Goal: Task Accomplishment & Management: Complete application form

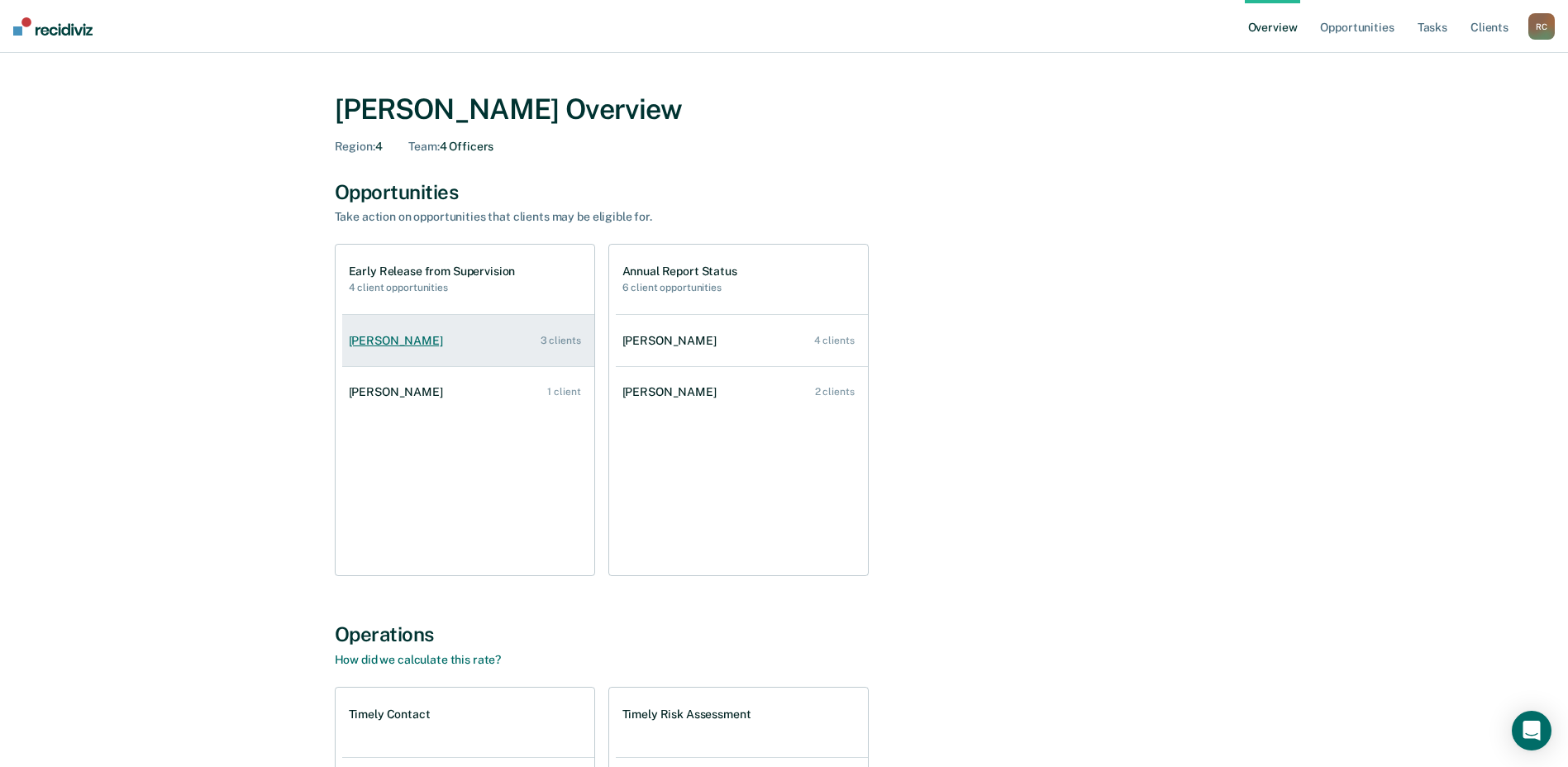
click at [382, 336] on div "Heather Deleon" at bounding box center [399, 341] width 101 height 14
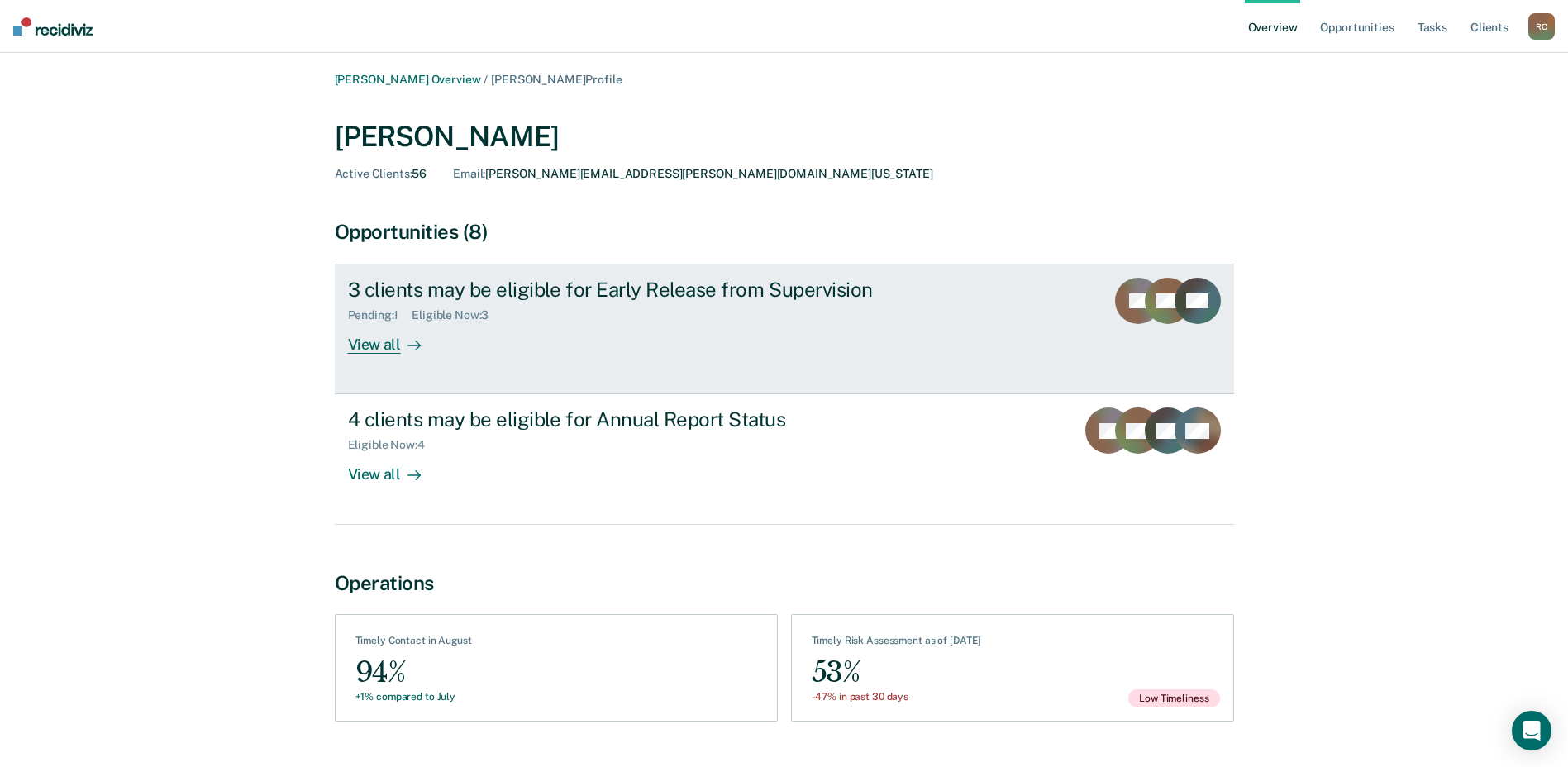
click at [366, 309] on div "Pending : 1" at bounding box center [380, 315] width 64 height 14
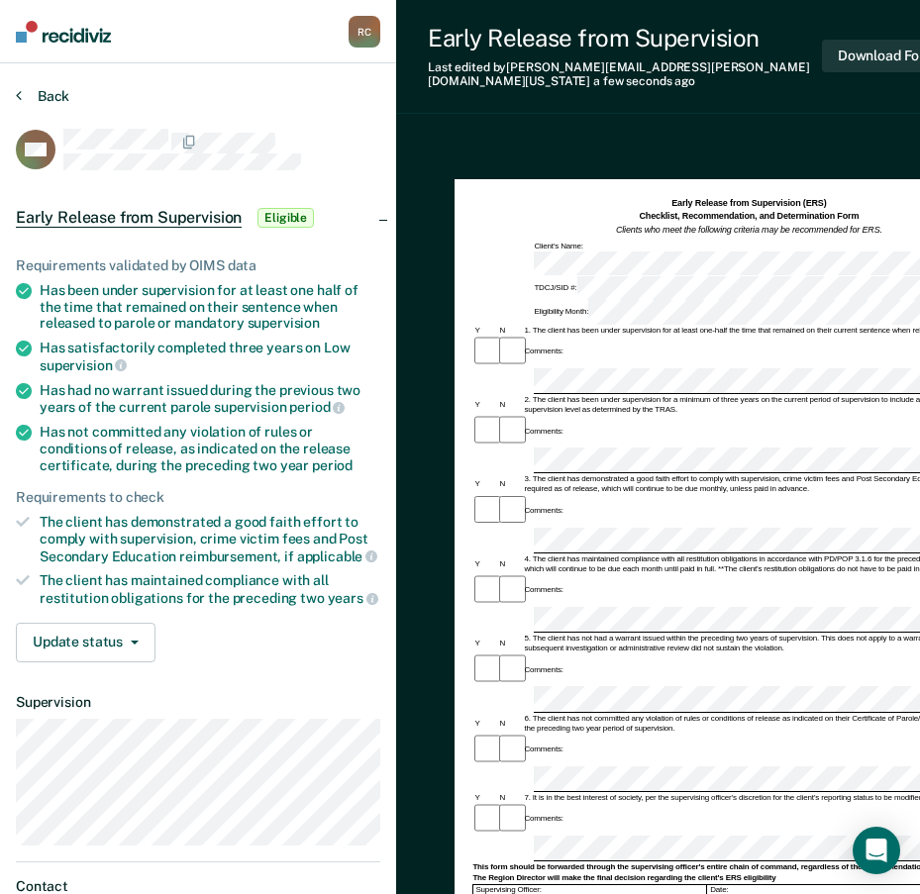
click at [56, 101] on button "Back" at bounding box center [42, 96] width 53 height 18
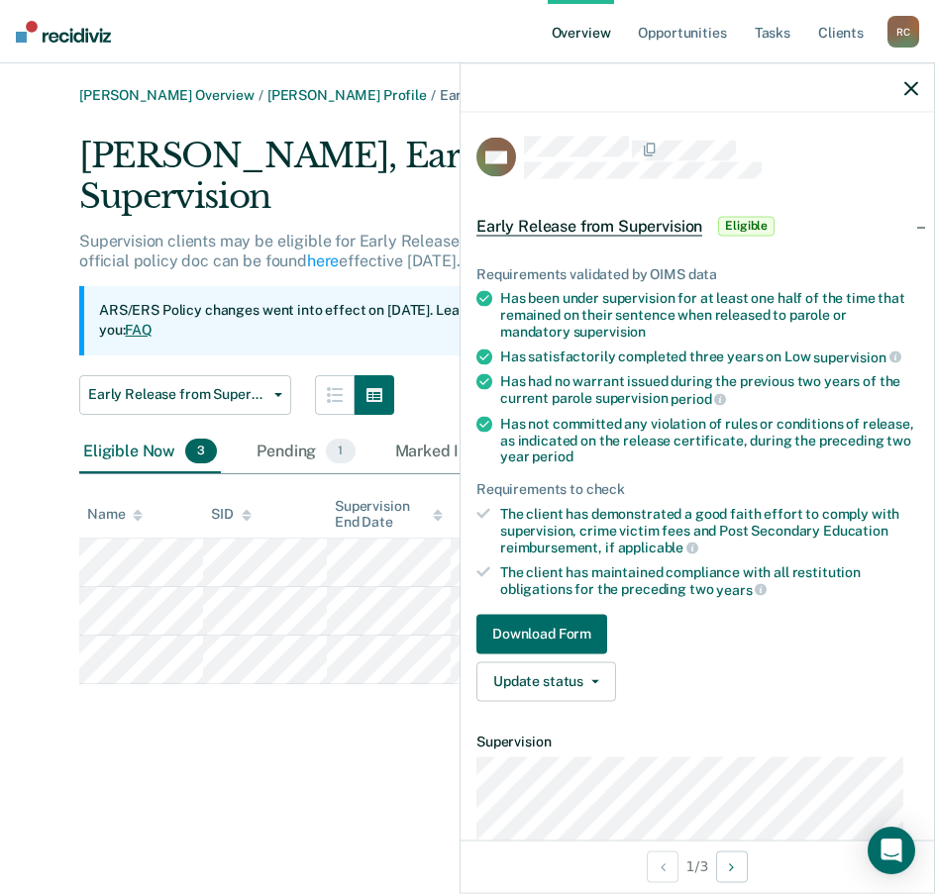
click at [906, 88] on icon "button" at bounding box center [911, 88] width 14 height 14
click at [546, 623] on button "Download Form" at bounding box center [541, 634] width 131 height 40
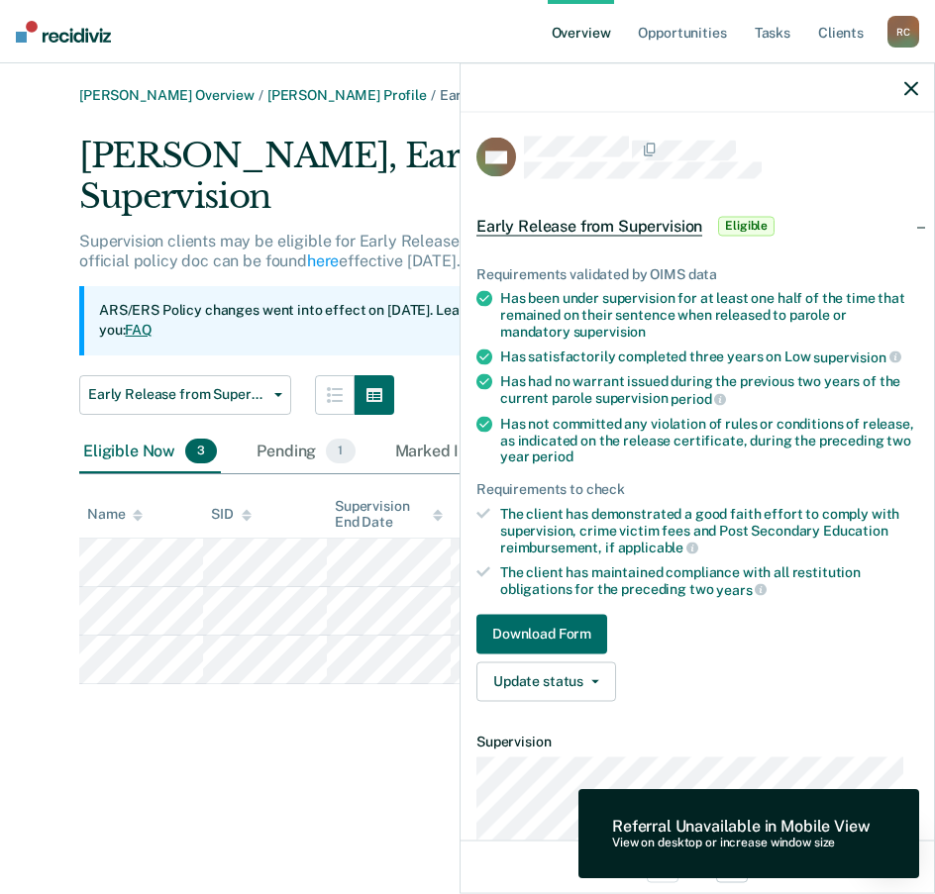
click at [377, 707] on div "Ricardo Carmona Overview / Heather Deleon Profile / Early Release from Supervis…" at bounding box center [467, 458] width 887 height 743
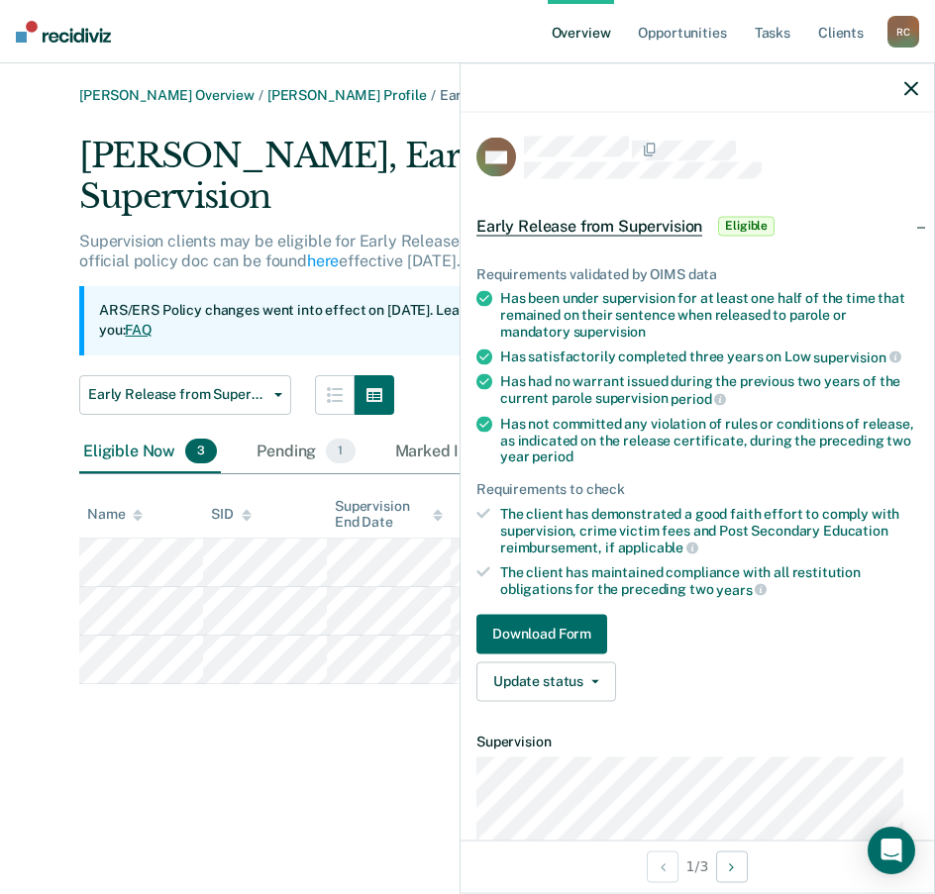
click at [911, 90] on icon "button" at bounding box center [911, 88] width 14 height 14
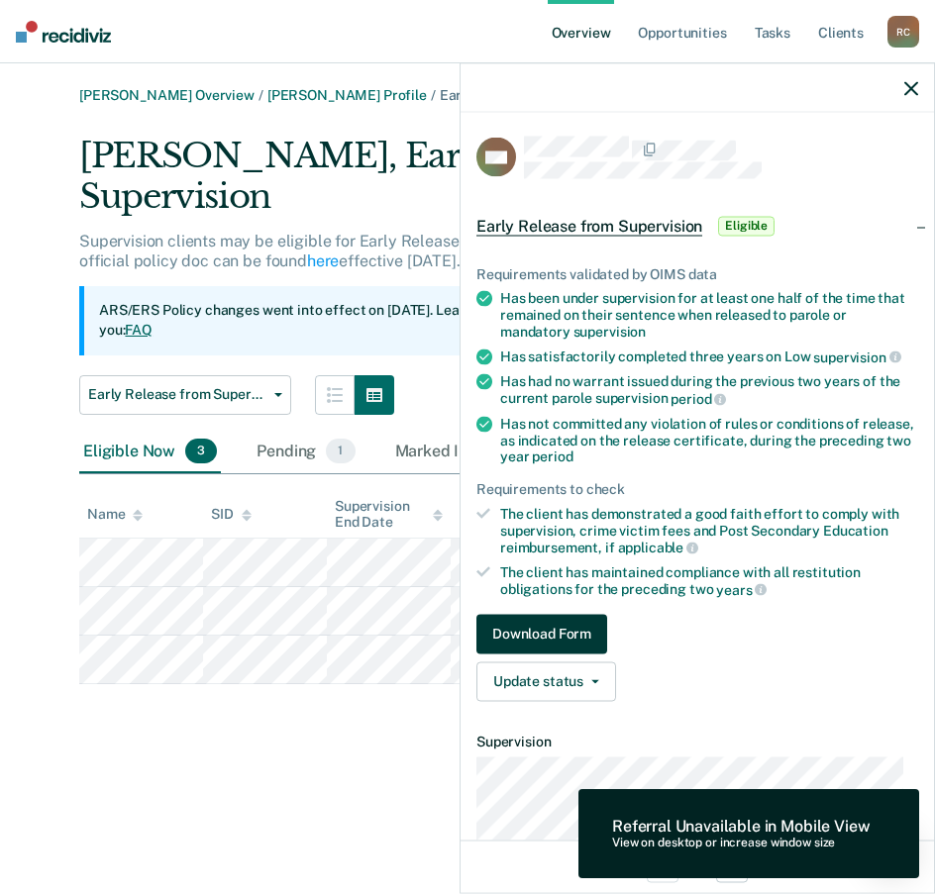
click at [518, 632] on button "Download Form" at bounding box center [541, 634] width 131 height 40
click at [913, 94] on icon "button" at bounding box center [911, 88] width 14 height 14
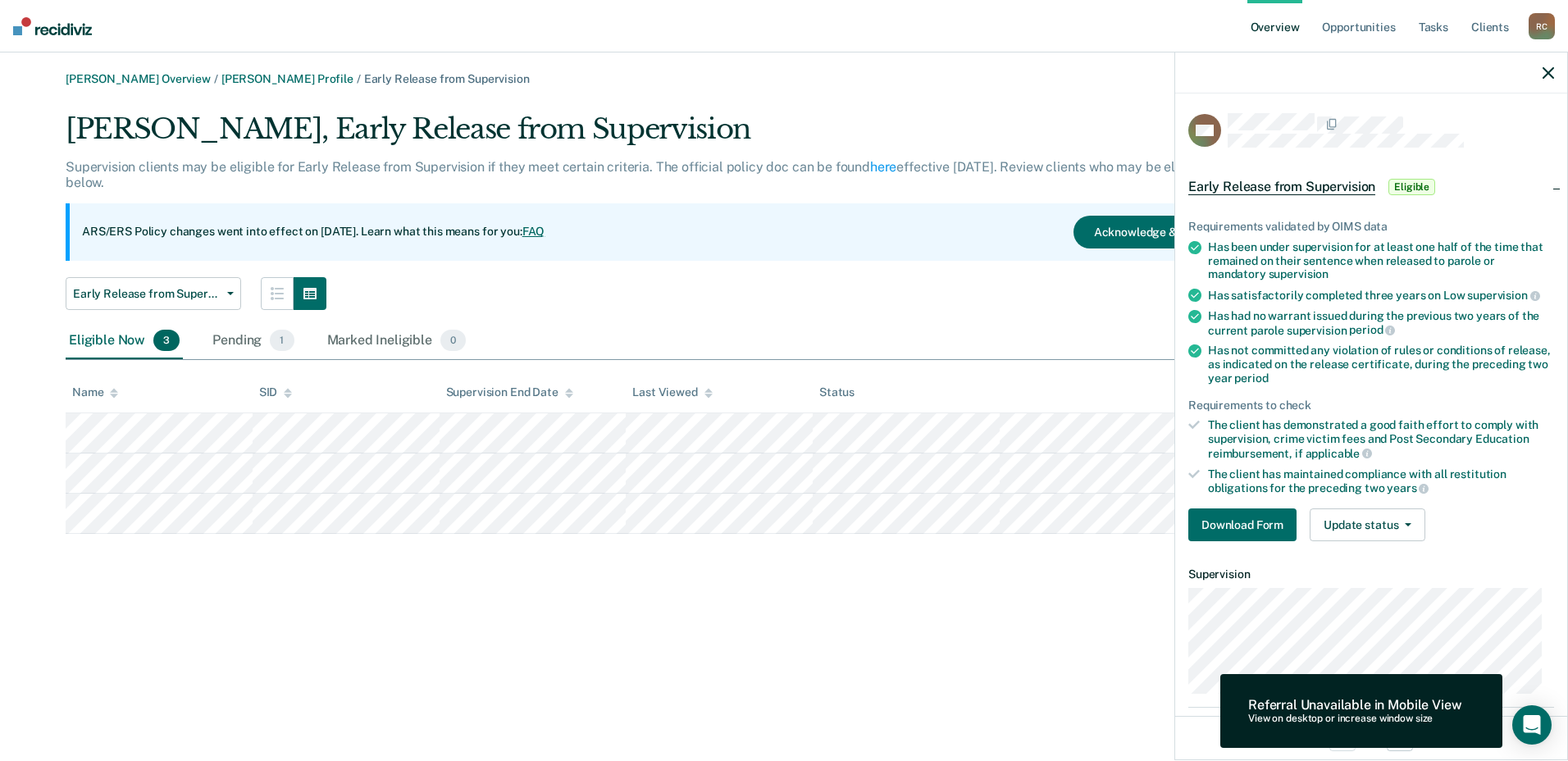
click at [1314, 723] on div "View on desktop or increase window size" at bounding box center [1354, 719] width 213 height 12
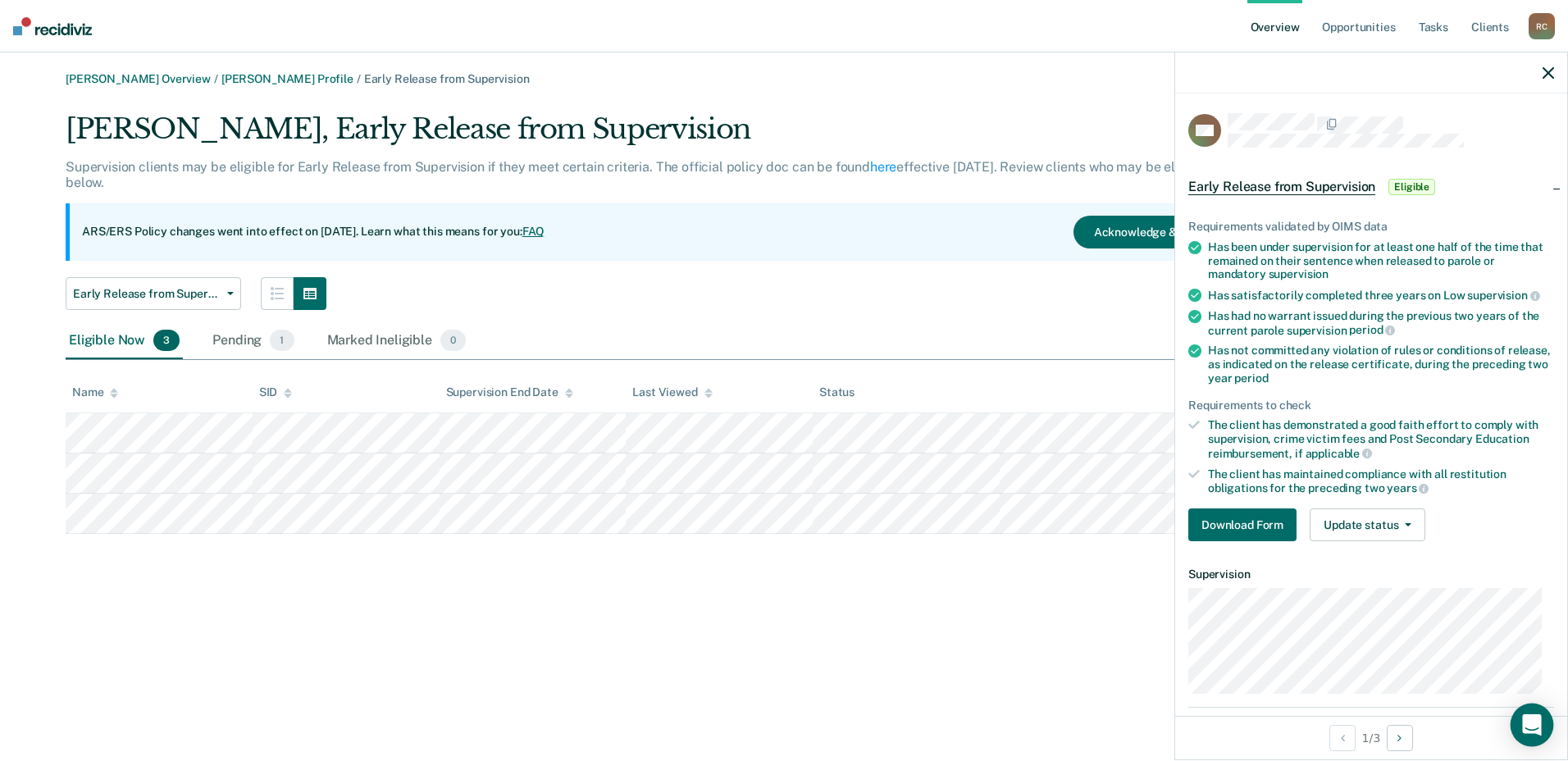
click at [1539, 727] on icon "Open Intercom Messenger" at bounding box center [1531, 725] width 19 height 22
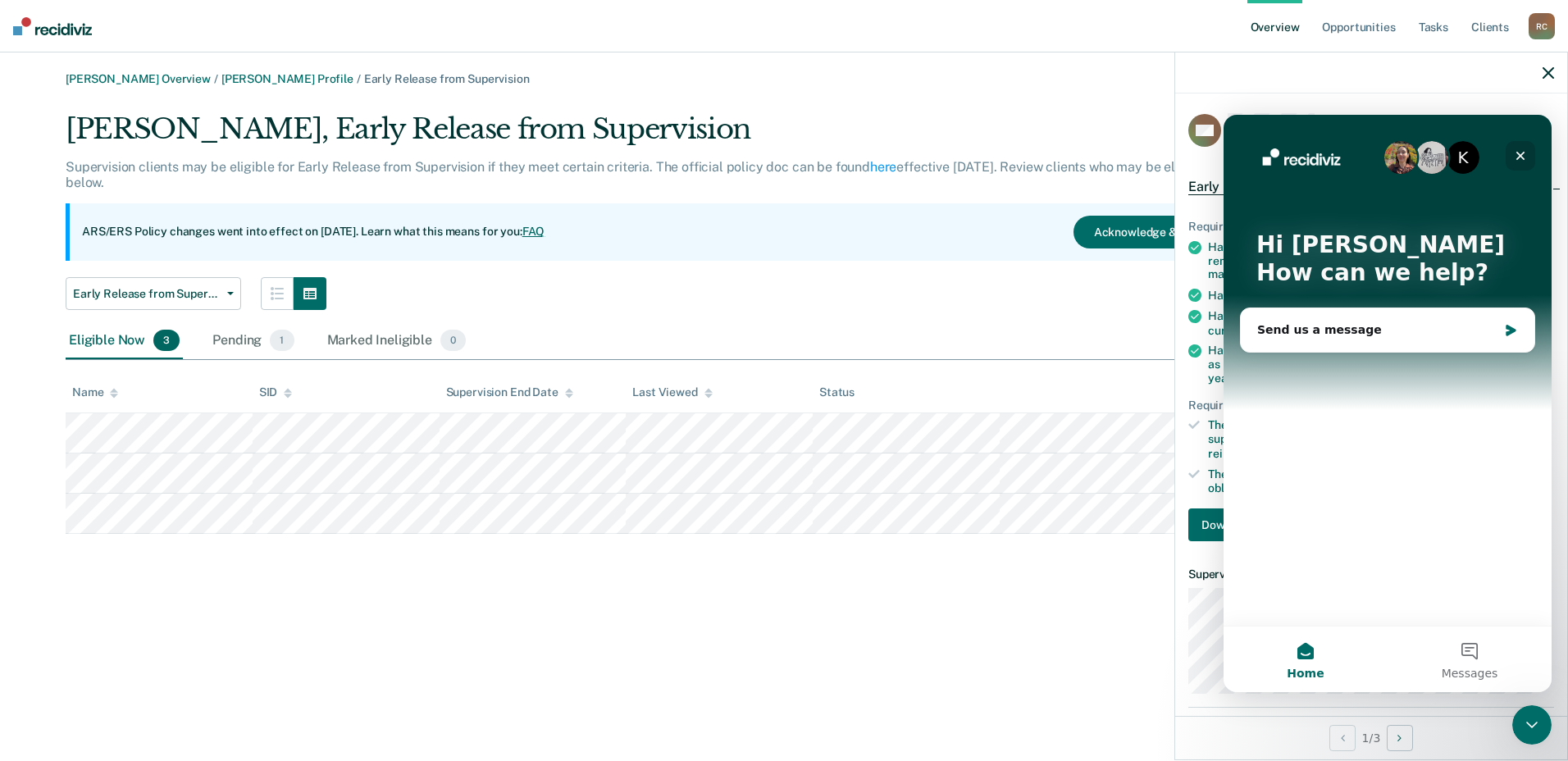
click at [1513, 155] on icon "Close" at bounding box center [1520, 156] width 13 height 13
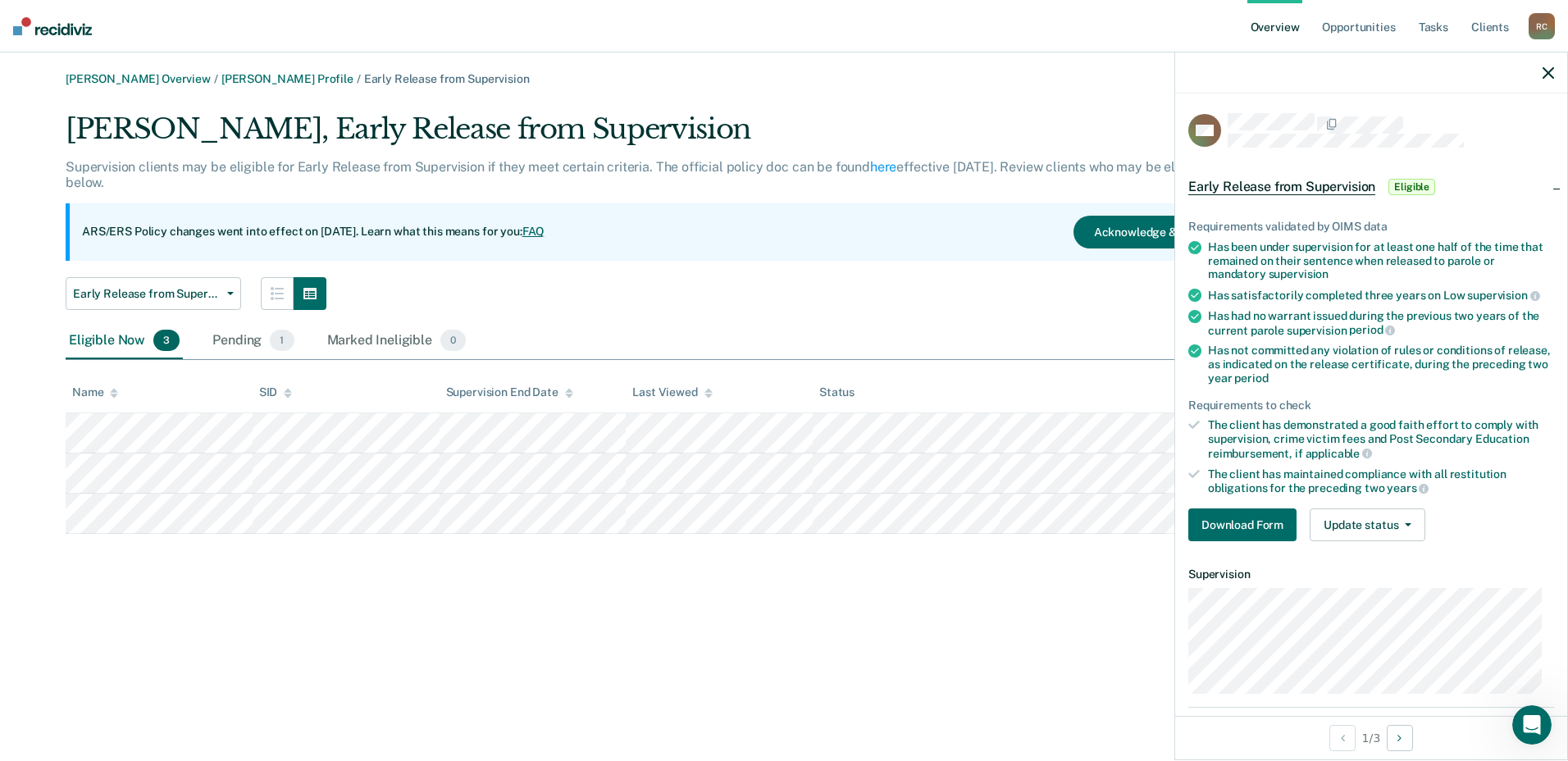
click at [1151, 308] on div "Early Release from Supervision Annual Report Status Early Release from Supervis…" at bounding box center [654, 294] width 1176 height 33
click at [1553, 74] on icon "button" at bounding box center [1548, 73] width 12 height 12
click at [229, 337] on div "Pending 1" at bounding box center [253, 341] width 88 height 36
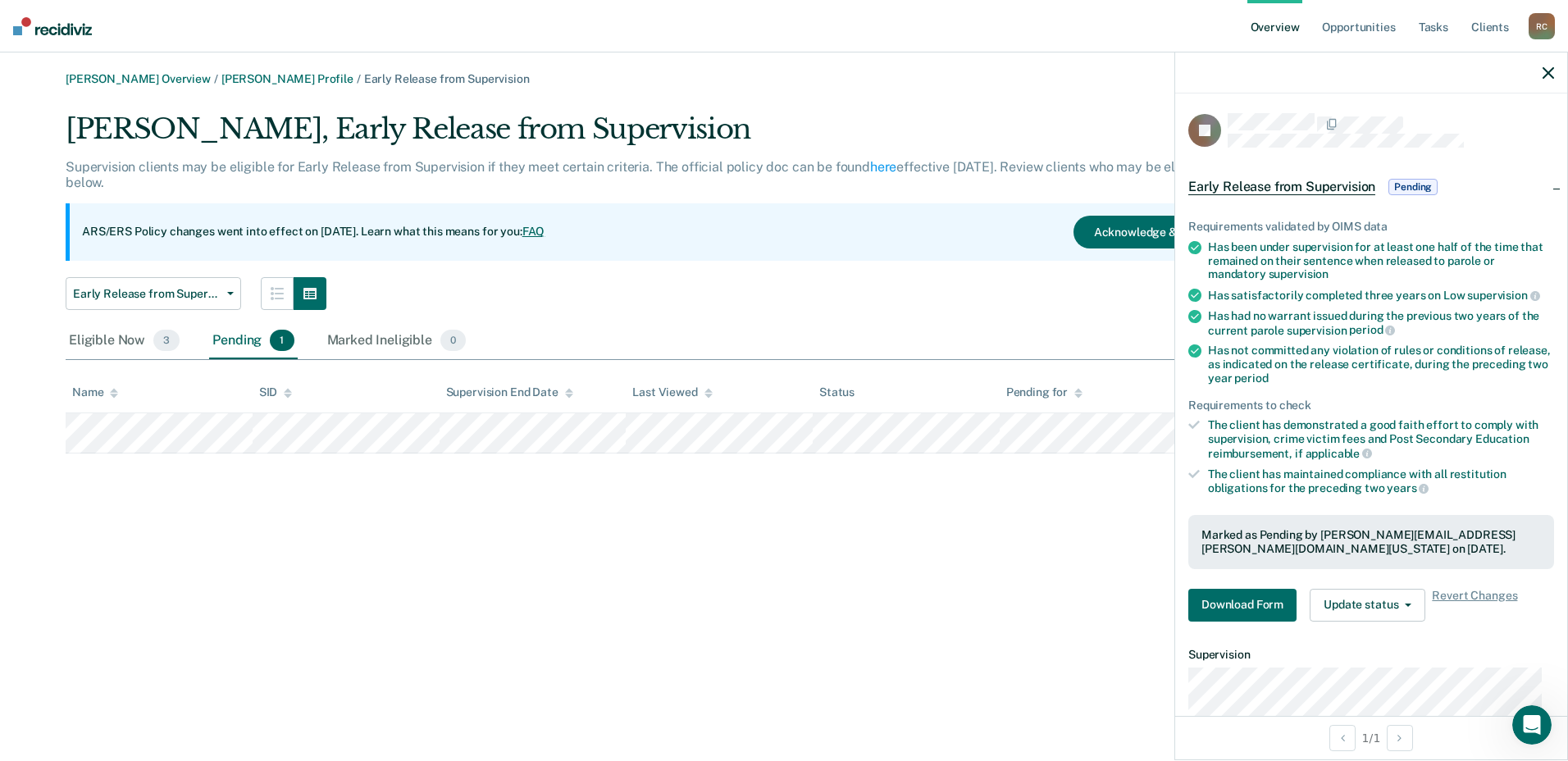
click at [1553, 75] on icon "button" at bounding box center [1548, 73] width 12 height 12
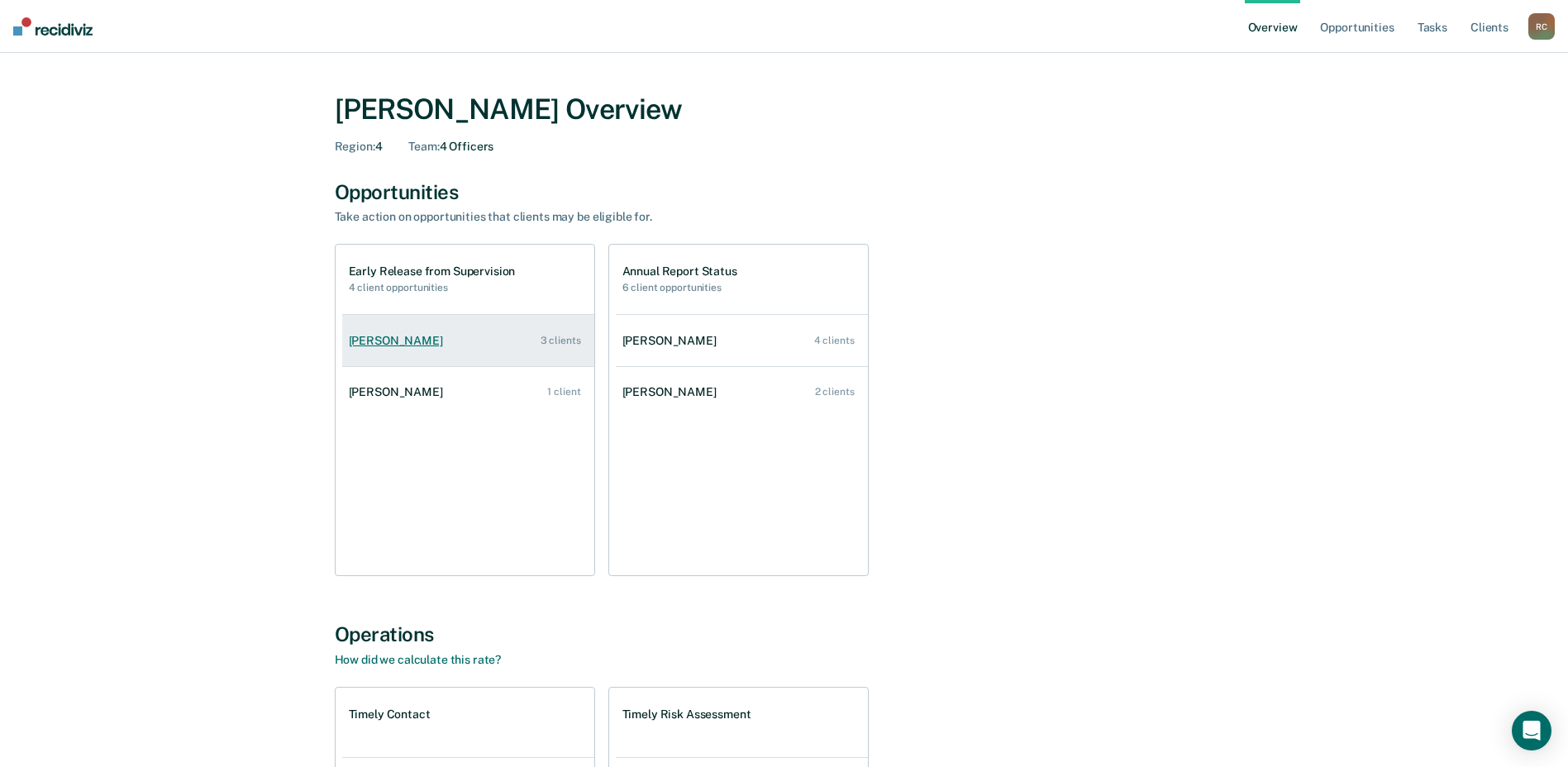
click at [399, 340] on div "[PERSON_NAME]" at bounding box center [399, 341] width 101 height 14
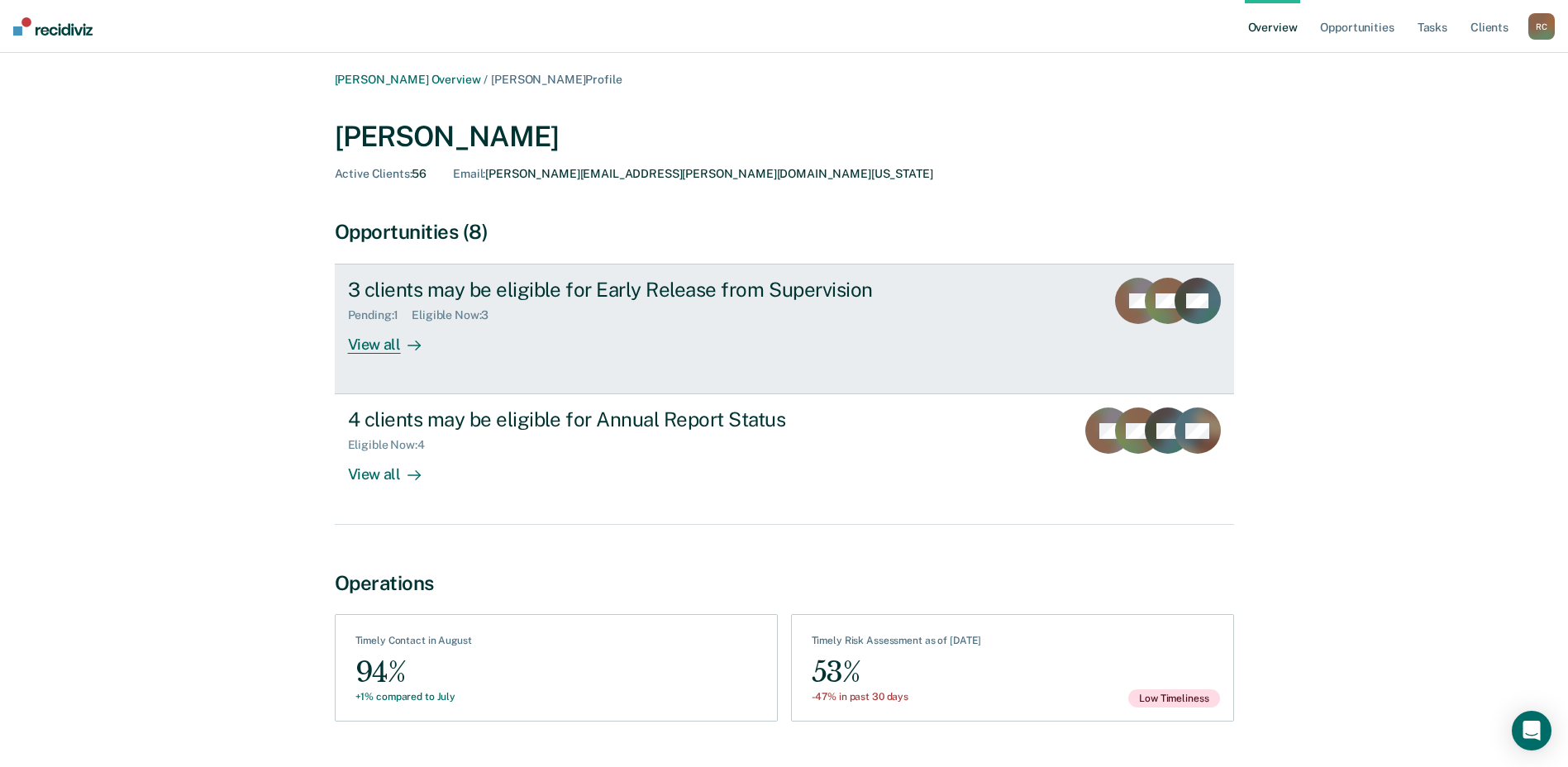
click at [386, 346] on div "View all" at bounding box center [394, 338] width 93 height 33
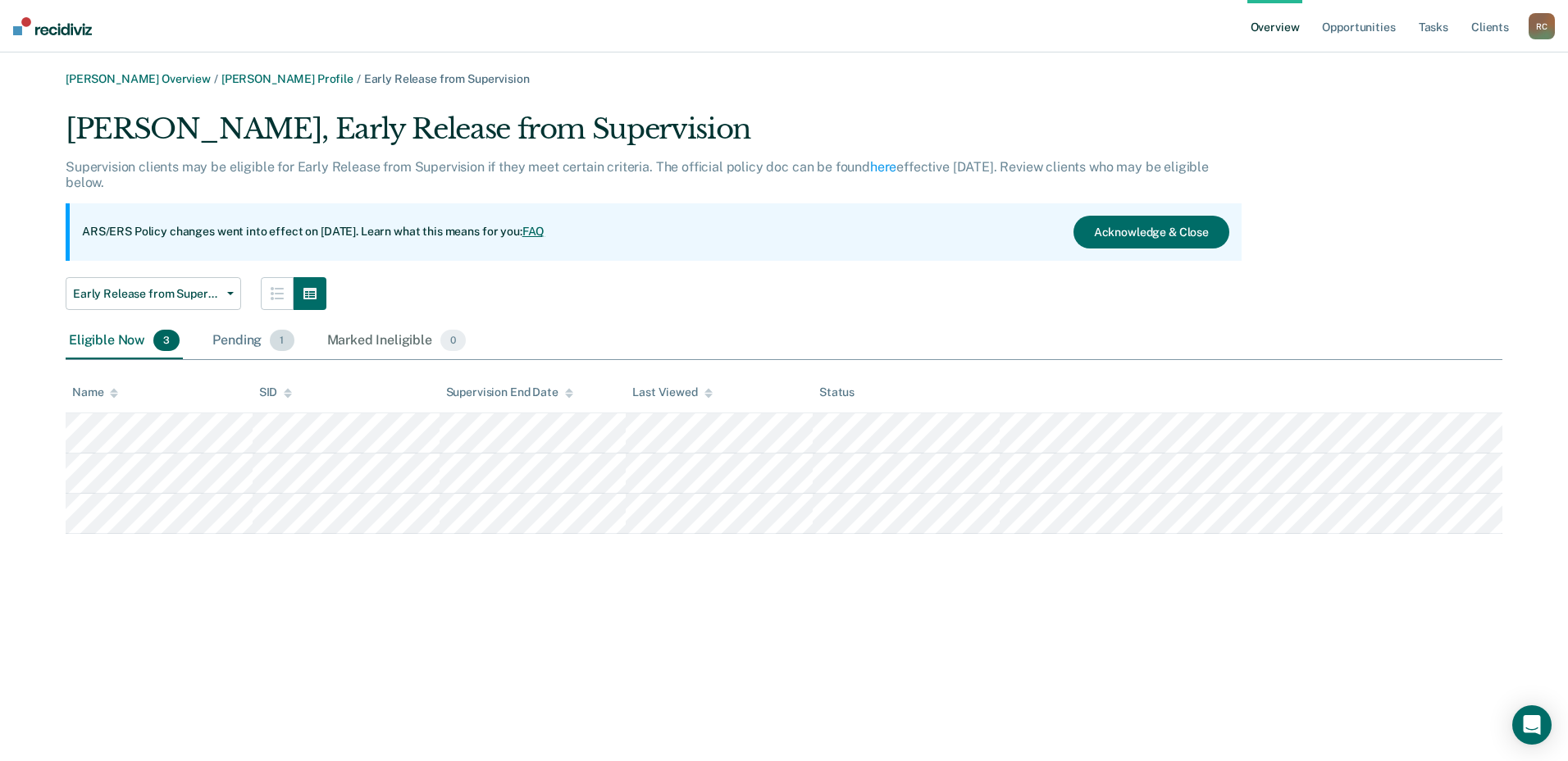
click at [260, 351] on div "Pending 1" at bounding box center [253, 341] width 88 height 36
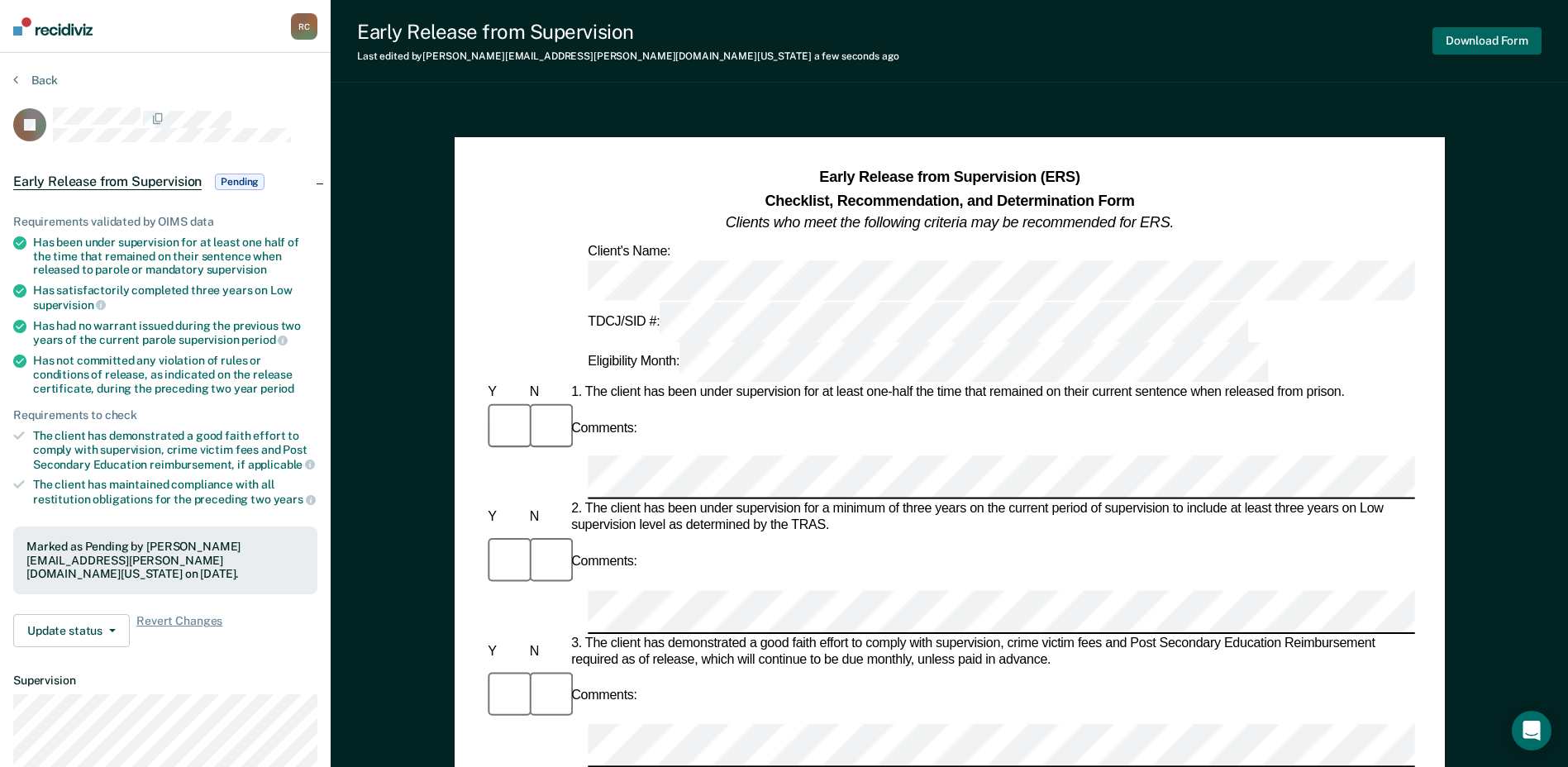
click at [1464, 43] on button "Download Form" at bounding box center [1487, 41] width 109 height 28
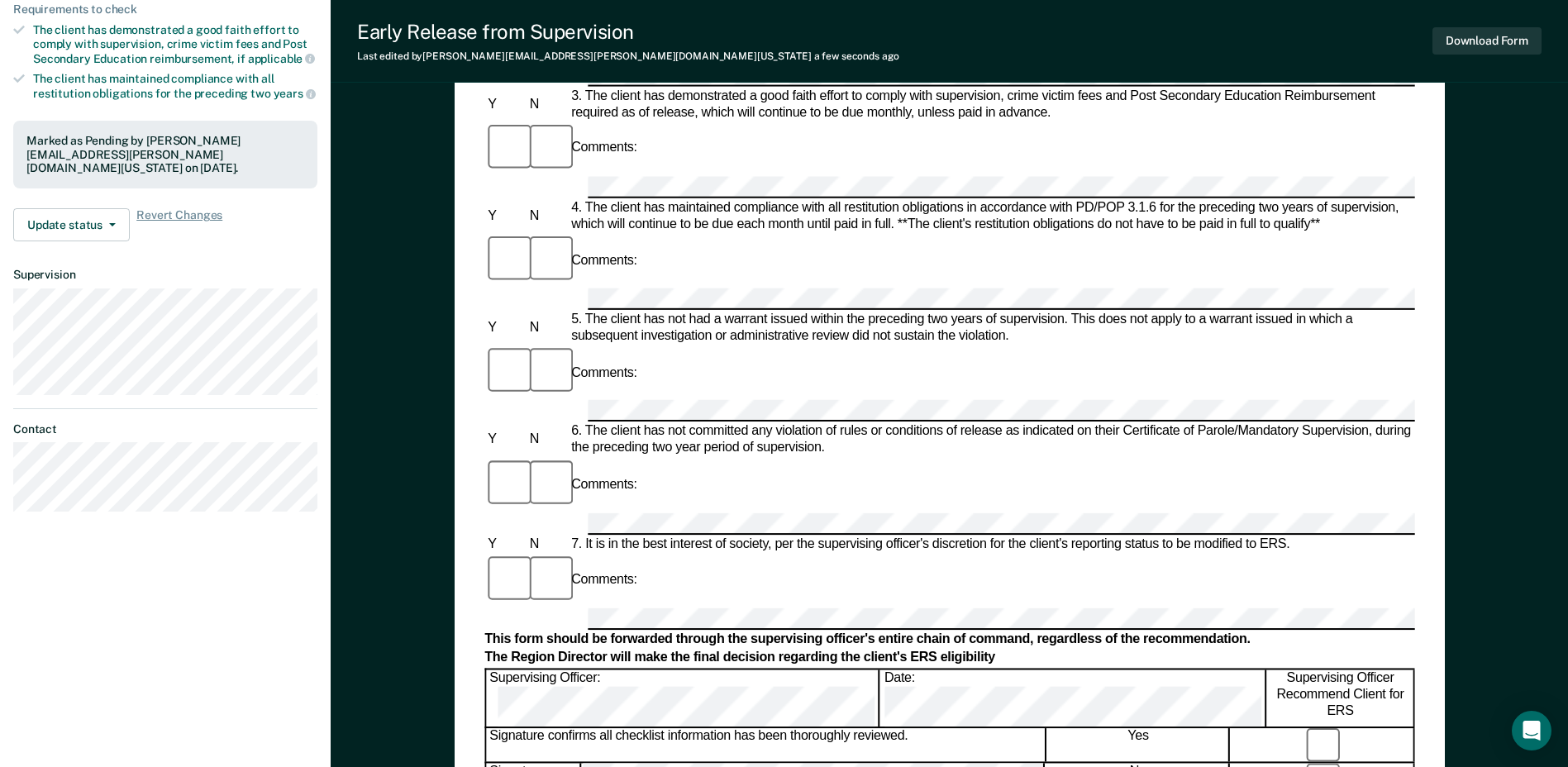
scroll to position [661, 0]
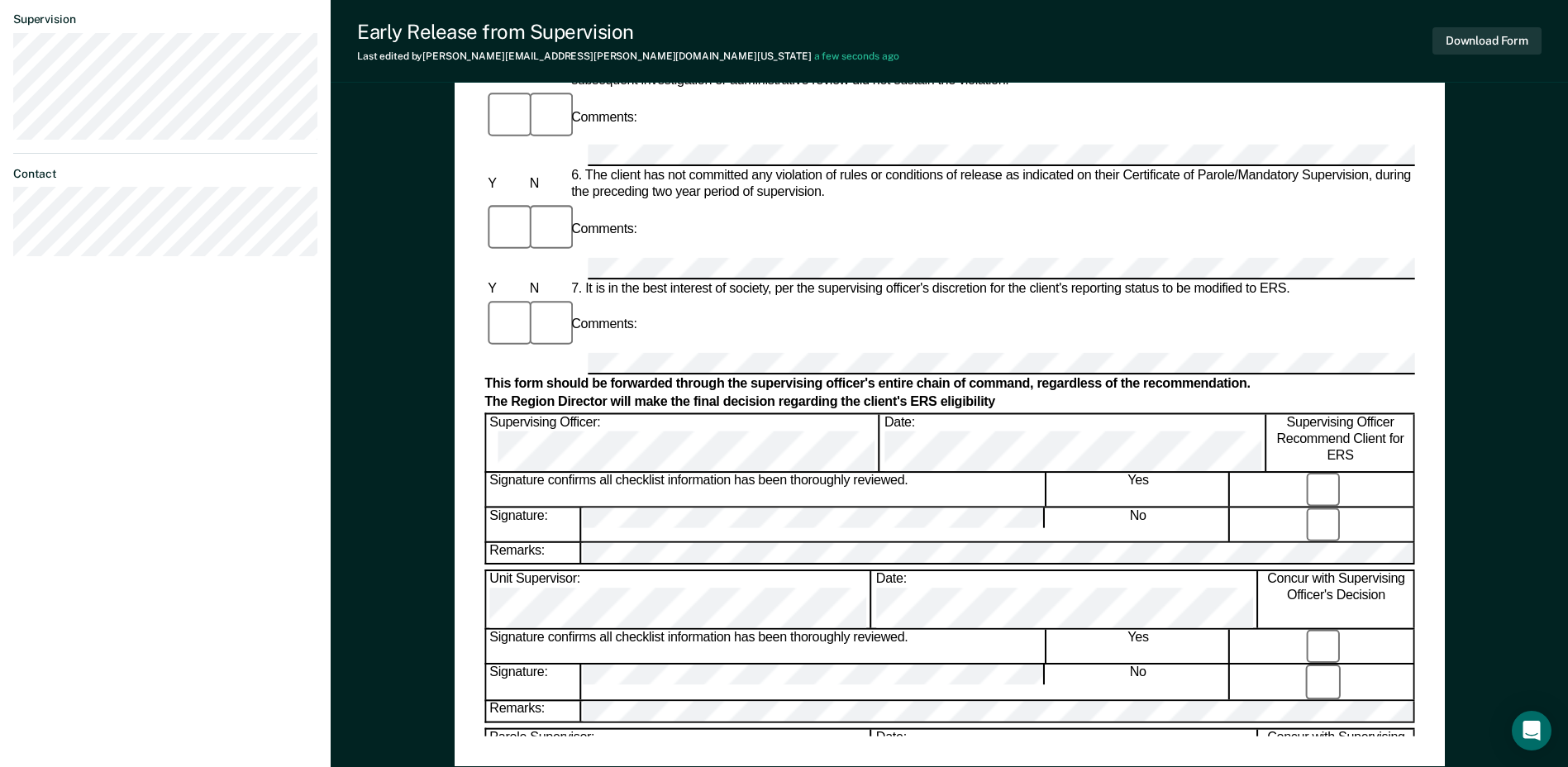
click at [690, 727] on div "Parole Supervisor: Date: Concur with Supervising Officer's Decision" at bounding box center [949, 756] width 930 height 58
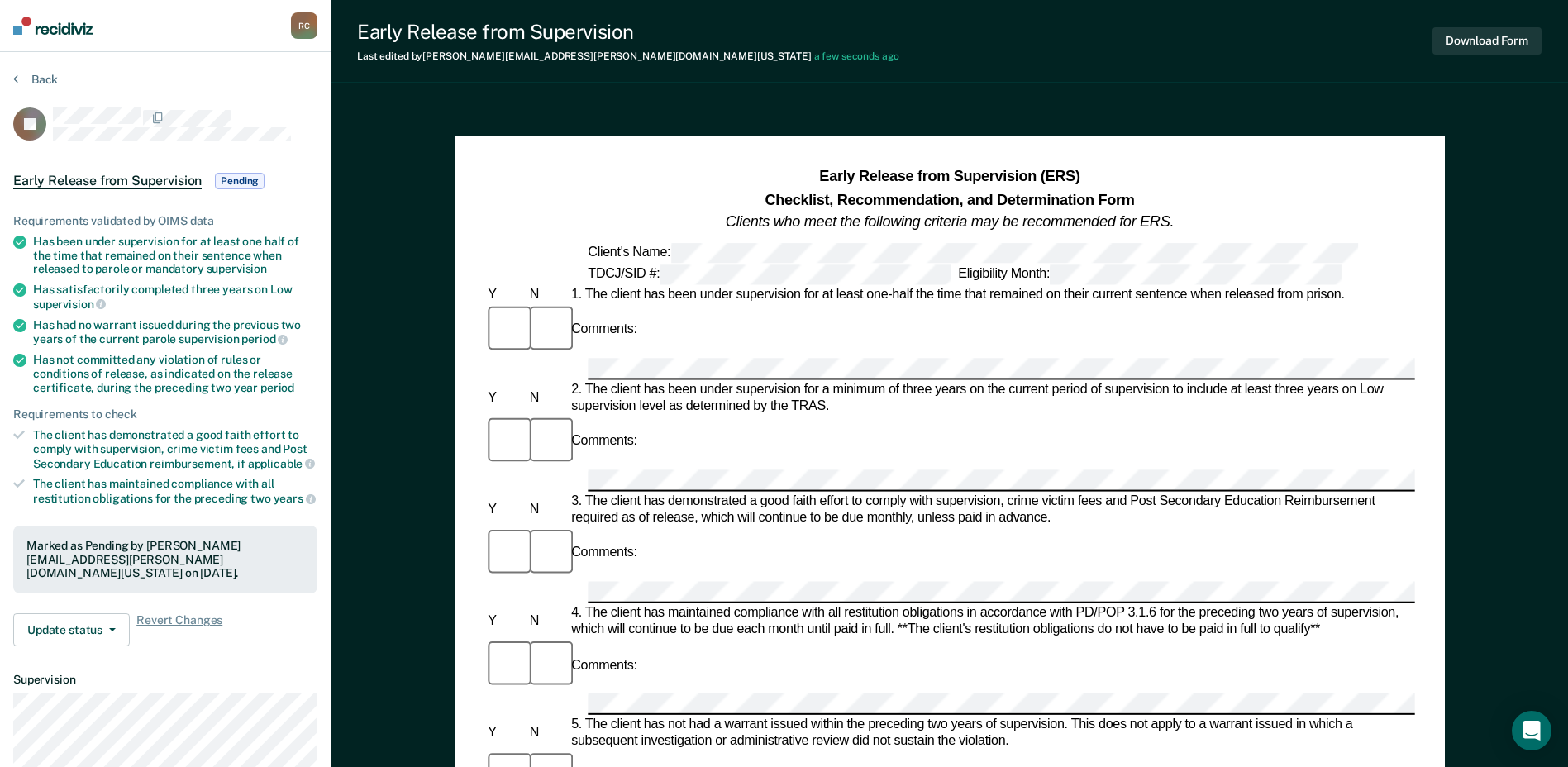
scroll to position [0, 0]
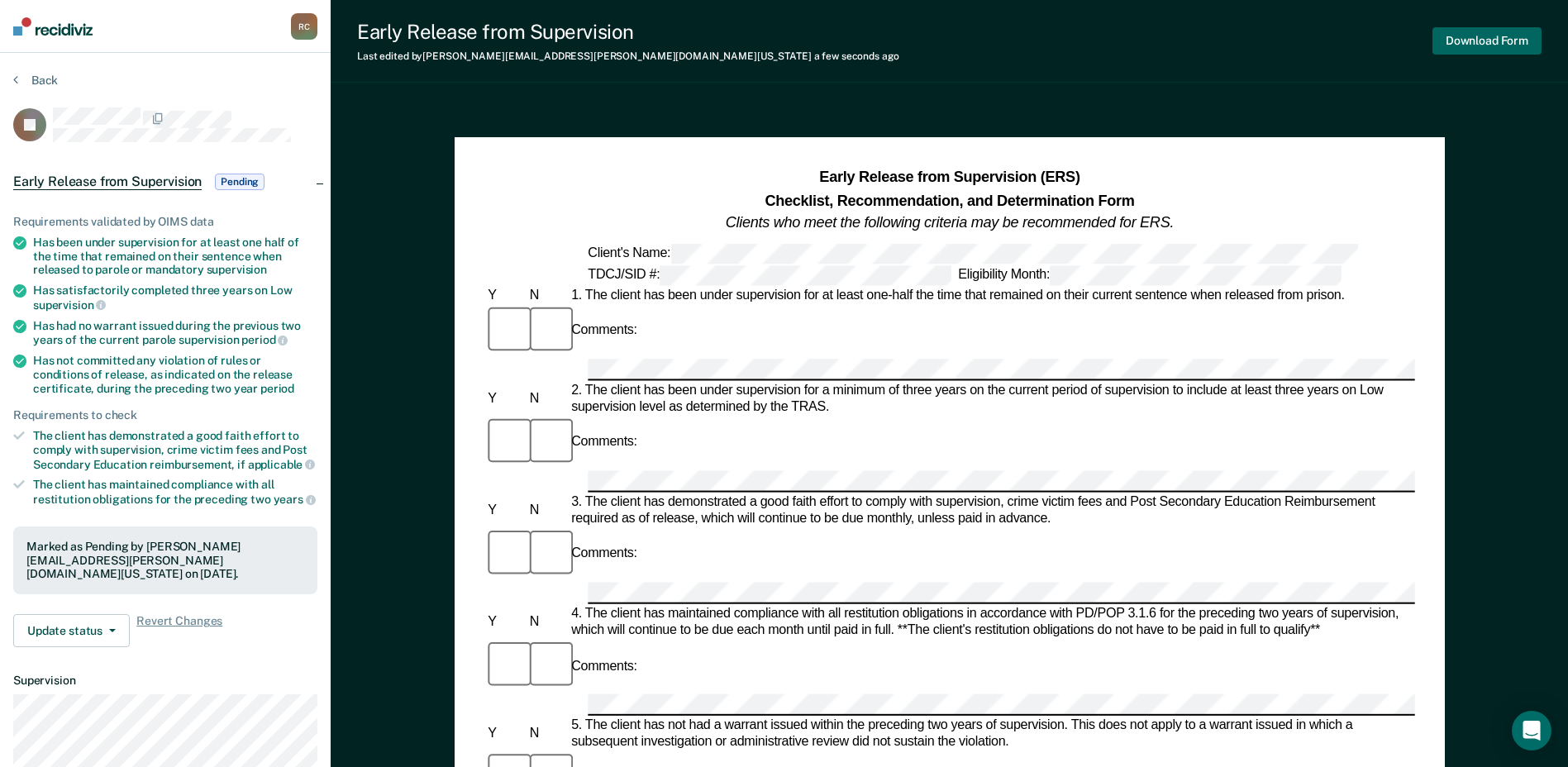
click at [1469, 52] on button "Download Form" at bounding box center [1487, 41] width 109 height 28
click at [61, 80] on div "Back" at bounding box center [165, 90] width 304 height 35
click at [53, 80] on button "Back" at bounding box center [35, 80] width 44 height 15
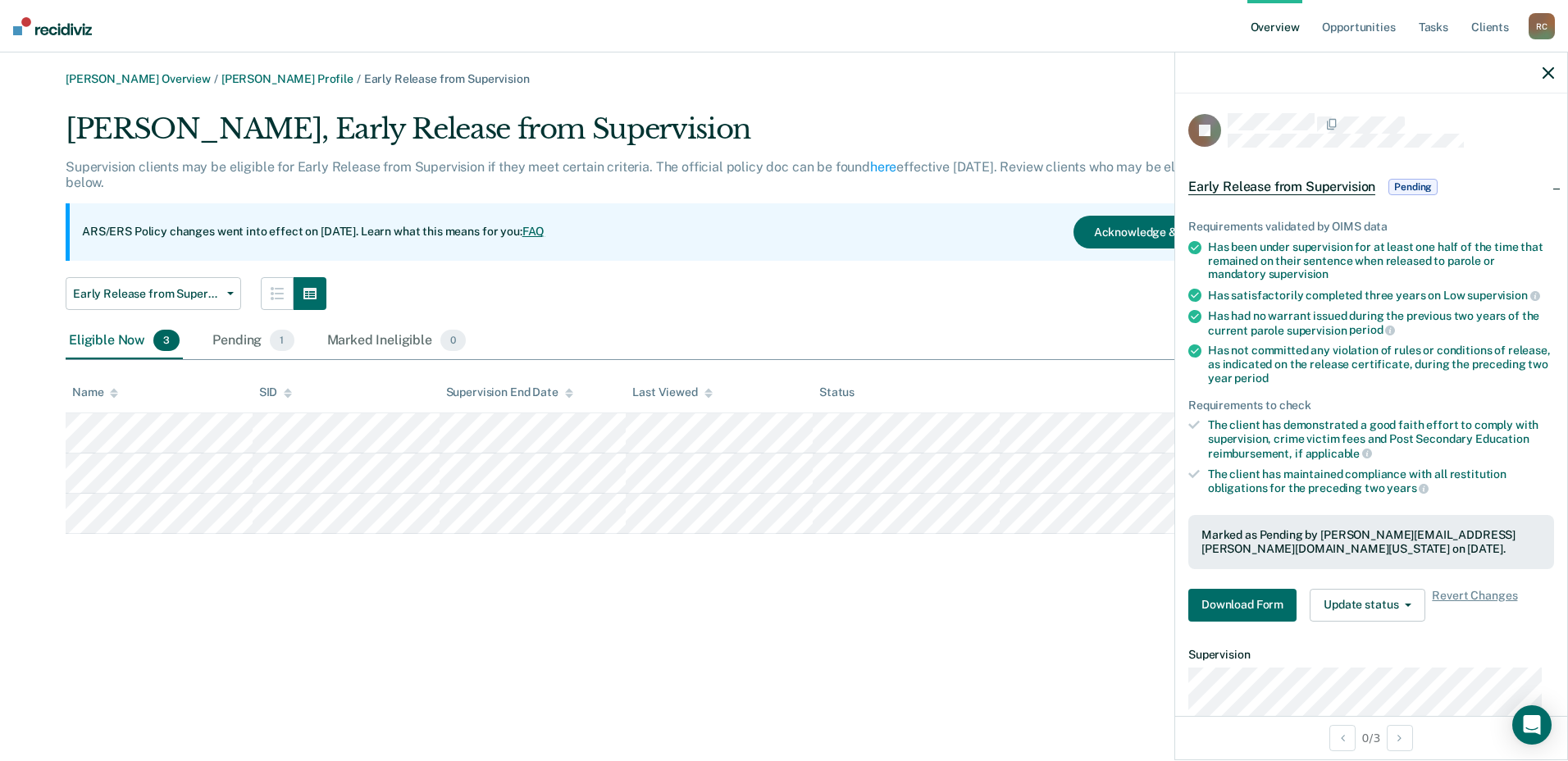
click at [1550, 70] on icon "button" at bounding box center [1548, 73] width 12 height 12
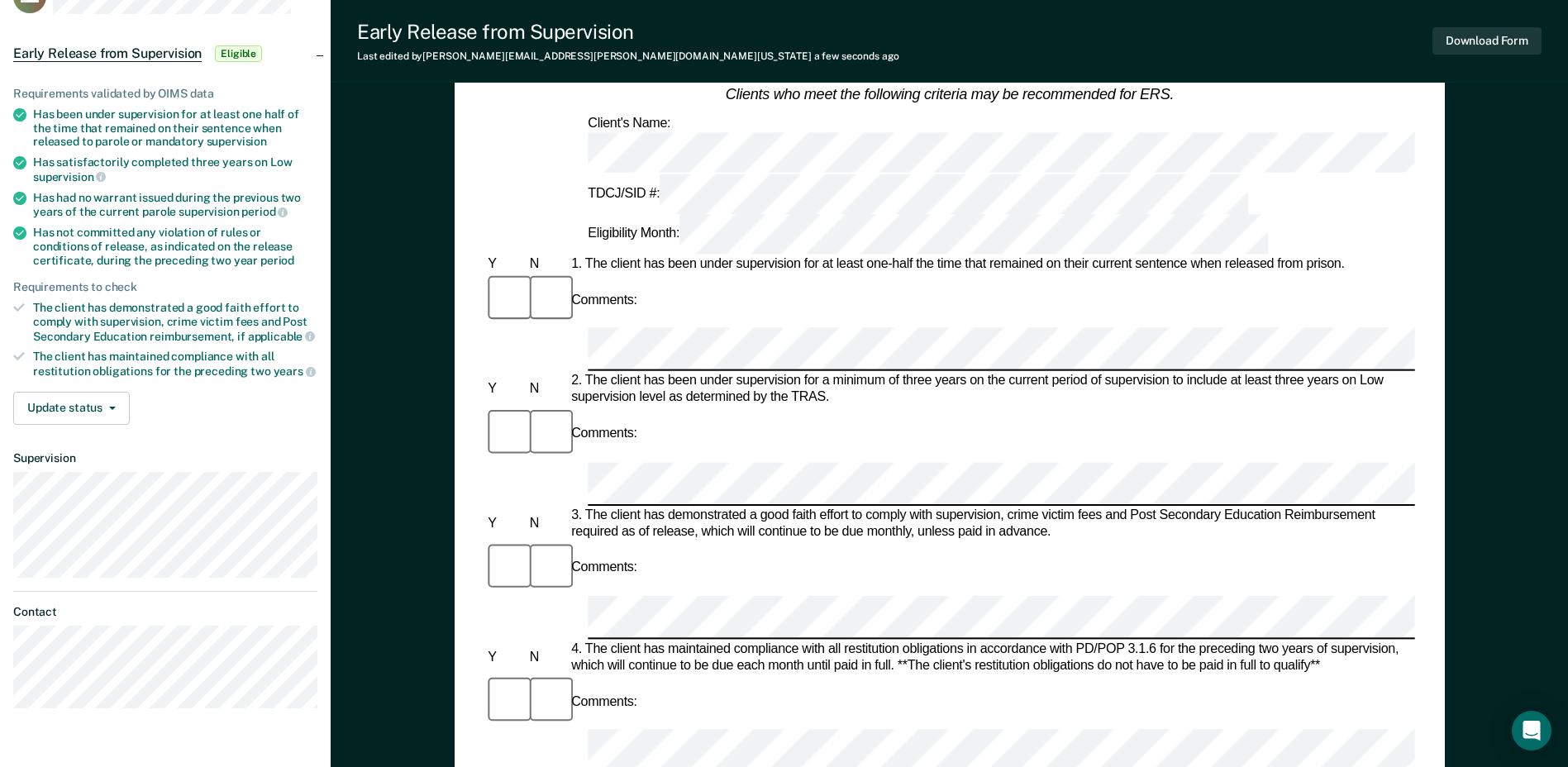
scroll to position [45, 0]
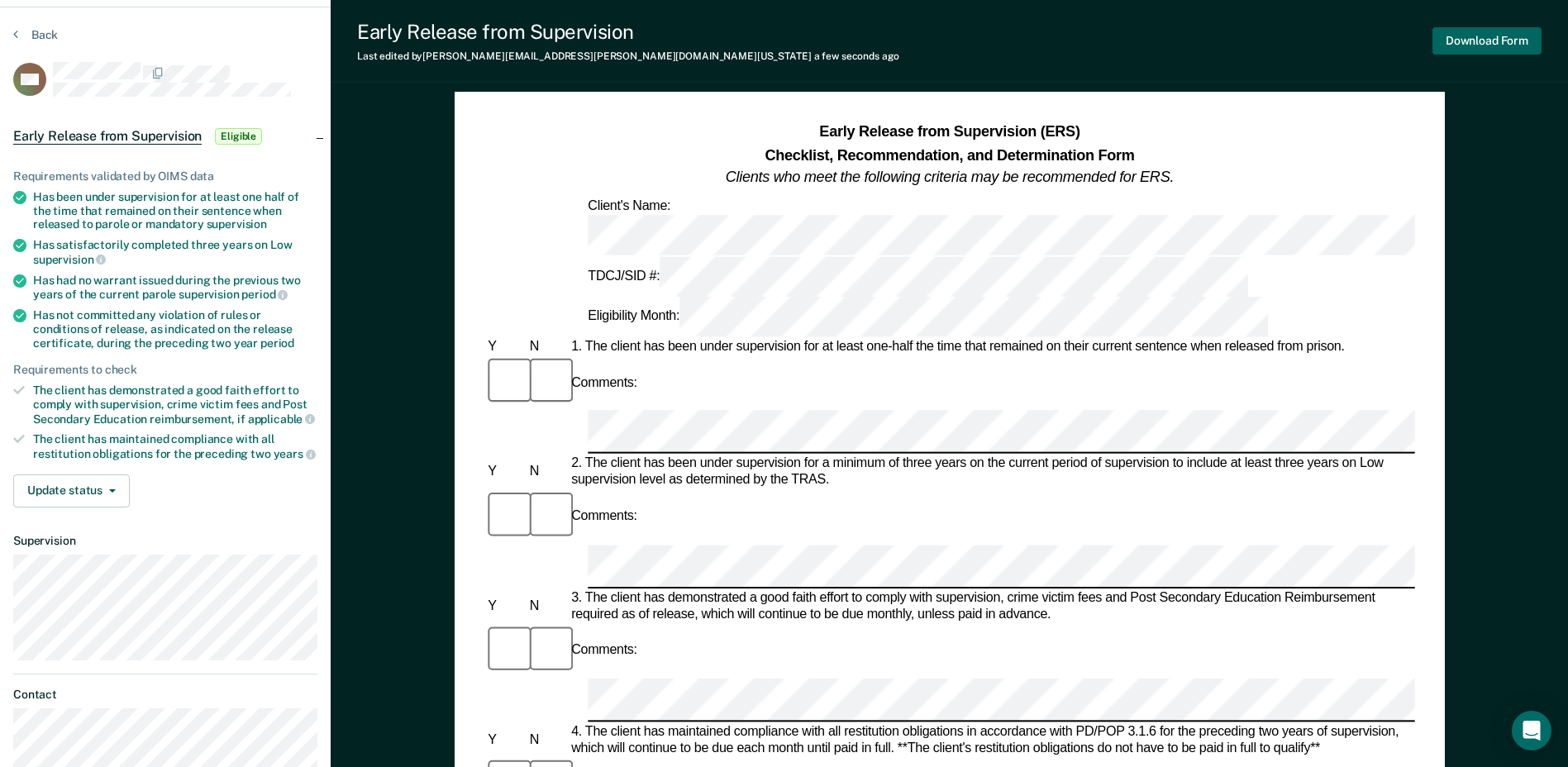
click at [1486, 37] on button "Download Form" at bounding box center [1487, 41] width 109 height 28
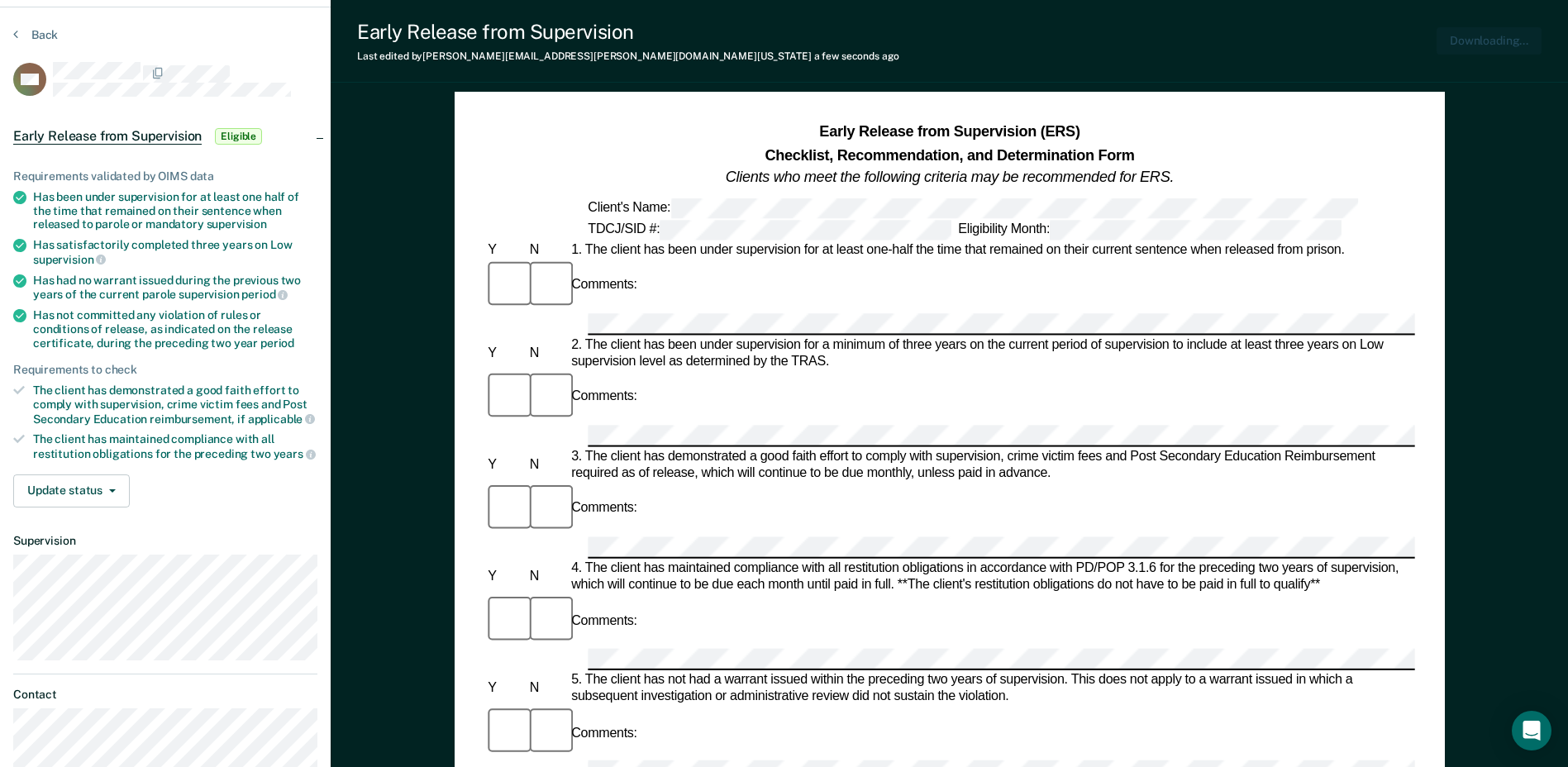
scroll to position [0, 0]
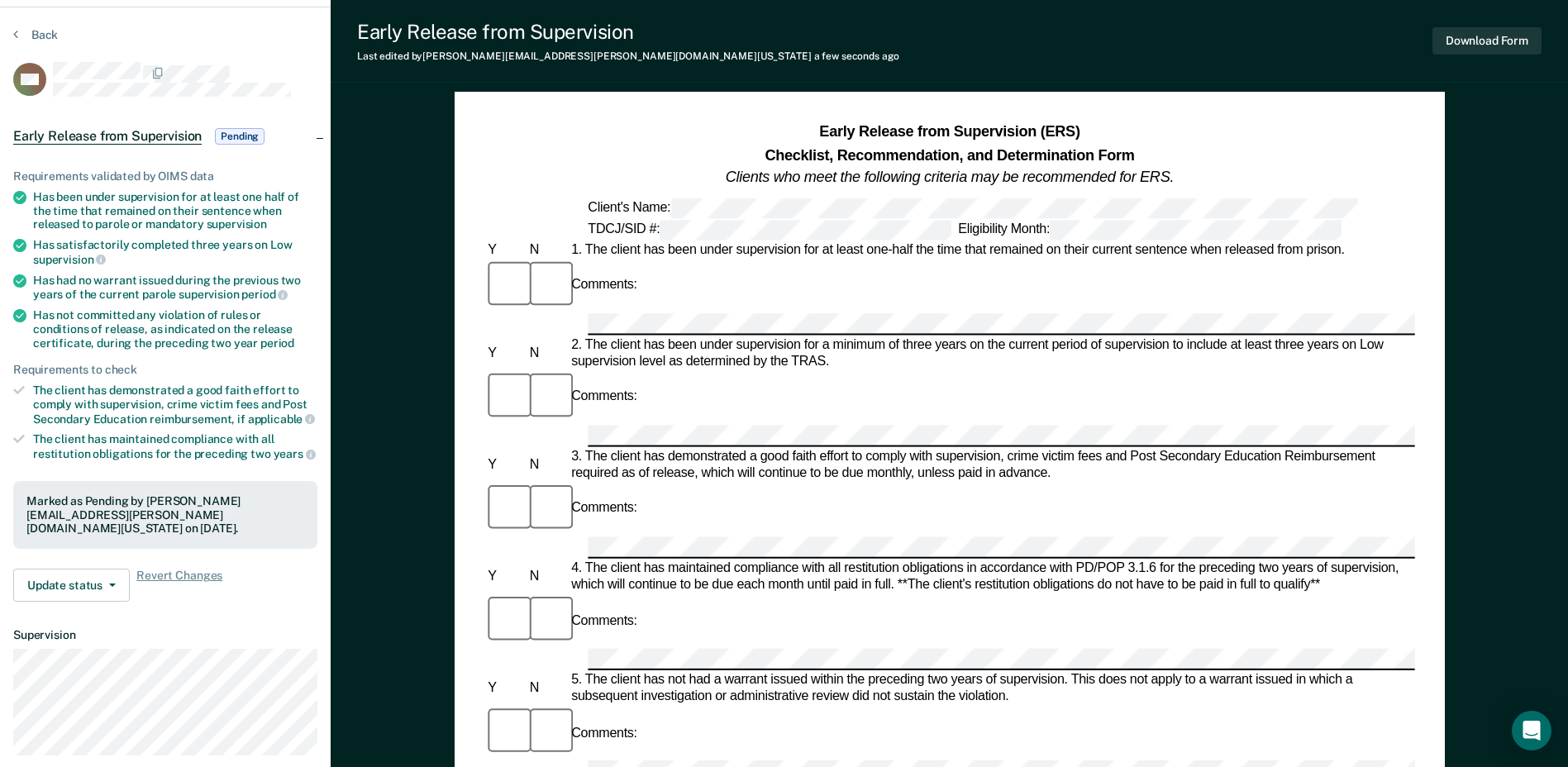
click at [0, 32] on html "Looks like you’re using Internet Explorer 11. For faster loading and a better e…" at bounding box center [784, 338] width 1568 height 767
click at [15, 34] on icon at bounding box center [16, 34] width 5 height 13
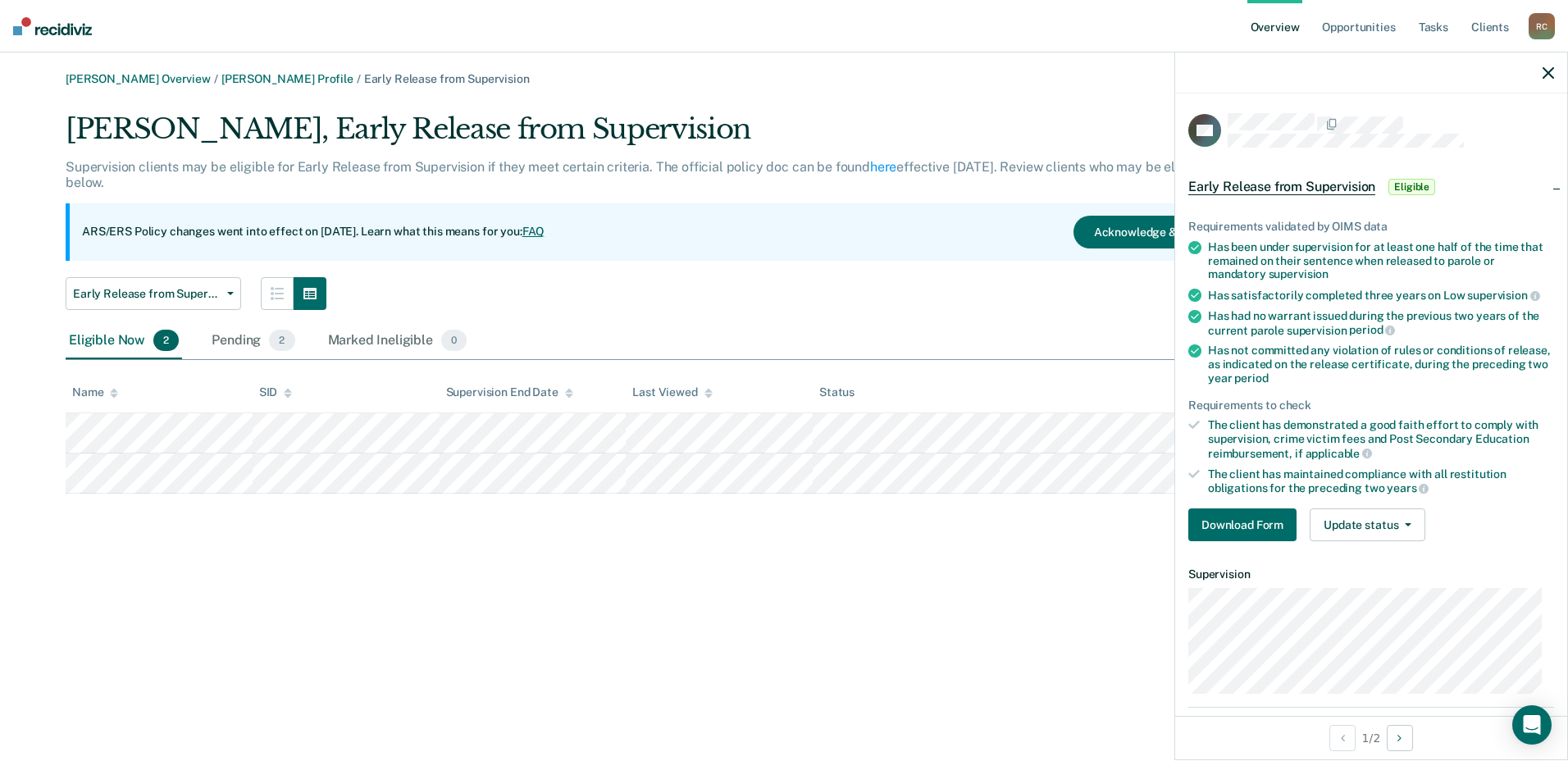
click at [1537, 78] on div at bounding box center [1371, 72] width 392 height 41
click at [1550, 71] on icon "button" at bounding box center [1548, 73] width 12 height 12
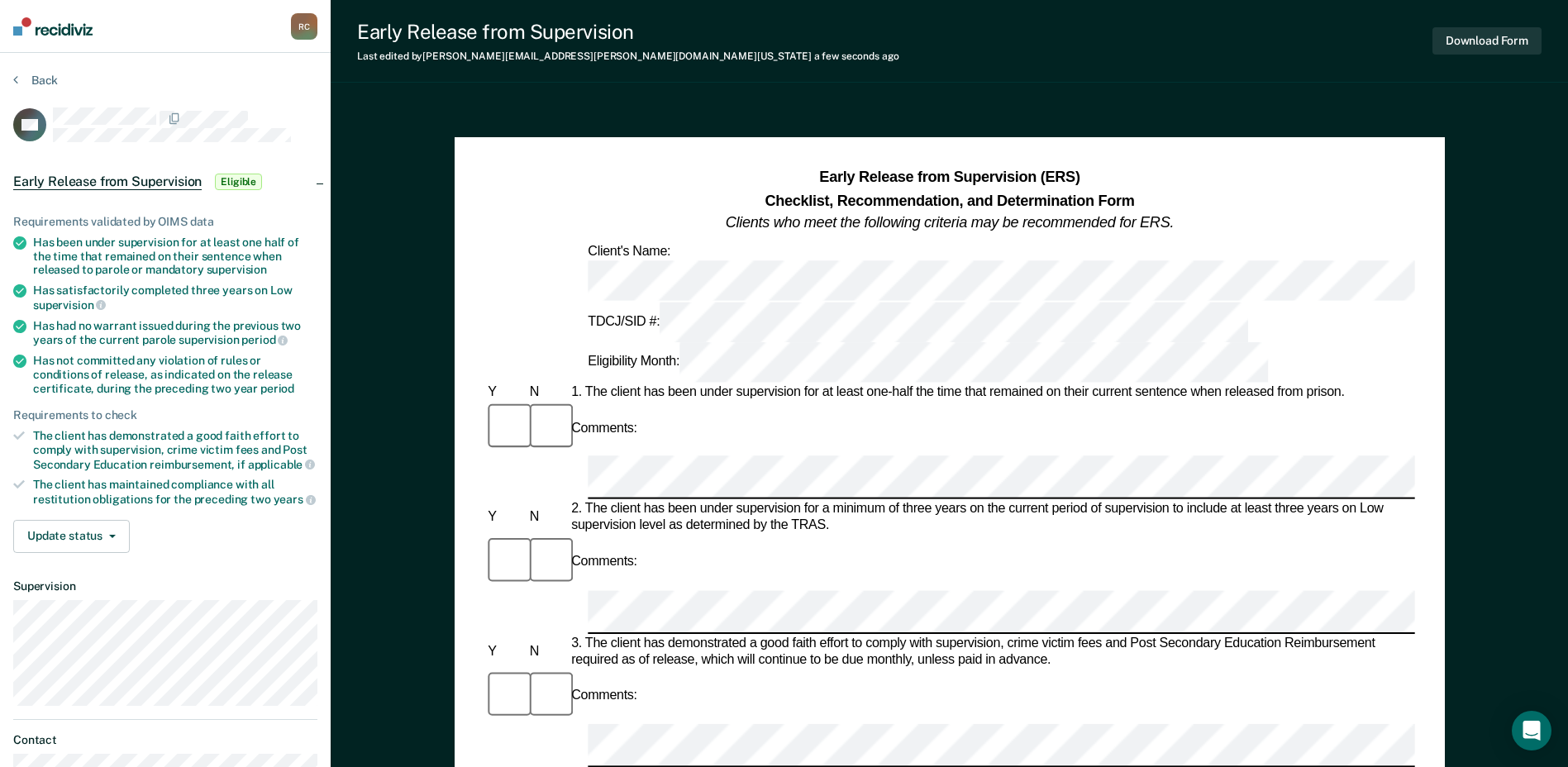
click at [1494, 38] on button "Download Form" at bounding box center [1487, 41] width 109 height 28
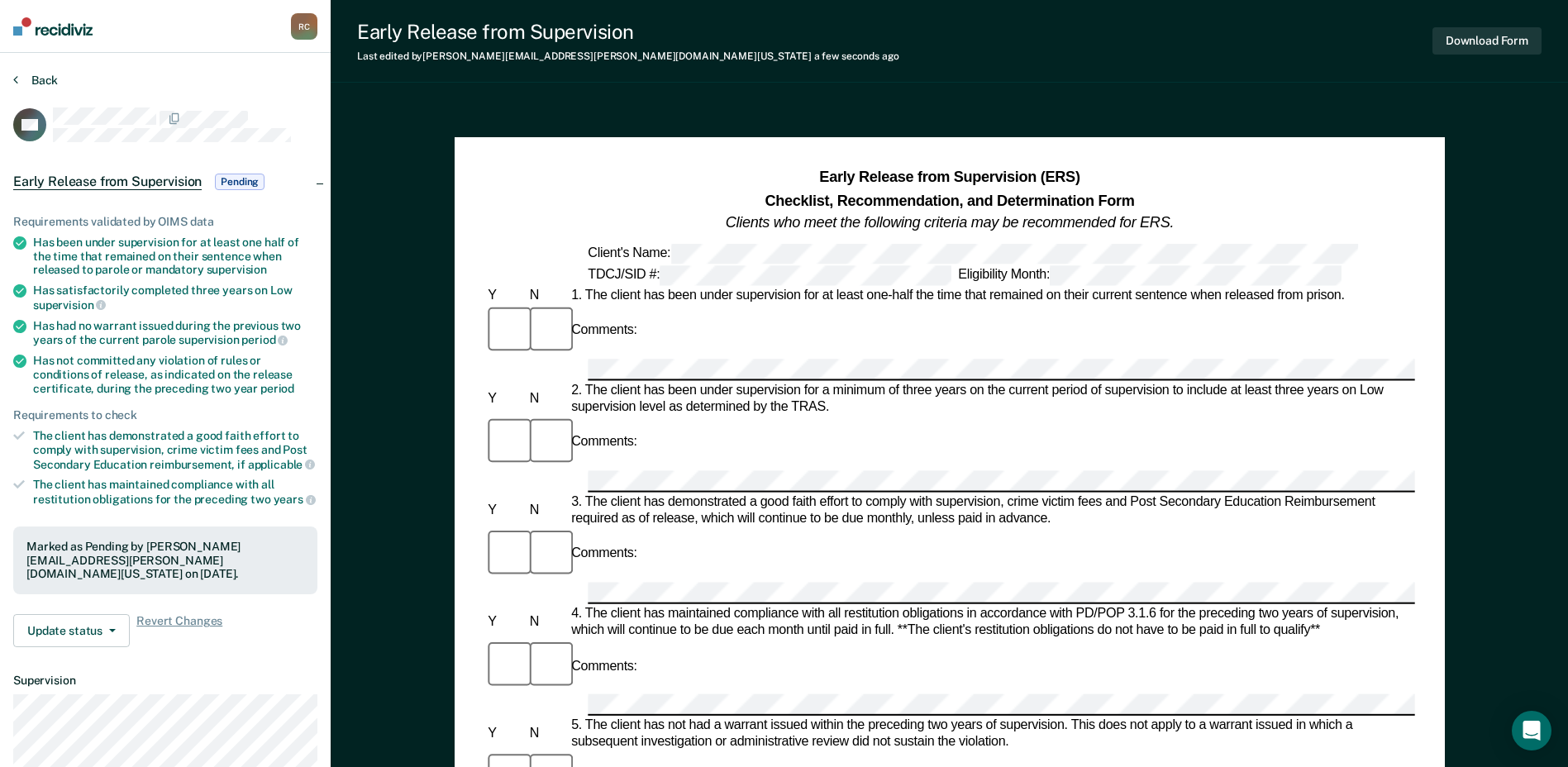
click at [18, 78] on button "Back" at bounding box center [35, 80] width 44 height 15
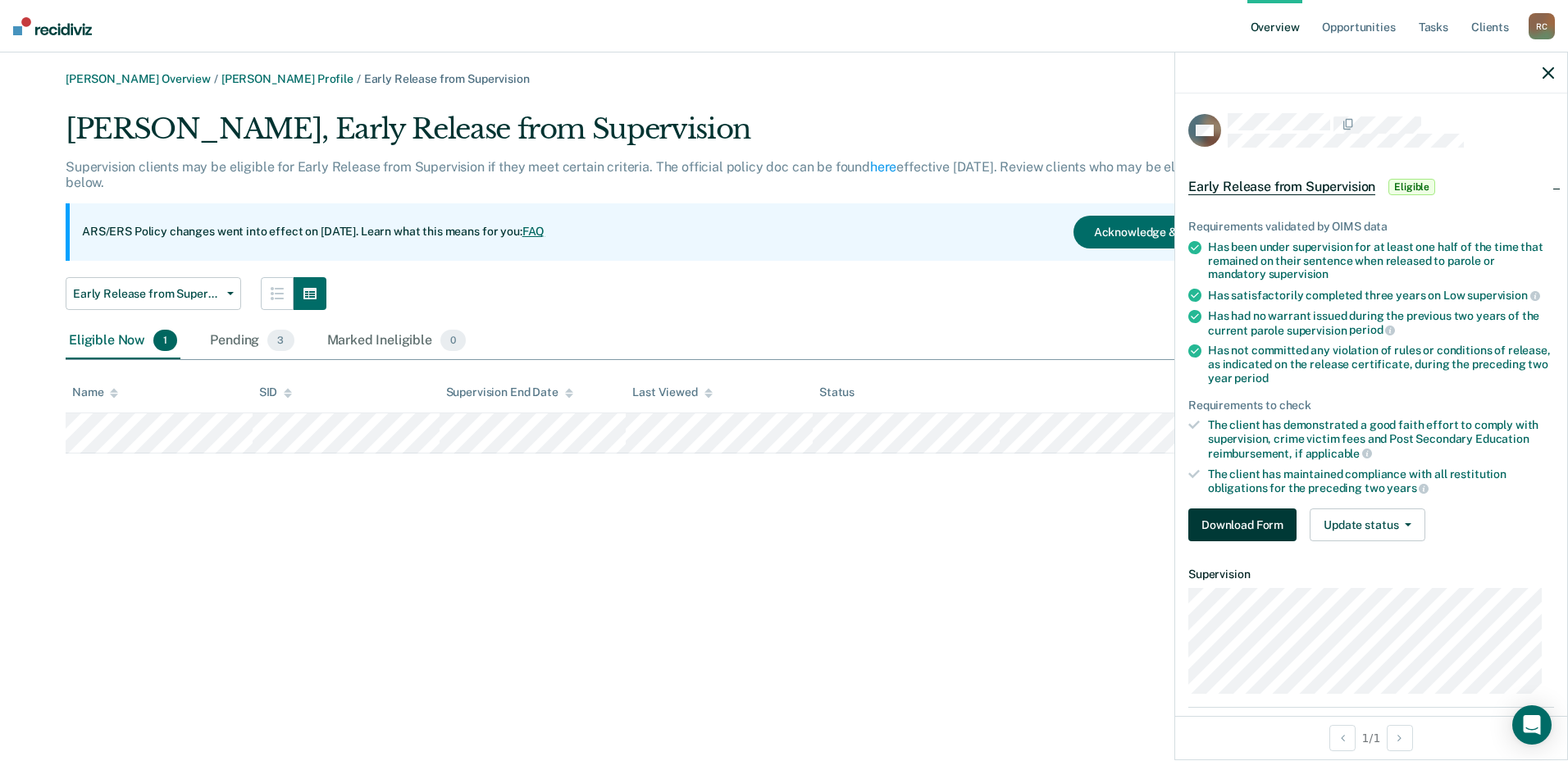
click at [1214, 523] on button "Download Form" at bounding box center [1242, 525] width 109 height 33
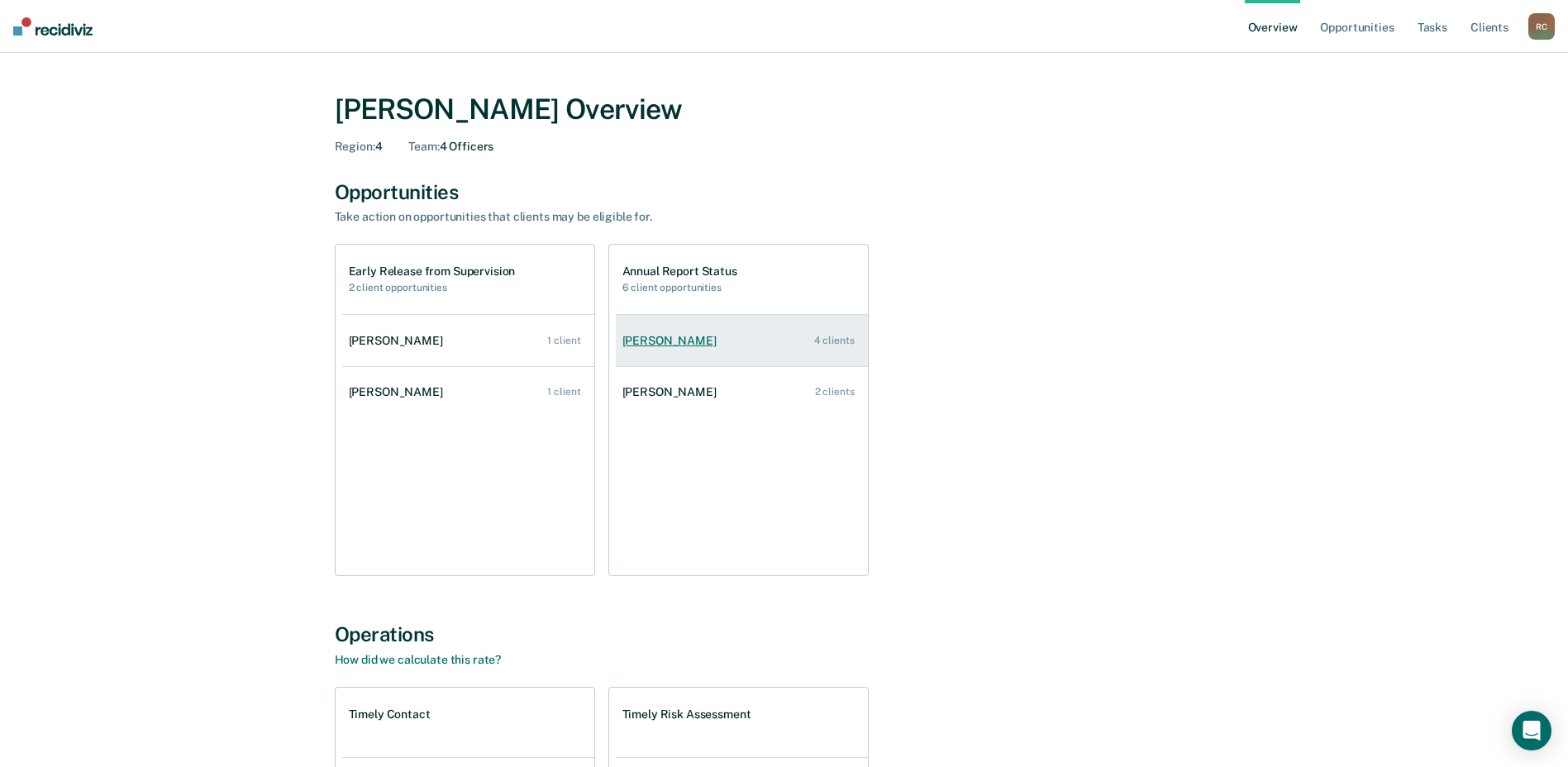
click at [846, 332] on link "Heather Deleon 4 clients" at bounding box center [742, 341] width 252 height 47
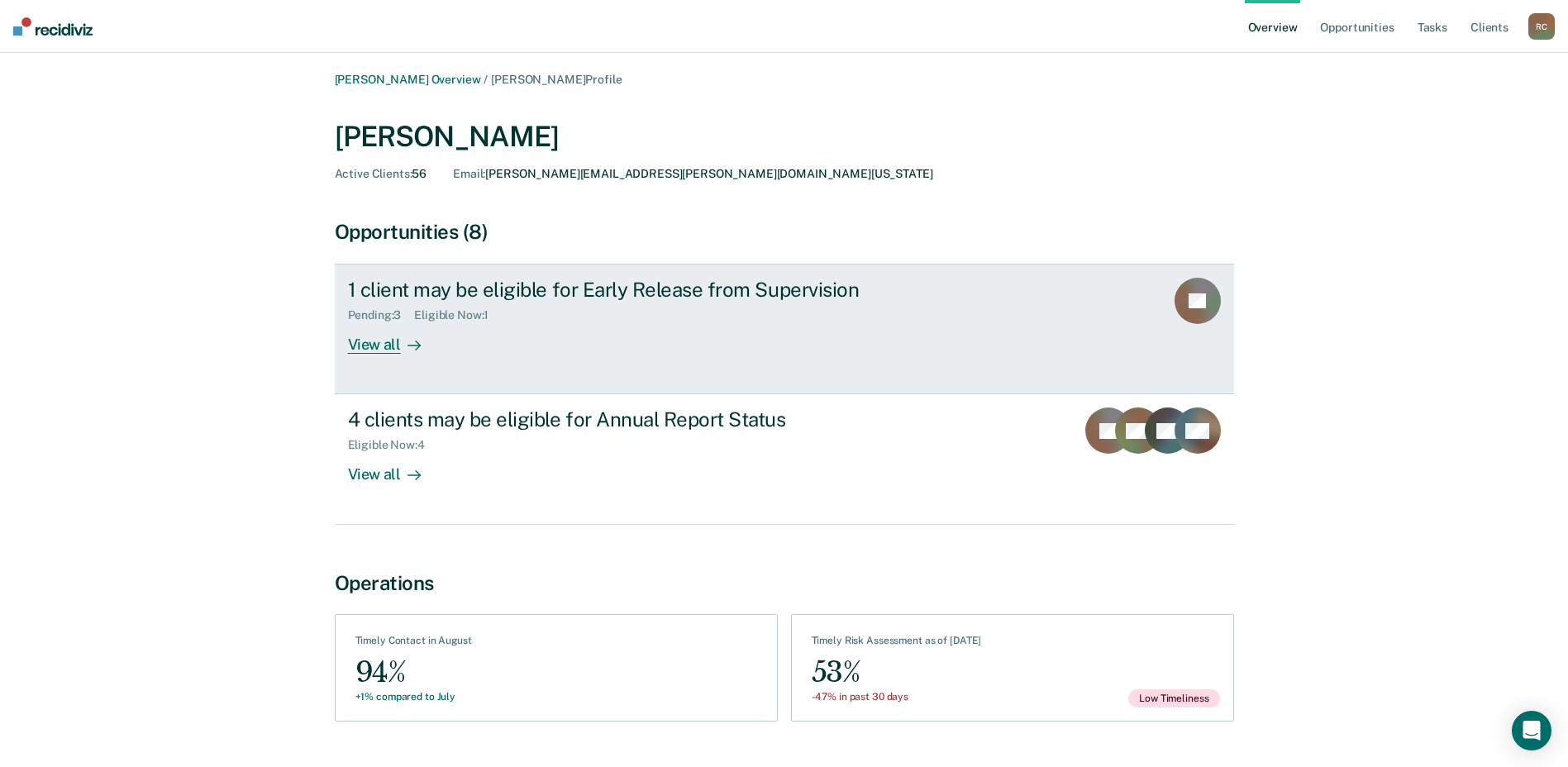
click at [405, 349] on div at bounding box center [411, 345] width 20 height 19
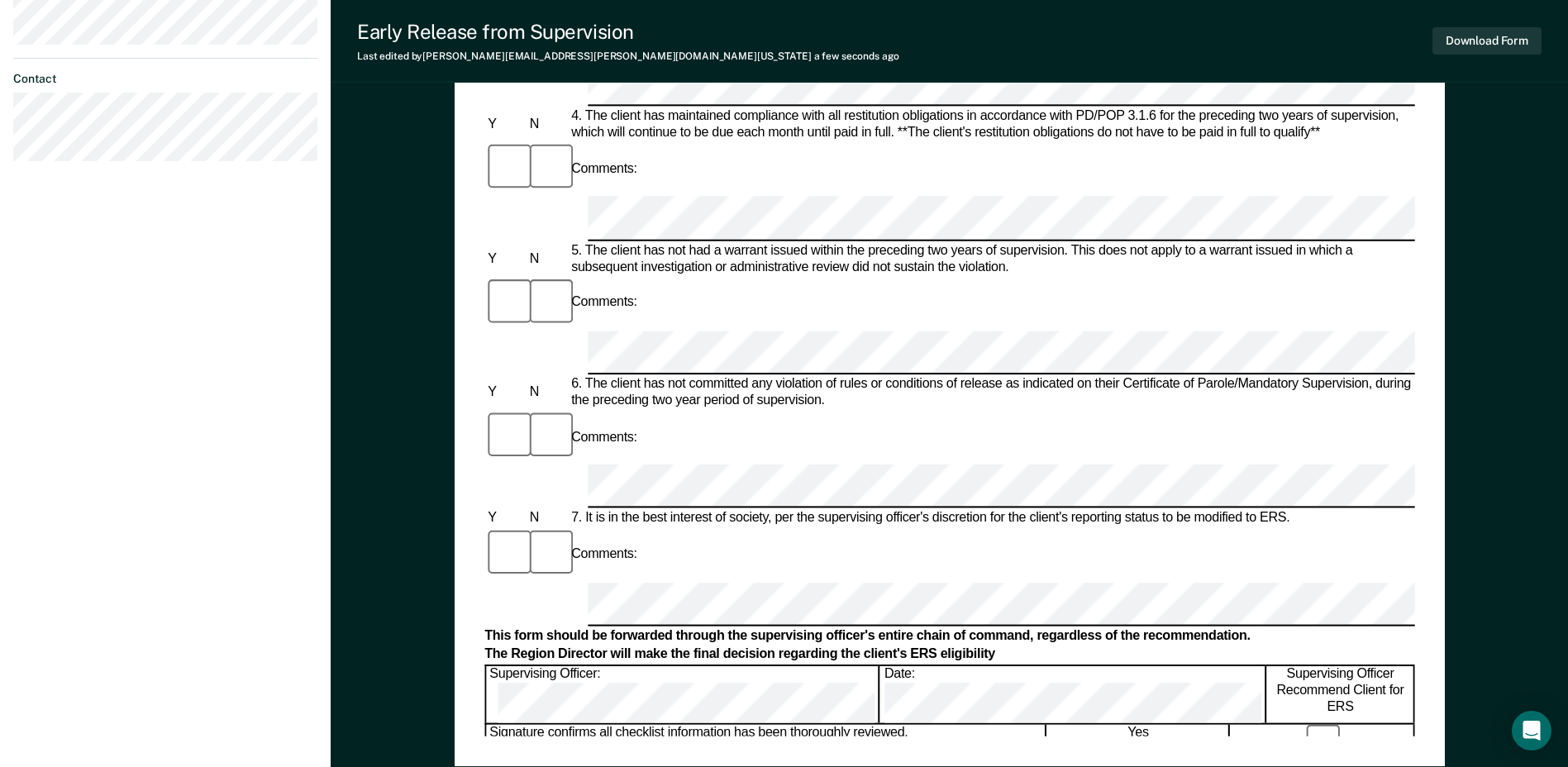
scroll to position [578, 0]
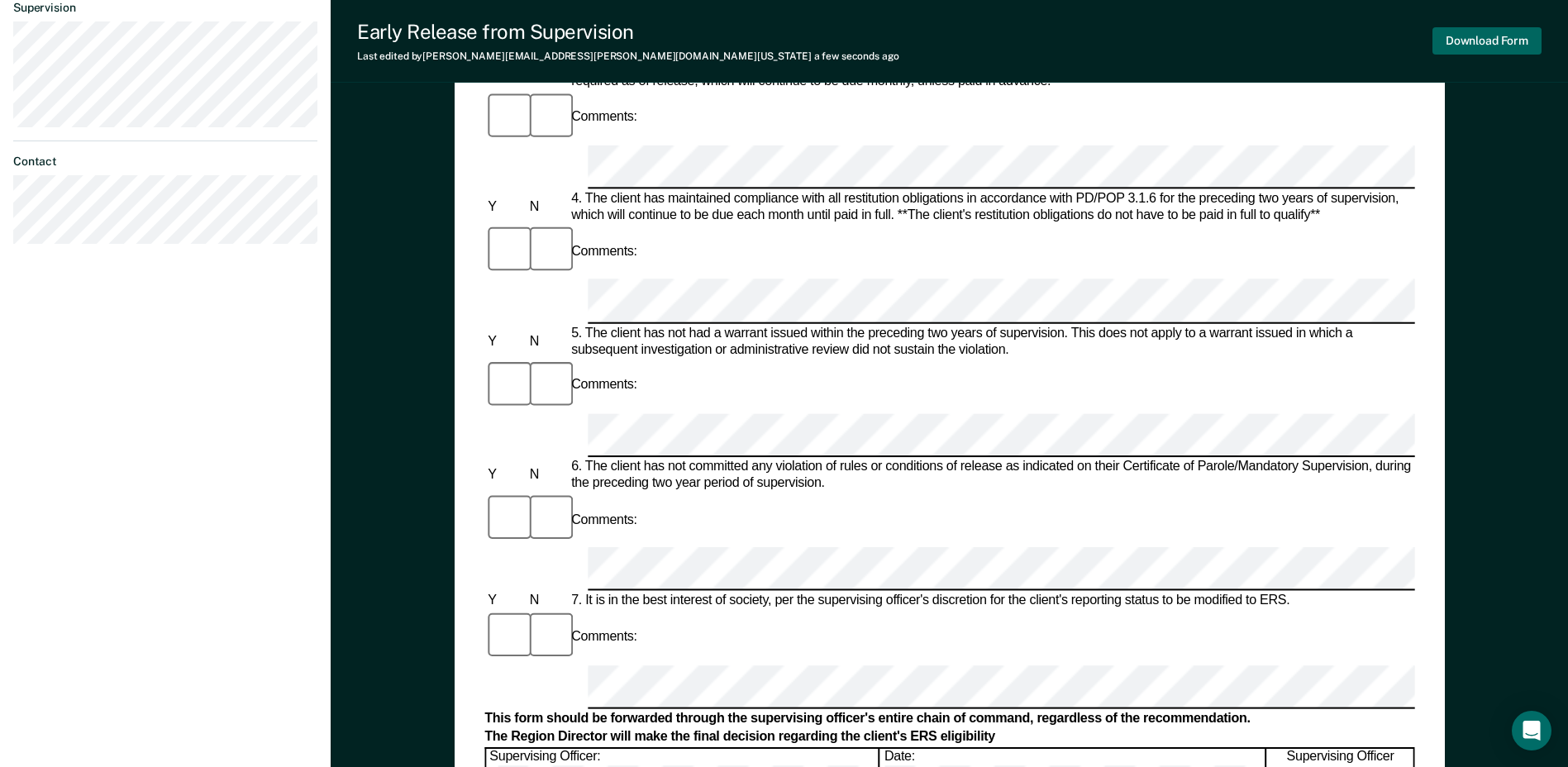
click at [1479, 46] on button "Download Form" at bounding box center [1487, 41] width 109 height 28
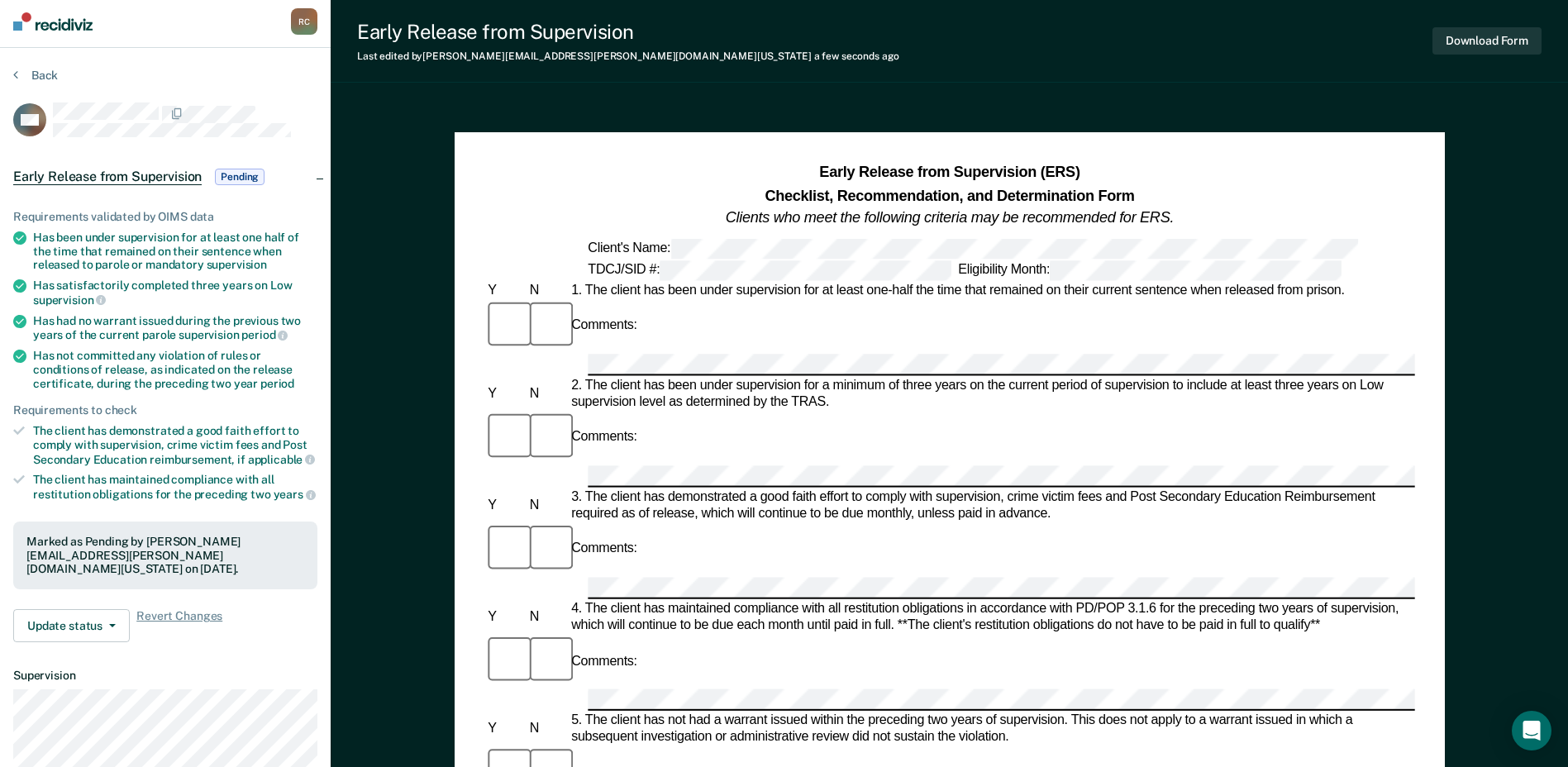
scroll to position [0, 0]
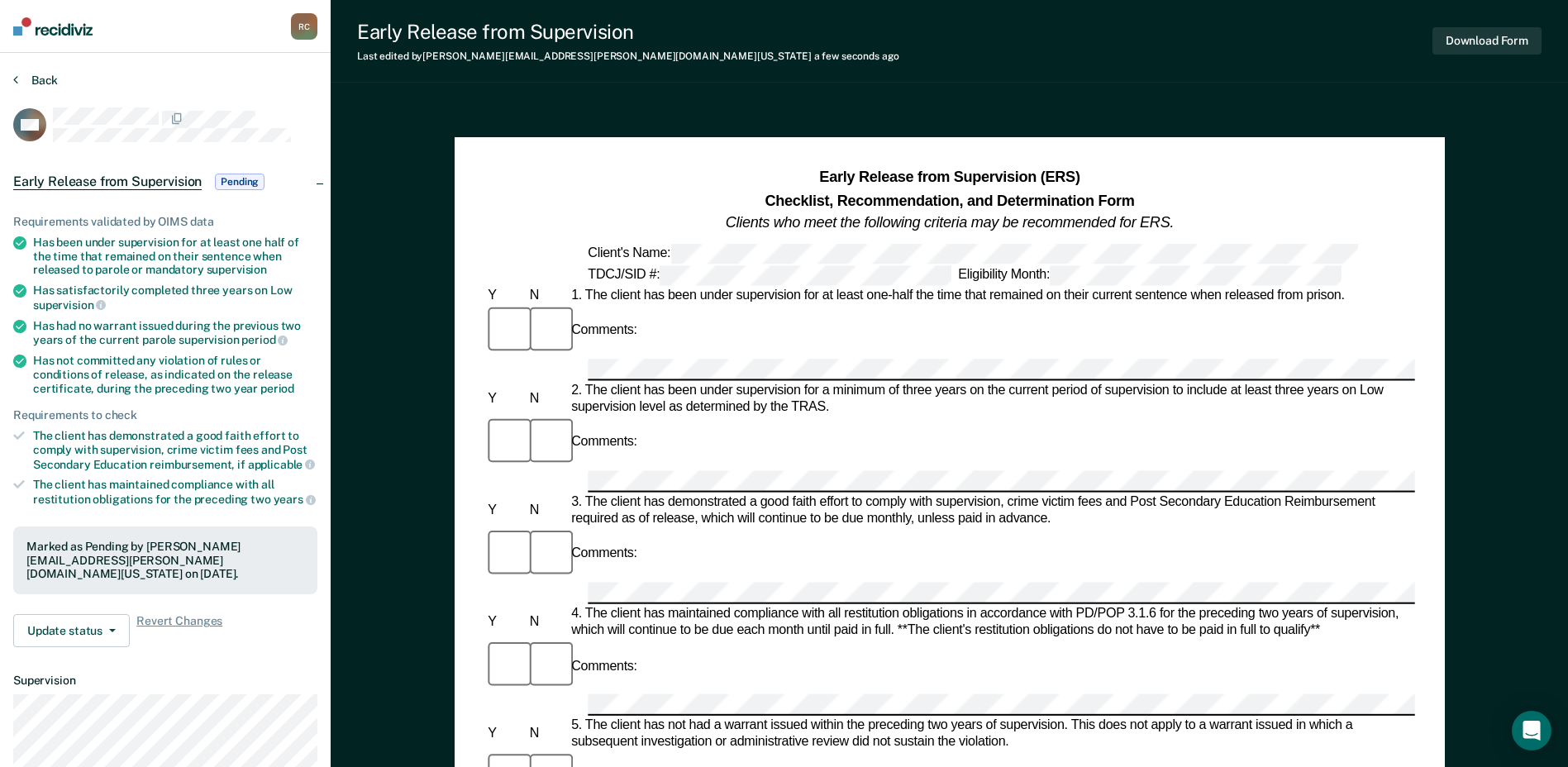
click at [38, 79] on button "Back" at bounding box center [35, 80] width 44 height 15
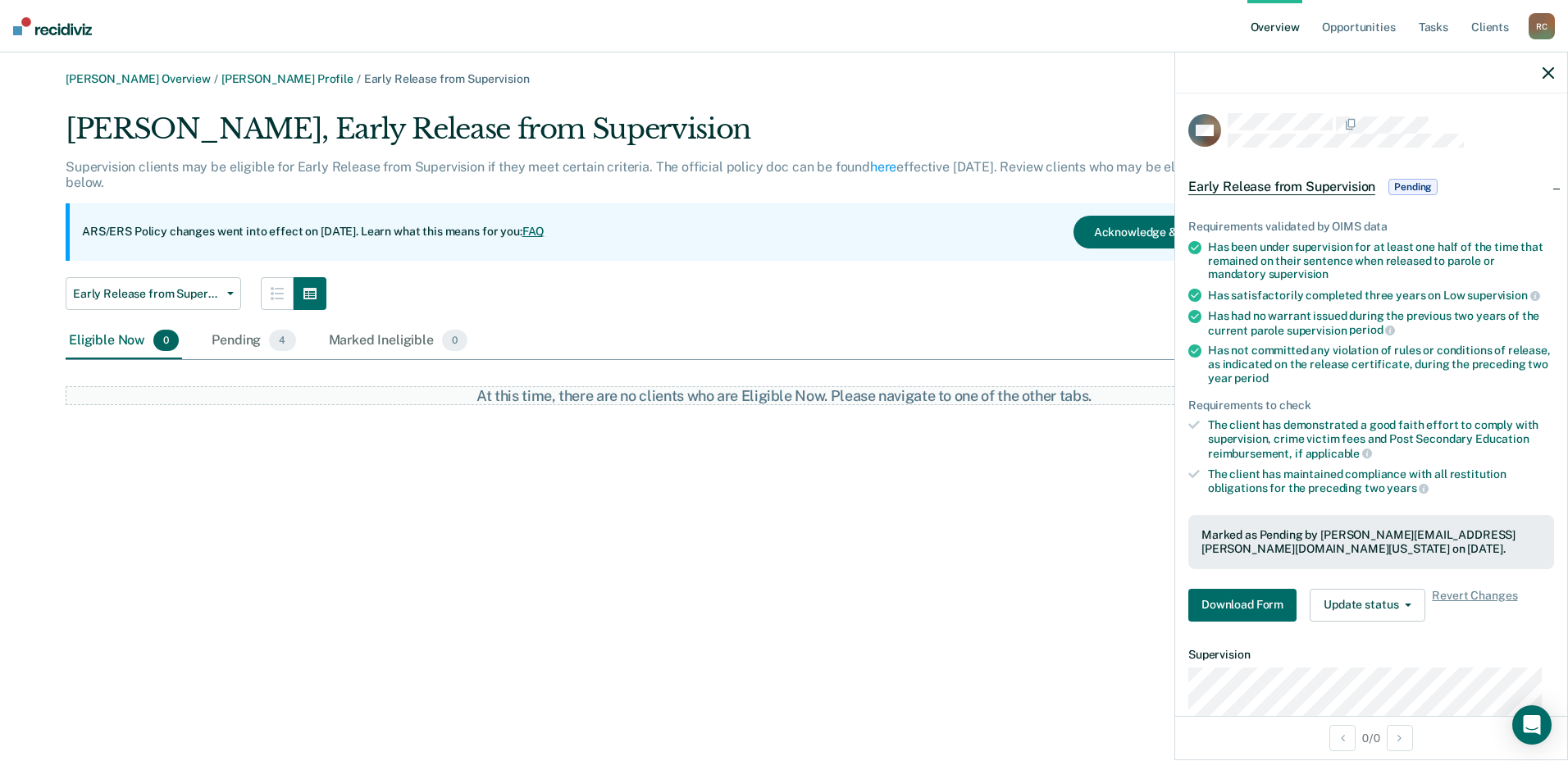
click at [995, 271] on div "Heather Deleon, Early Release from Supervision Supervision clients may be eligi…" at bounding box center [654, 211] width 1176 height 198
click at [1540, 73] on div at bounding box center [1371, 72] width 392 height 41
click at [1548, 70] on icon "button" at bounding box center [1548, 73] width 12 height 12
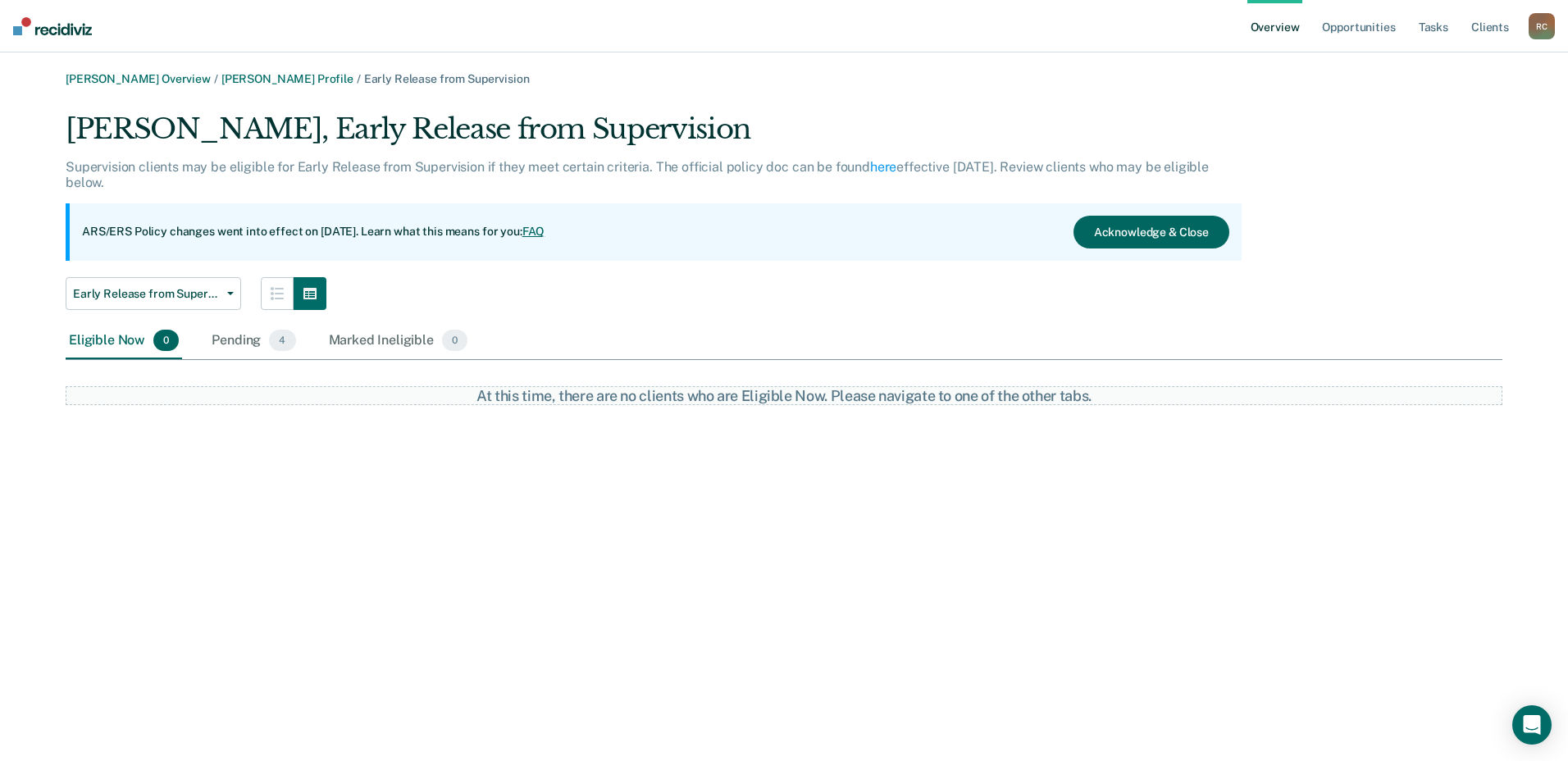
click at [1149, 240] on button "Acknowledge & Close" at bounding box center [1151, 232] width 156 height 33
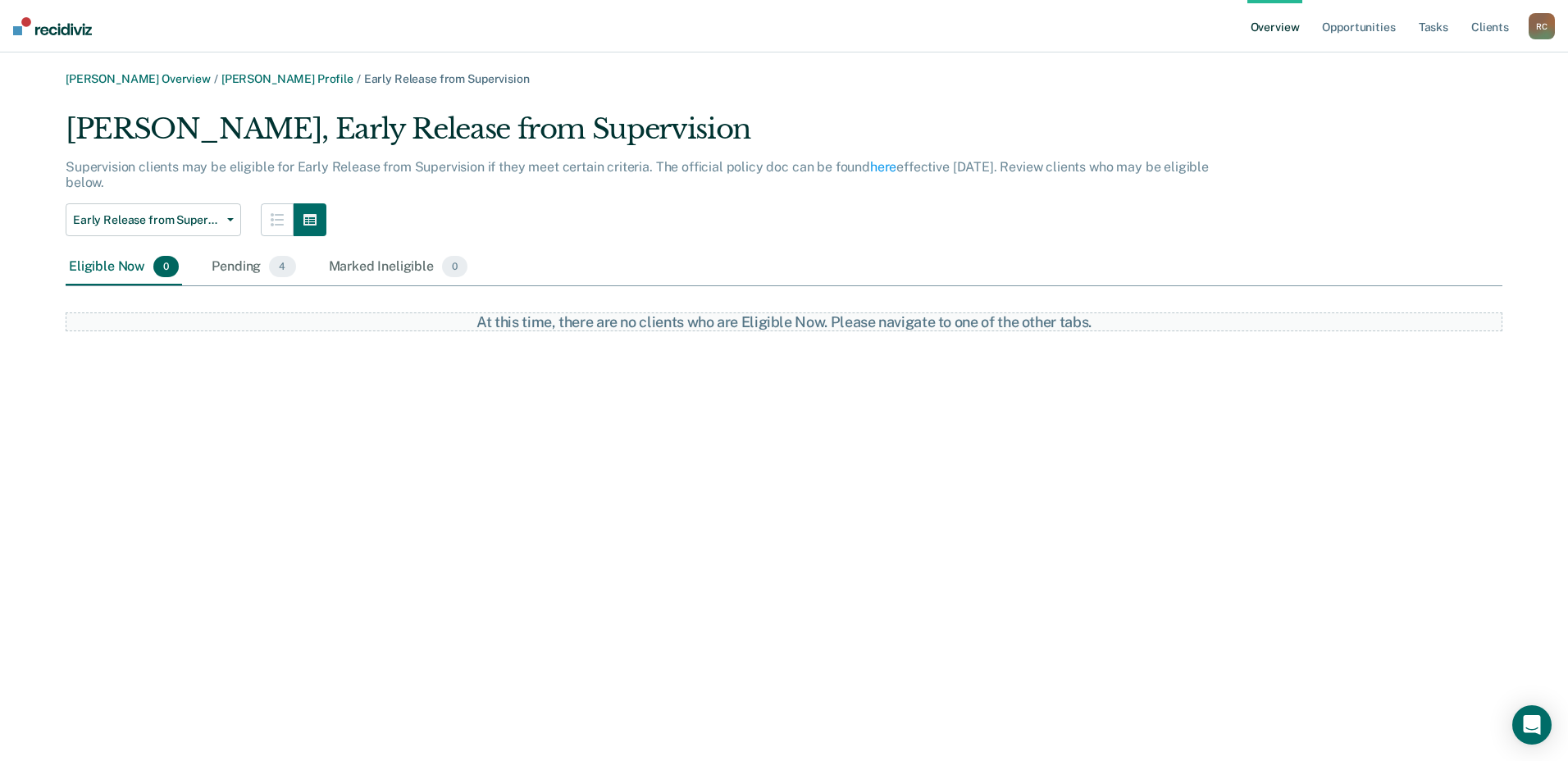
click at [1293, 35] on link "Overview" at bounding box center [1275, 26] width 55 height 52
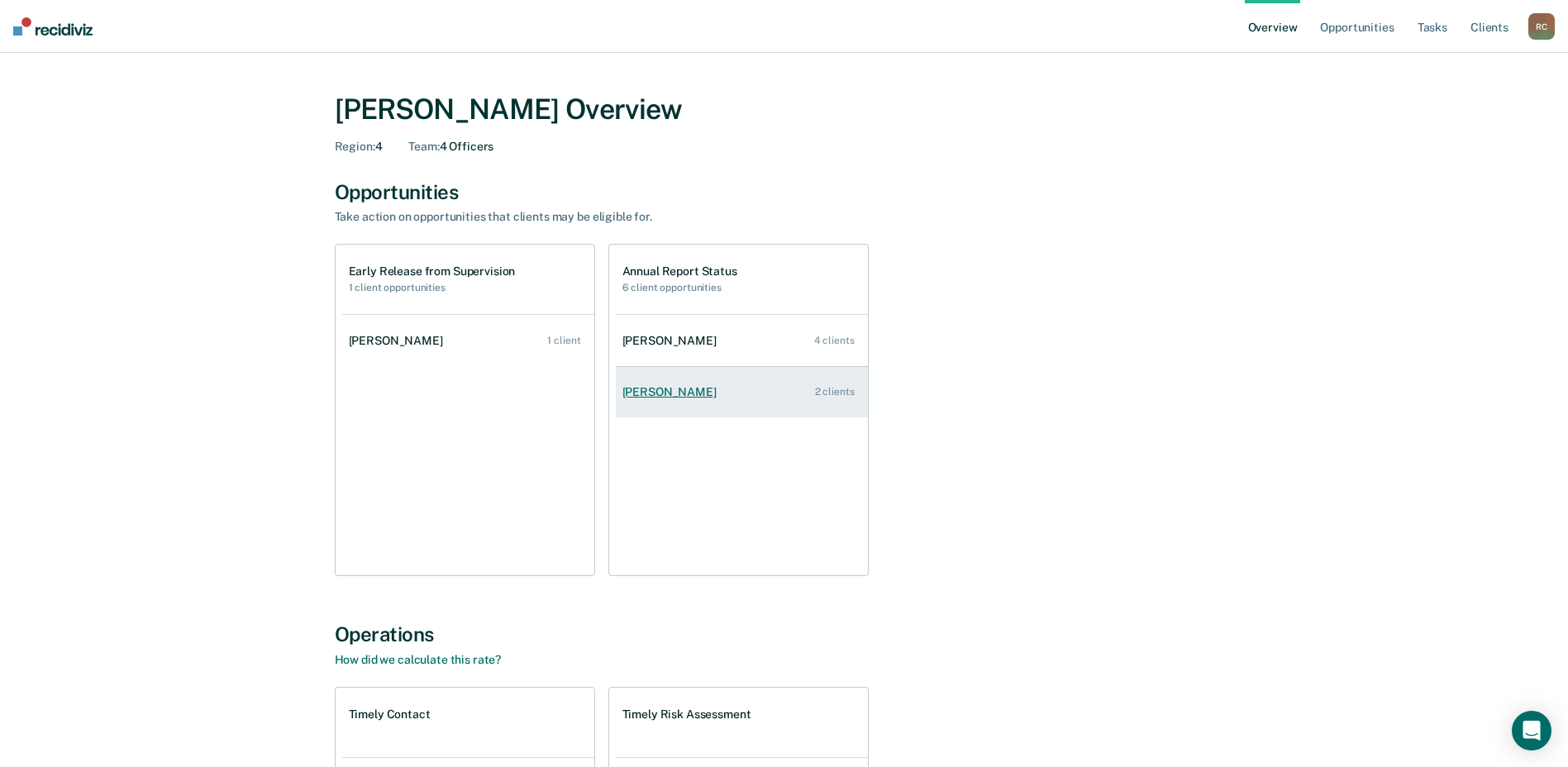
click at [680, 391] on div "Amanda Garza" at bounding box center [672, 391] width 101 height 14
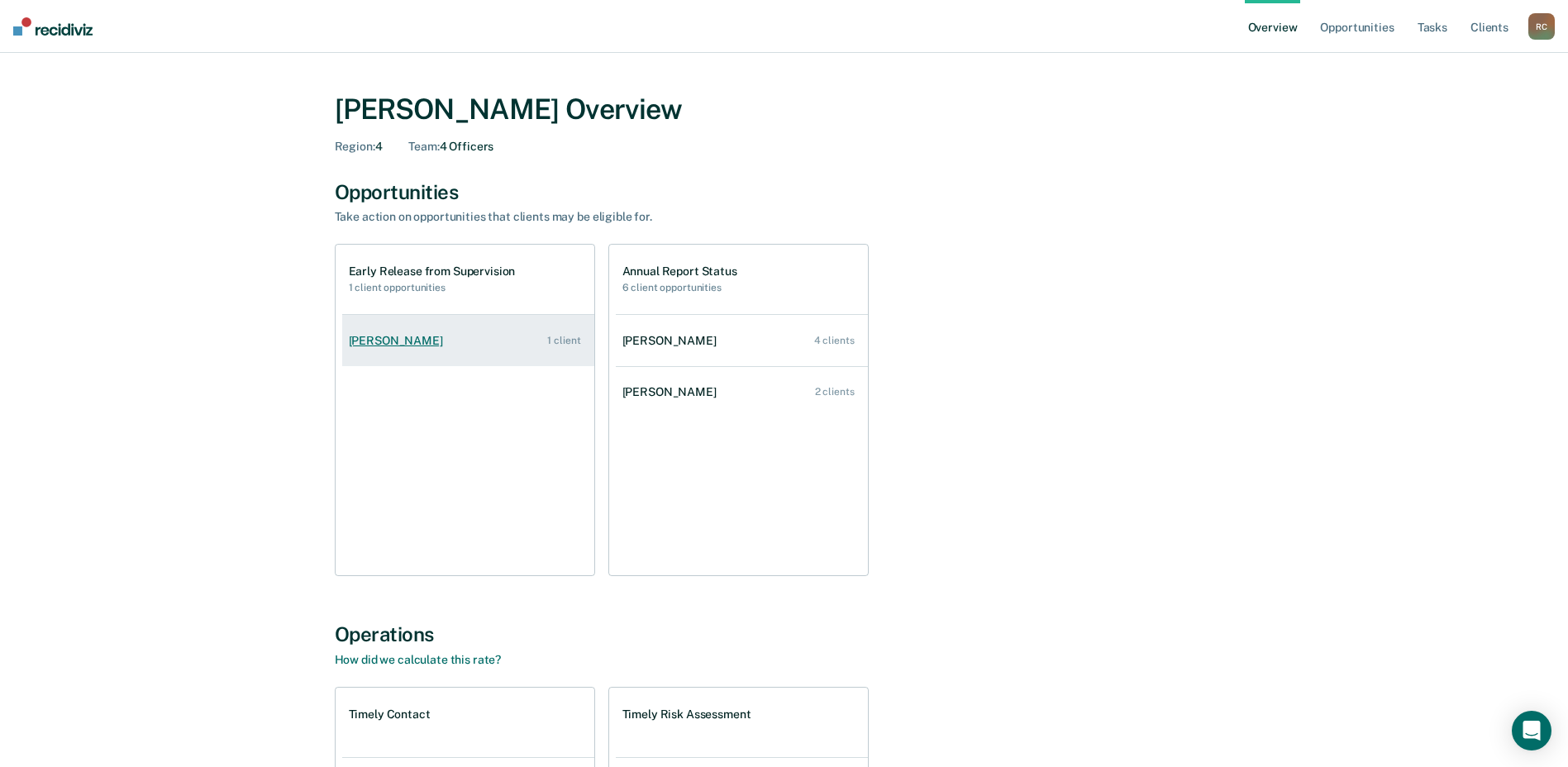
click at [405, 341] on div "Amanda Garza" at bounding box center [399, 341] width 101 height 14
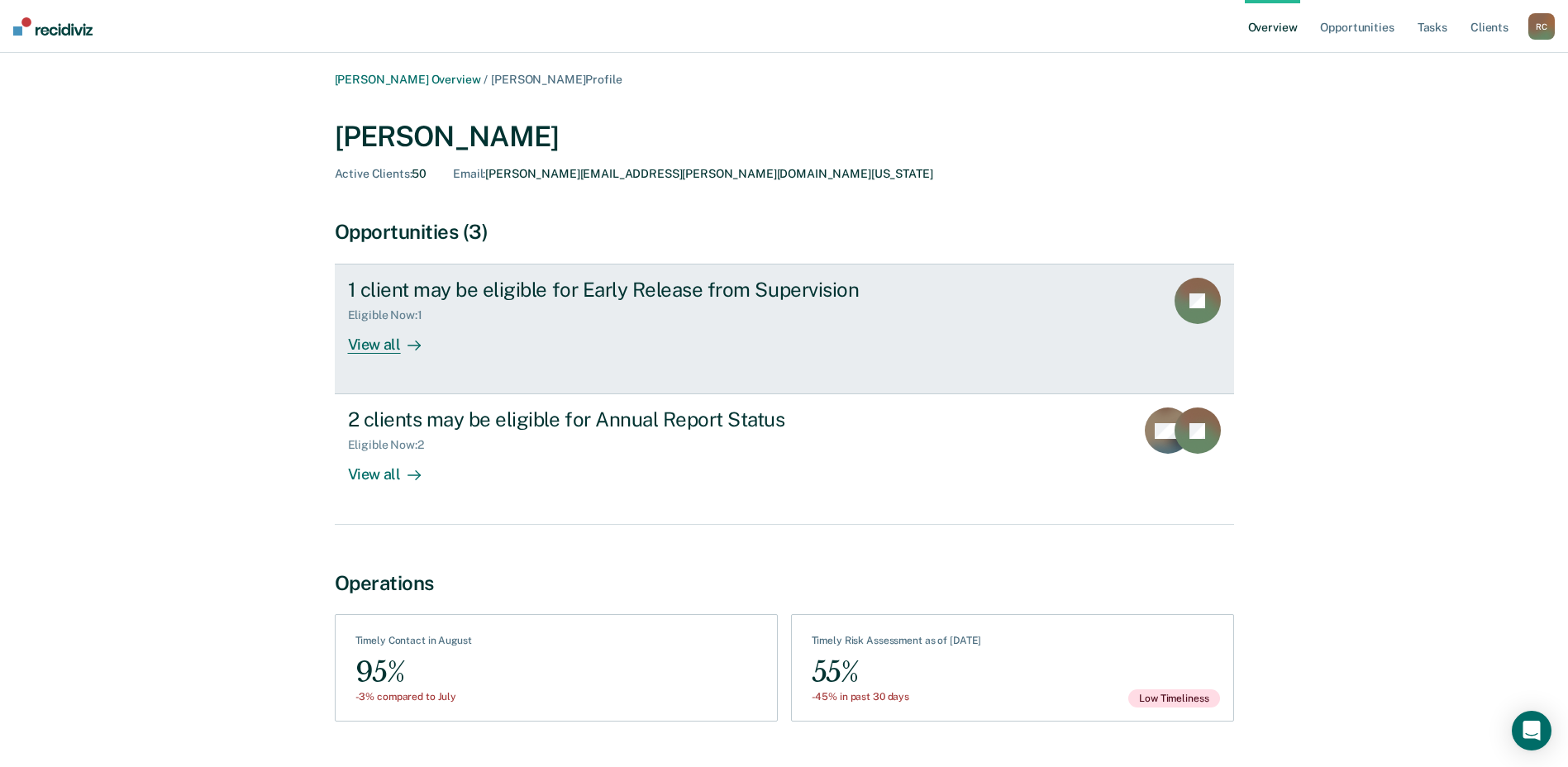
click at [382, 350] on div "View all" at bounding box center [394, 338] width 93 height 33
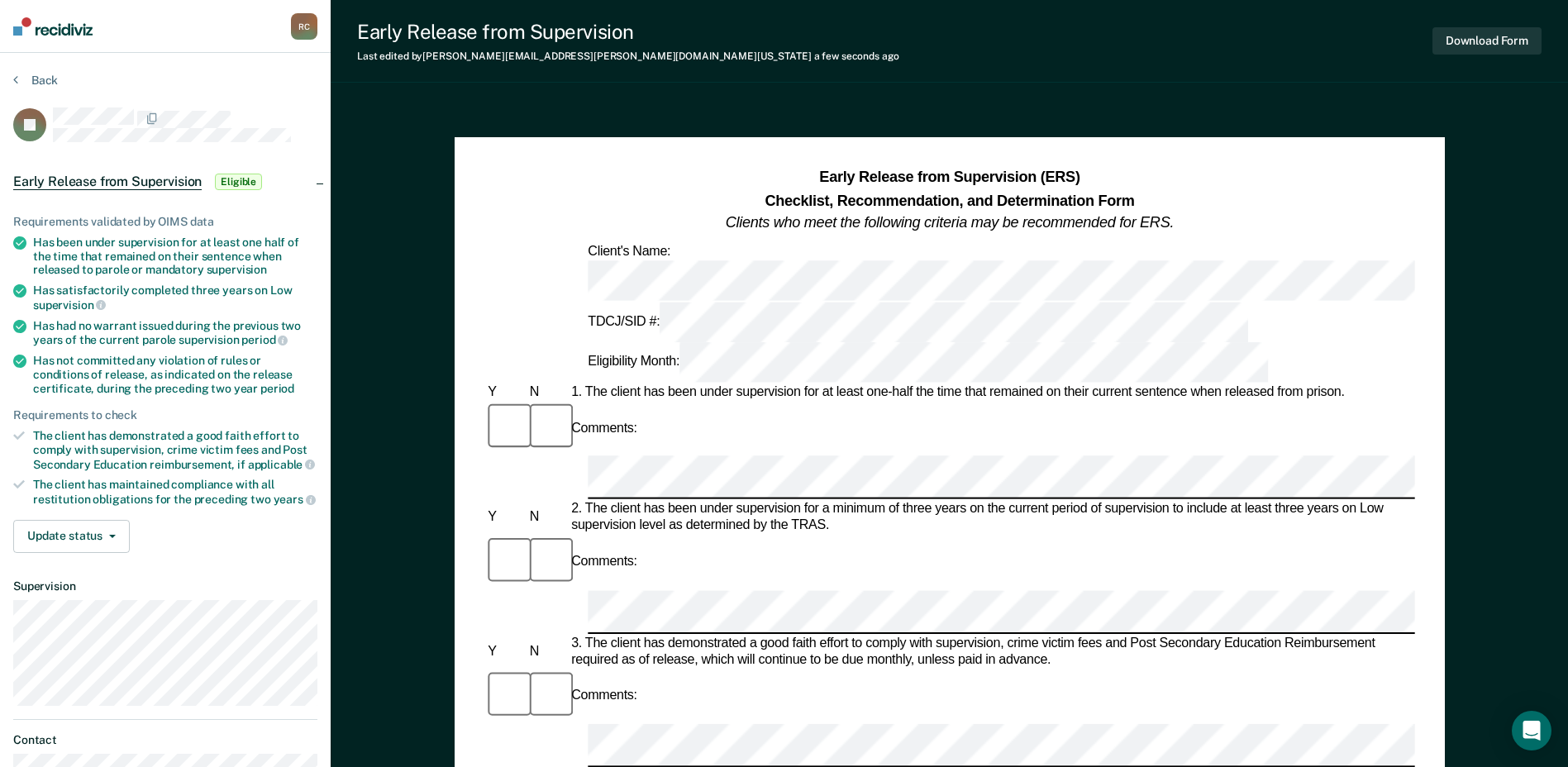
click at [638, 535] on div "Comments:" at bounding box center [949, 563] width 930 height 55
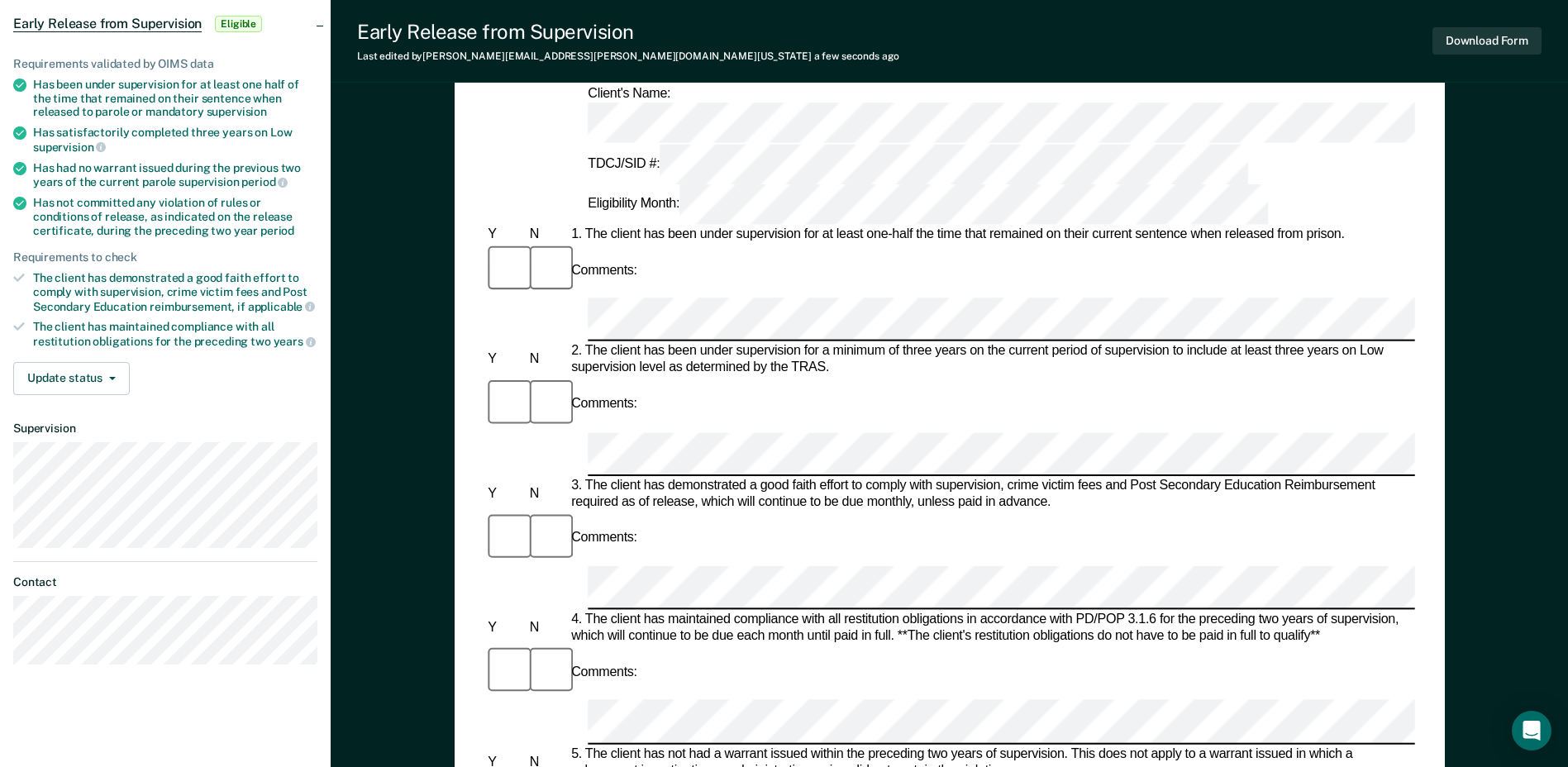
scroll to position [128, 0]
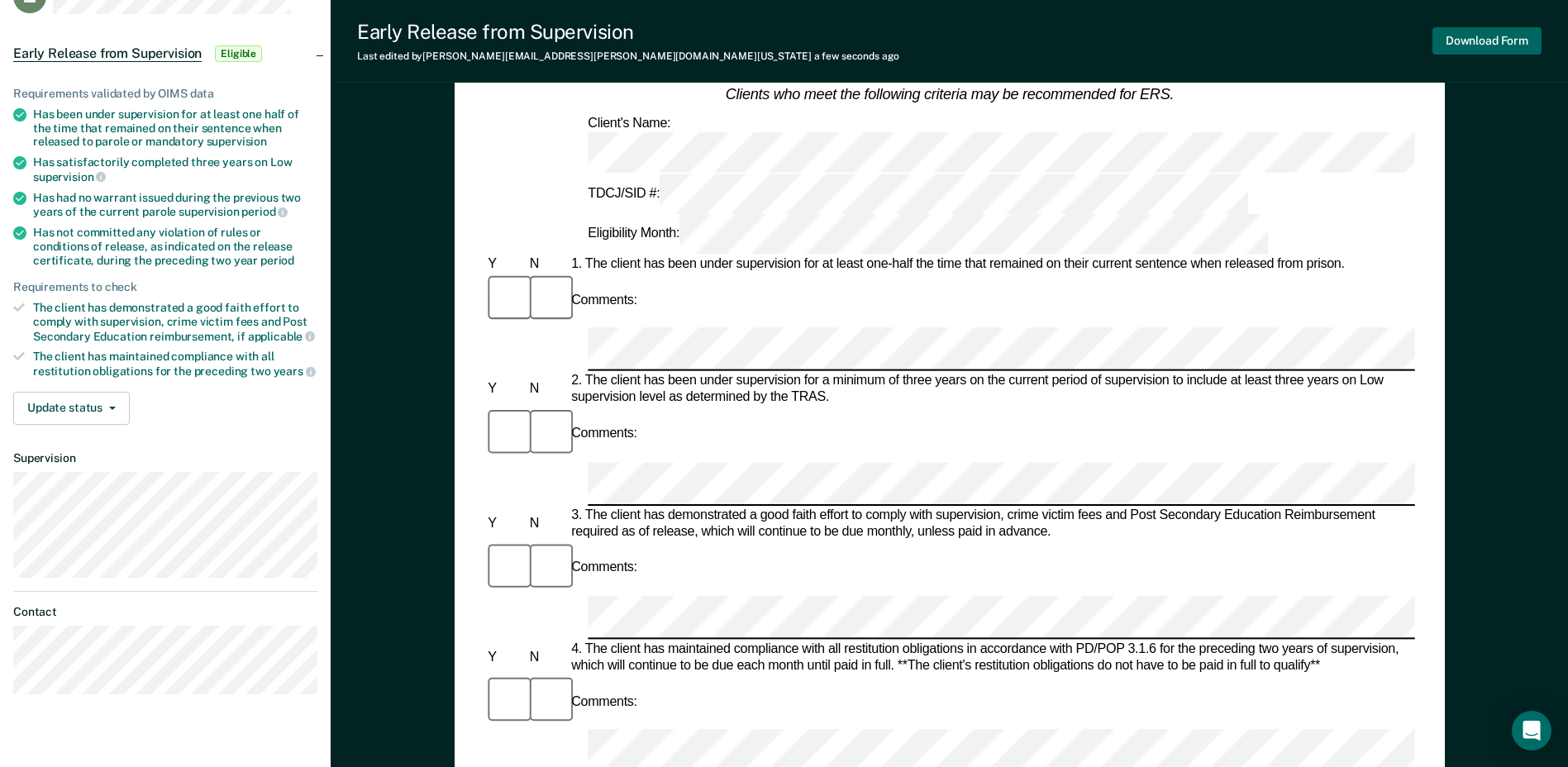
click at [1515, 43] on button "Download Form" at bounding box center [1487, 41] width 109 height 28
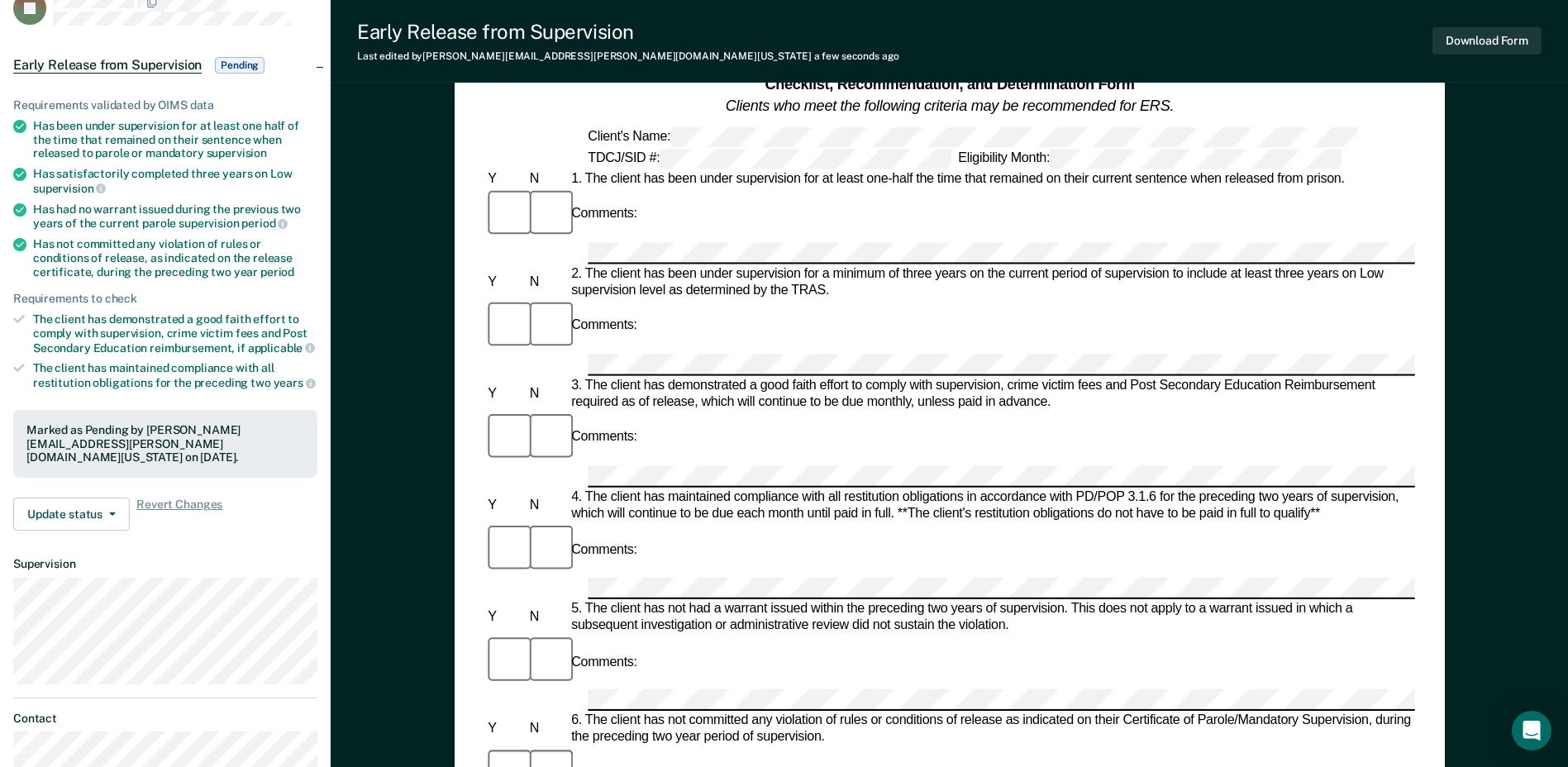
scroll to position [0, 0]
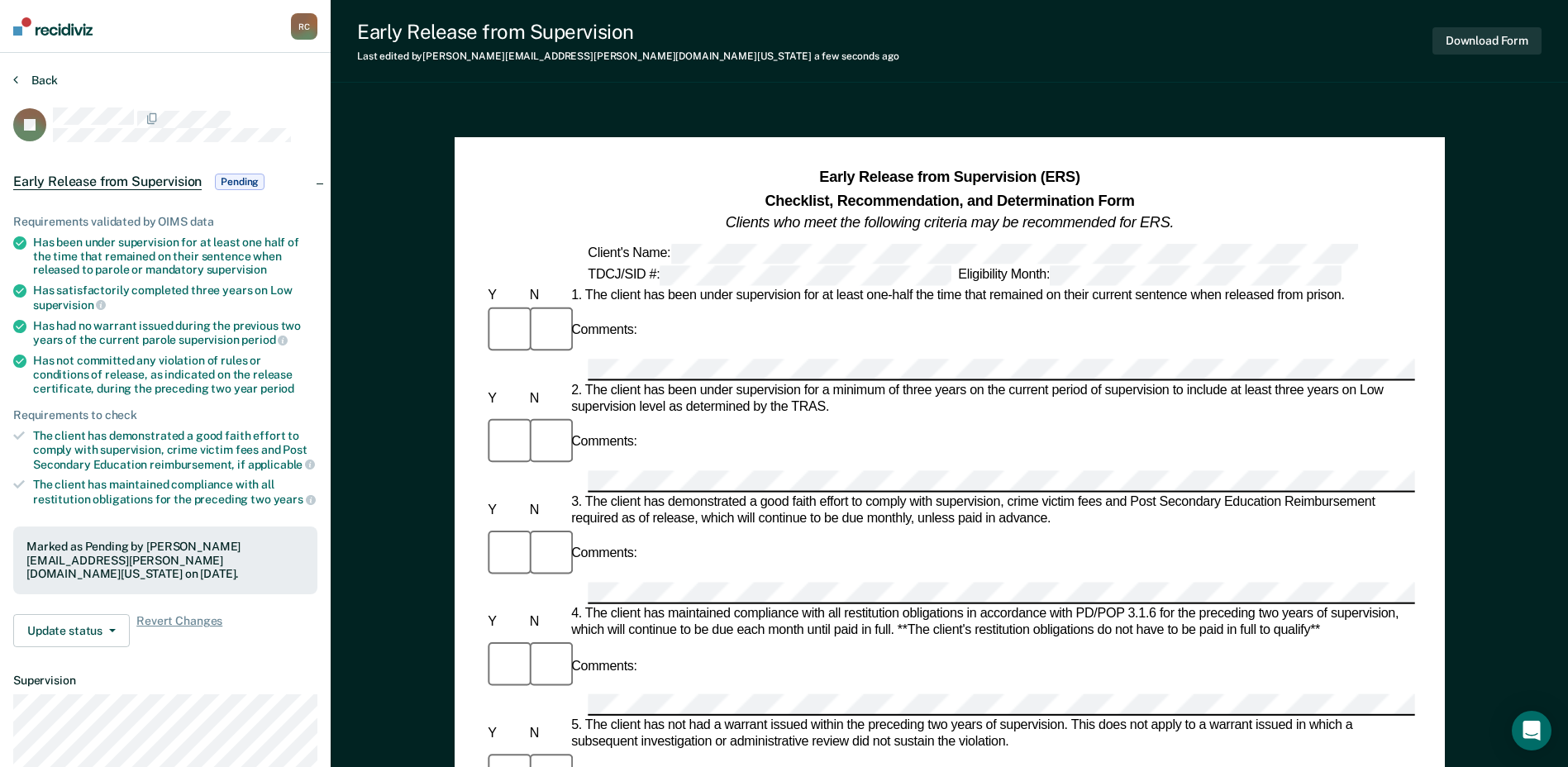
click at [21, 84] on button "Back" at bounding box center [35, 80] width 44 height 15
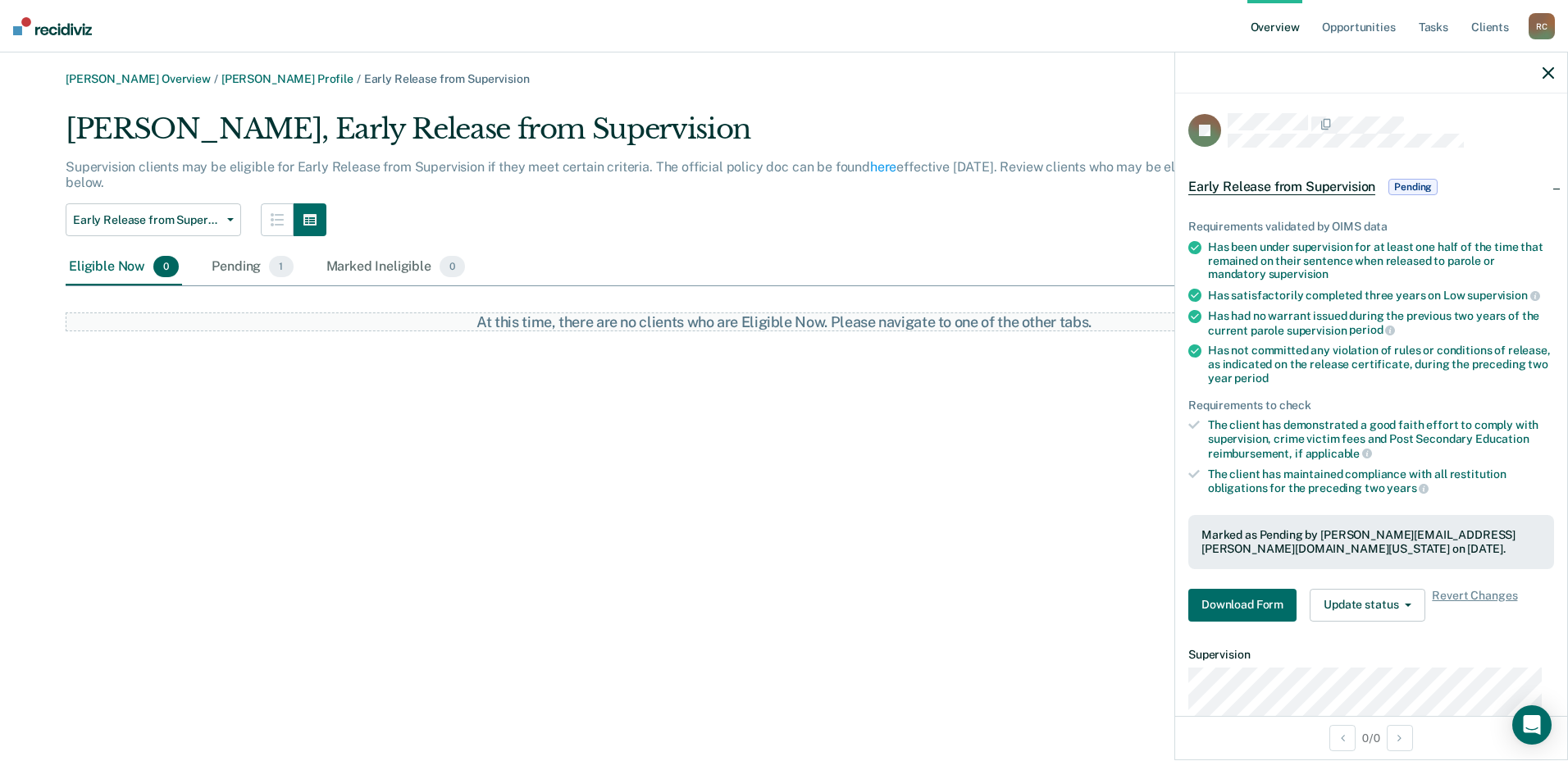
click at [1552, 64] on div at bounding box center [1371, 72] width 392 height 41
click at [1542, 28] on div "R C" at bounding box center [1541, 26] width 27 height 26
click at [1307, 29] on ul "Overview Opportunities Tasks Client s" at bounding box center [1388, 26] width 282 height 52
click at [1265, 27] on link "Overview" at bounding box center [1275, 26] width 55 height 52
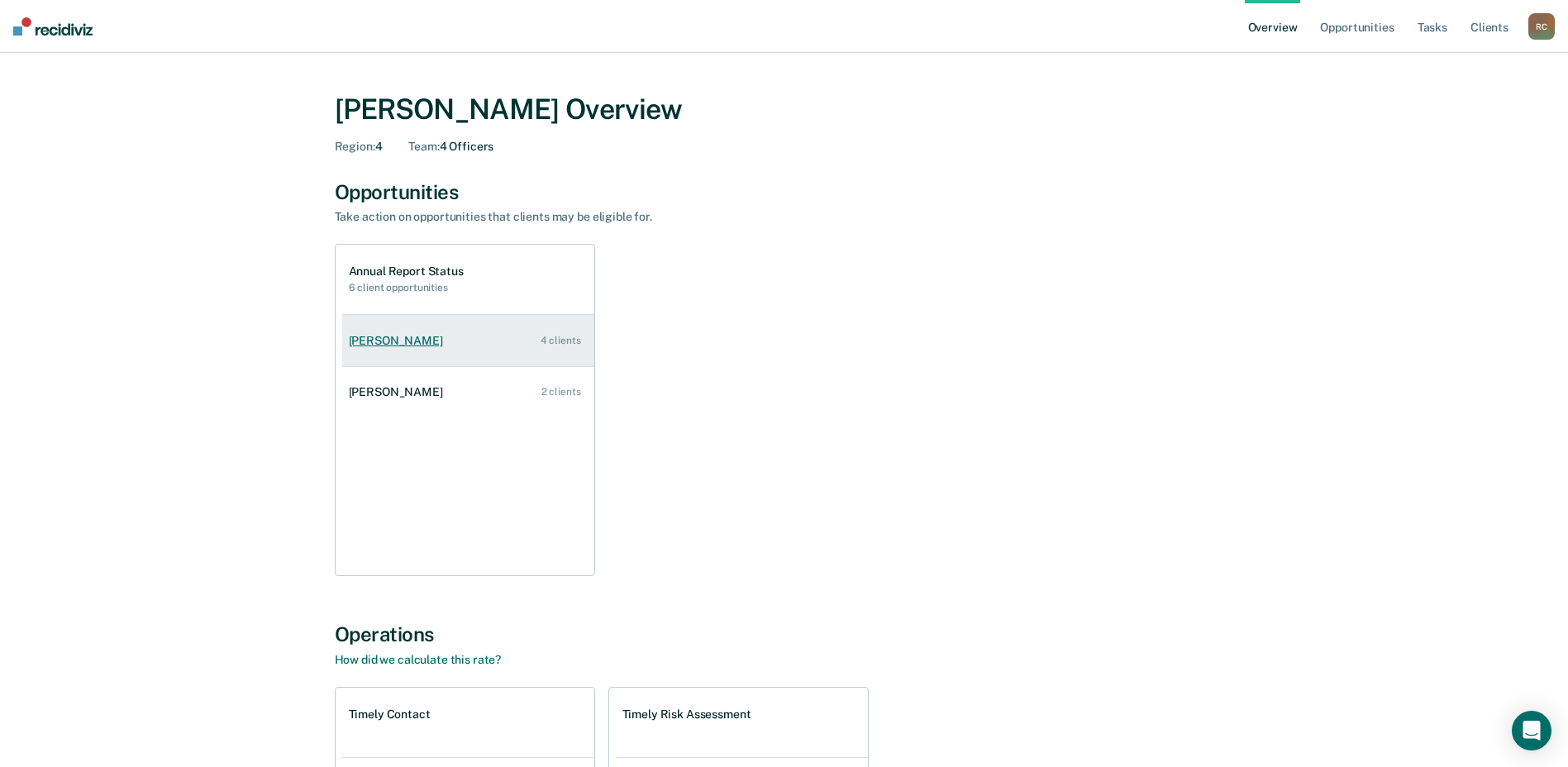
click at [388, 339] on div "Heather Deleon" at bounding box center [399, 341] width 101 height 14
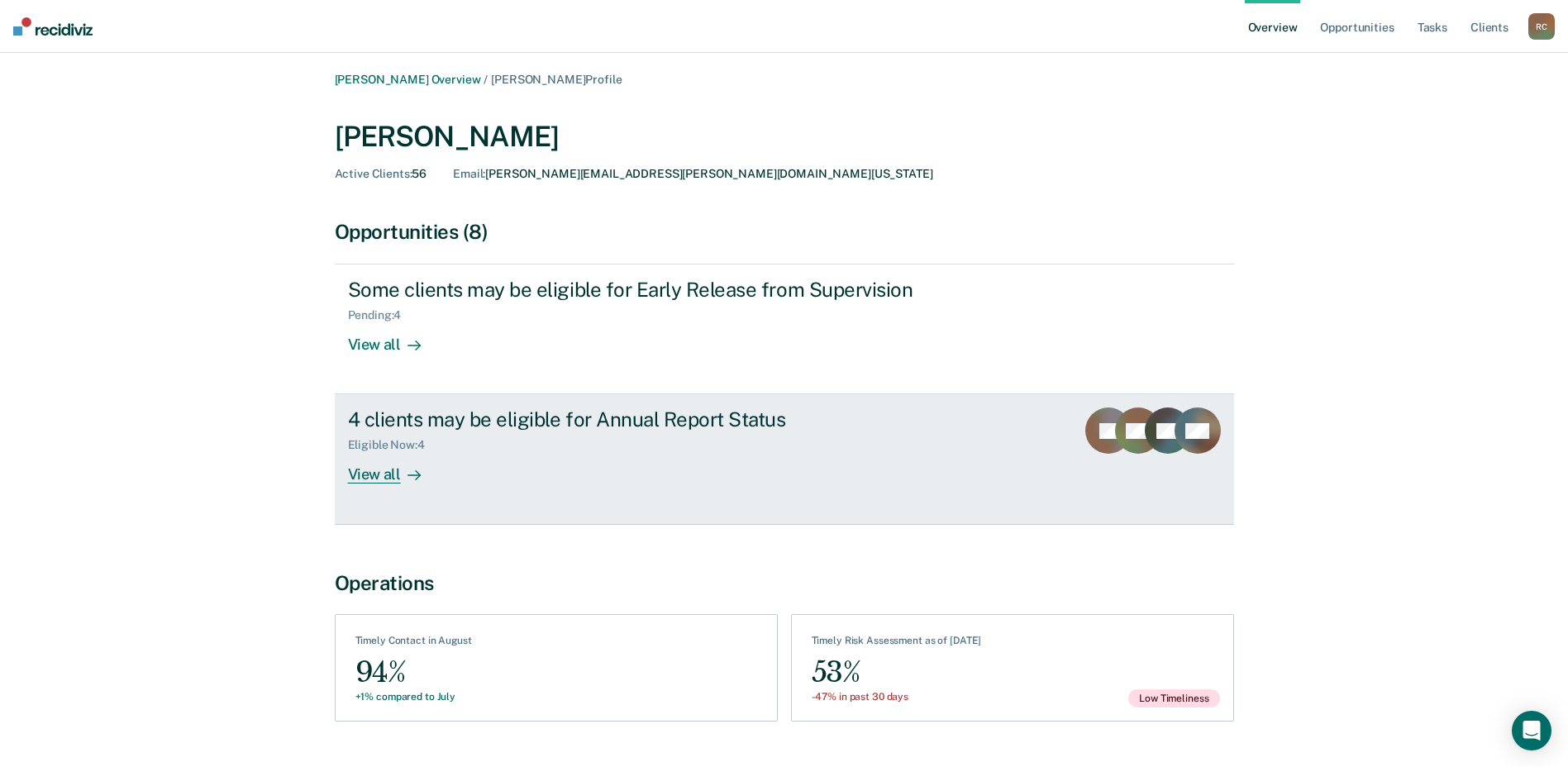
click at [366, 468] on div "View all" at bounding box center [394, 468] width 93 height 33
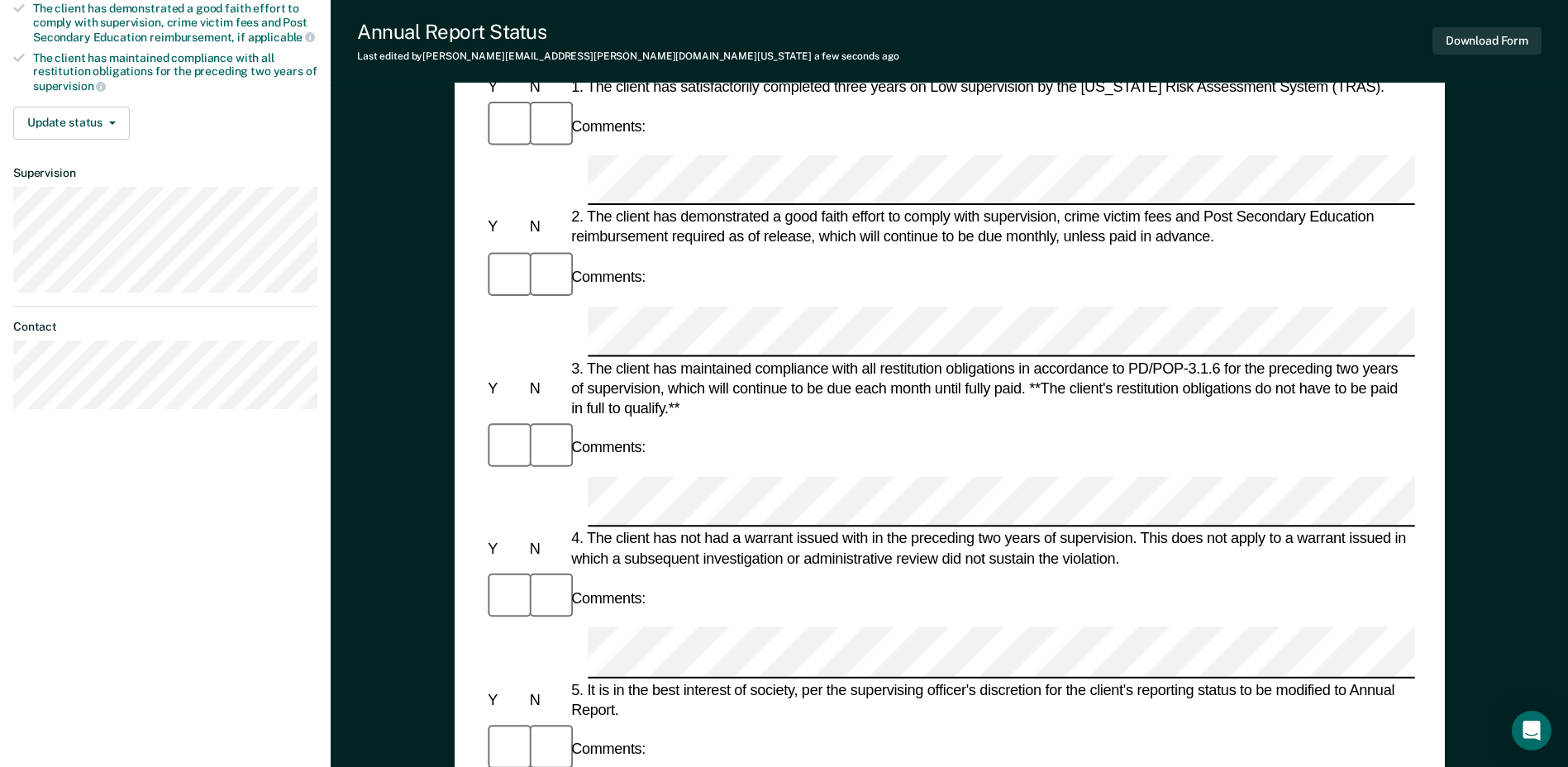
scroll to position [165, 0]
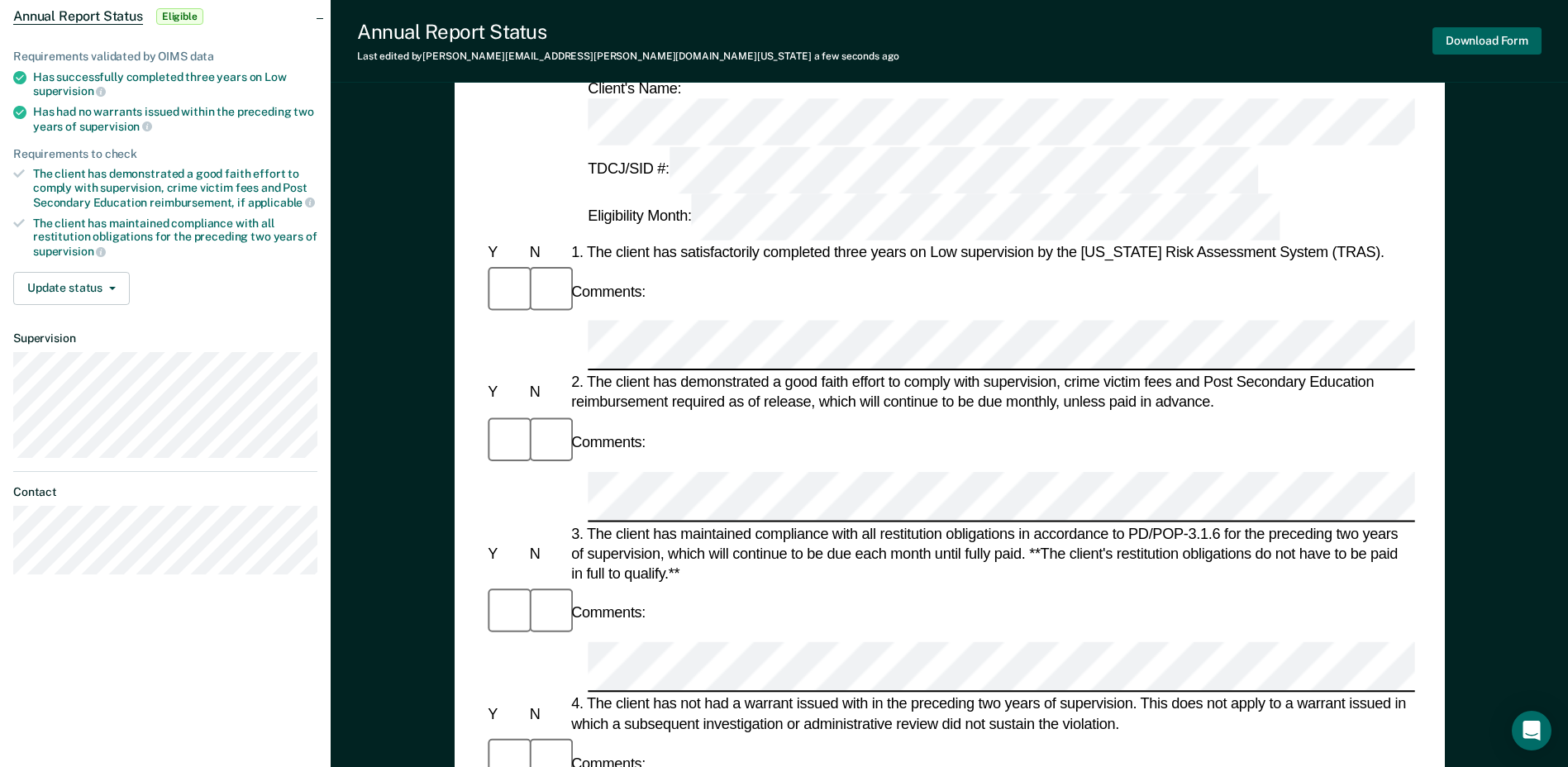
click at [1447, 45] on button "Download Form" at bounding box center [1487, 41] width 109 height 28
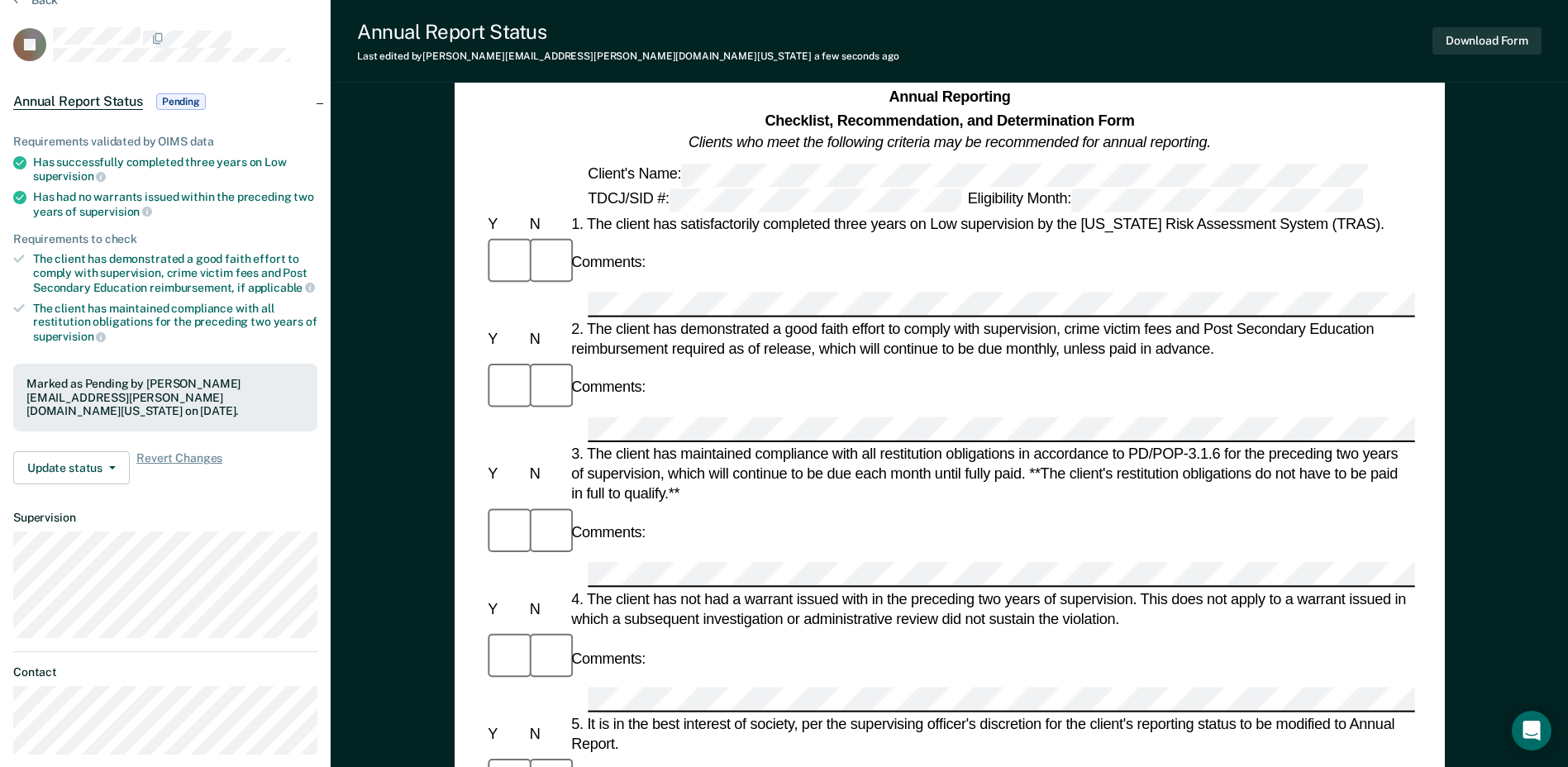
scroll to position [0, 0]
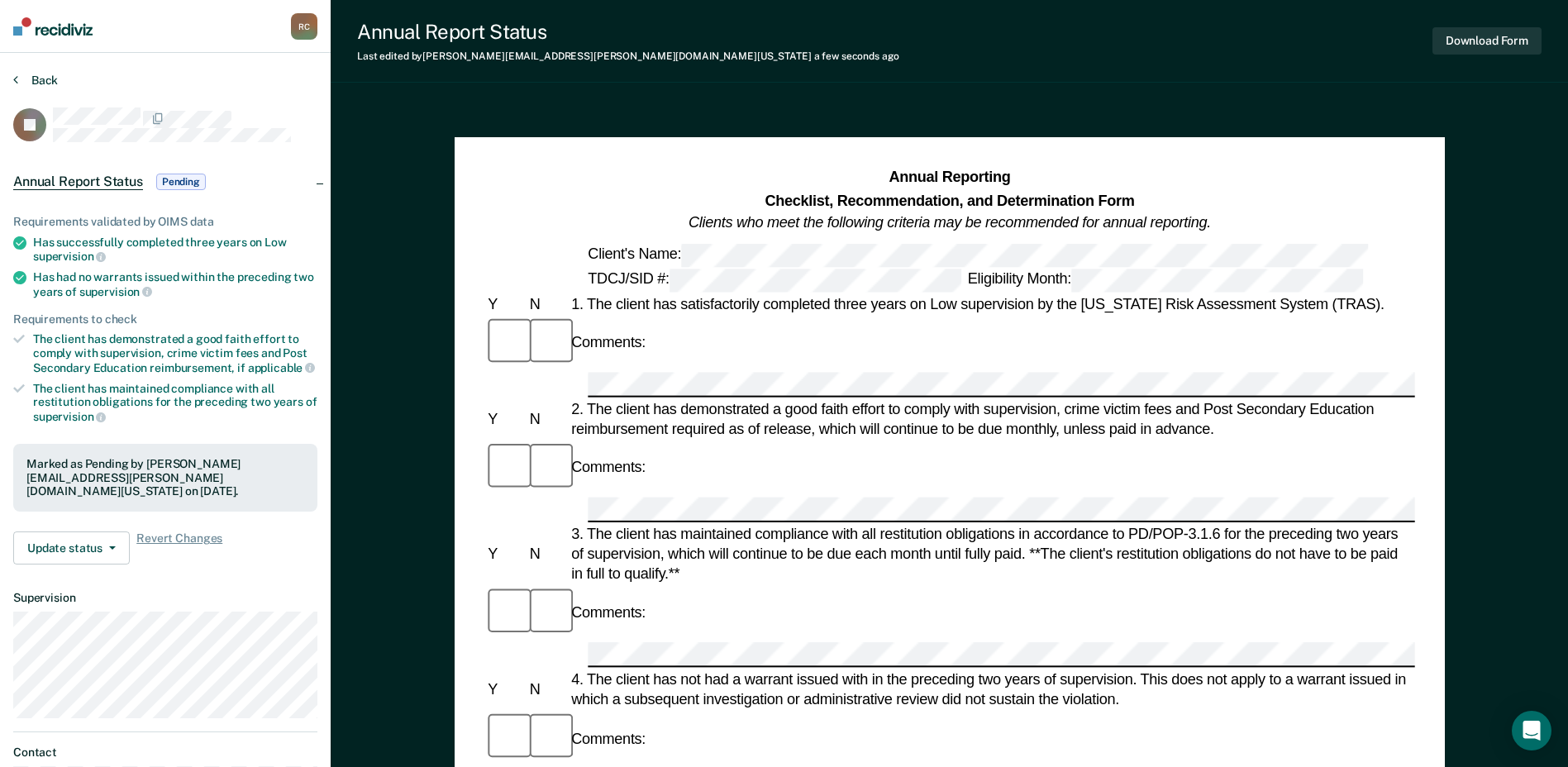
click at [28, 79] on button "Back" at bounding box center [35, 80] width 44 height 15
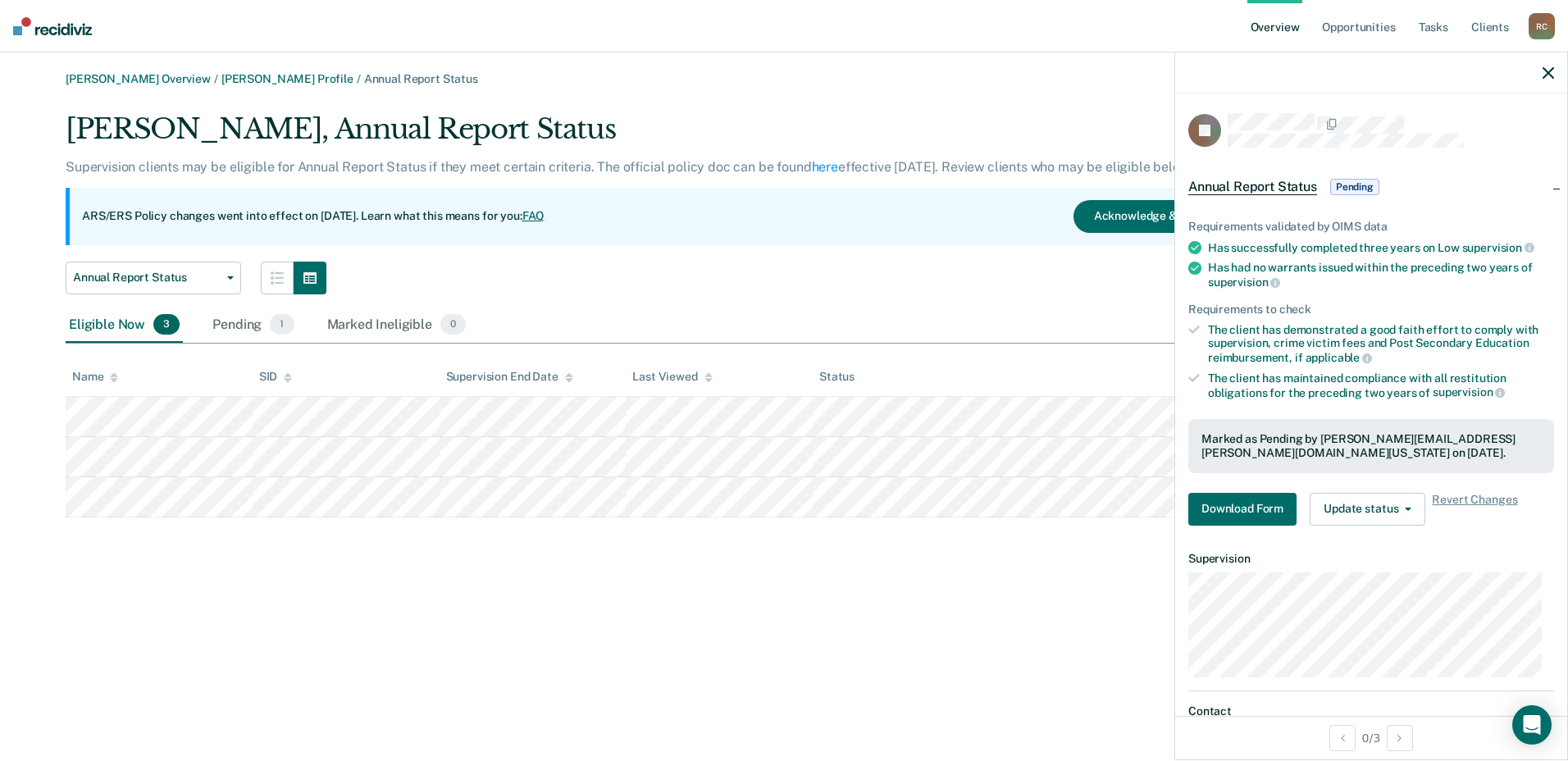
click at [941, 392] on th "Status" at bounding box center [906, 377] width 187 height 41
click at [1544, 73] on icon "button" at bounding box center [1548, 73] width 12 height 12
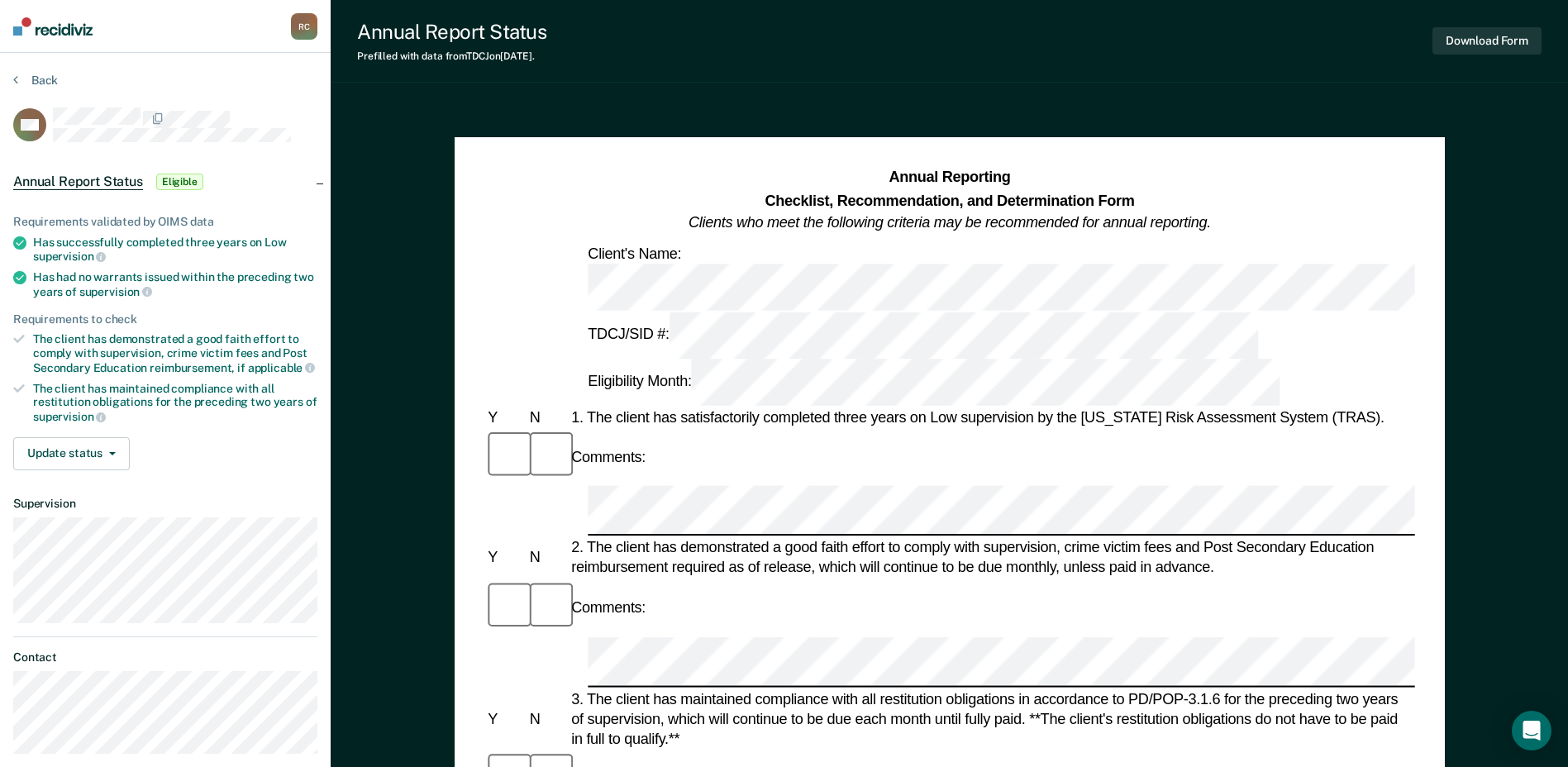
click at [857, 537] on div "2. The client has demonstrated a good faith effort to comply with supervision, …" at bounding box center [991, 558] width 847 height 40
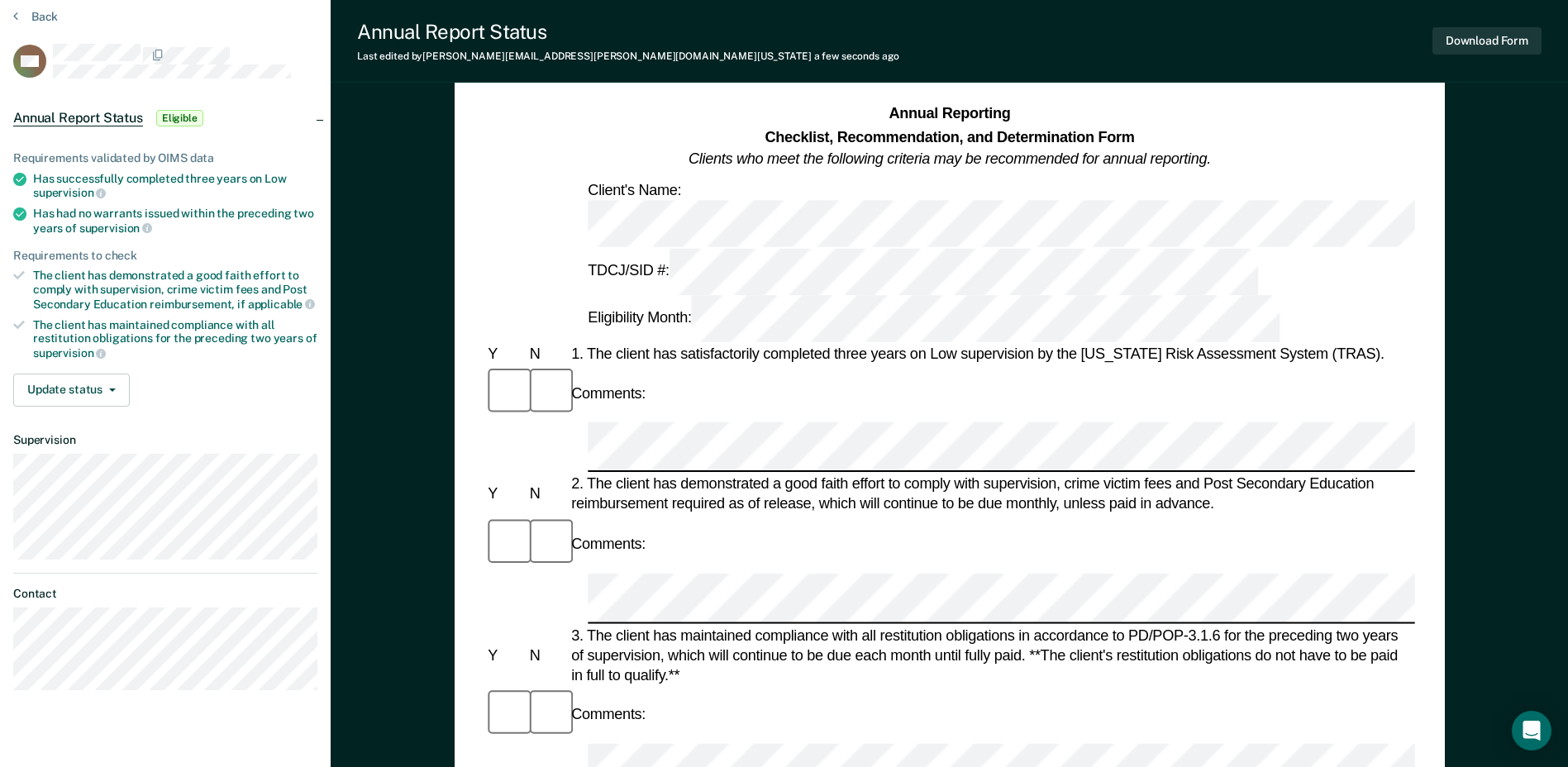
scroll to position [83, 0]
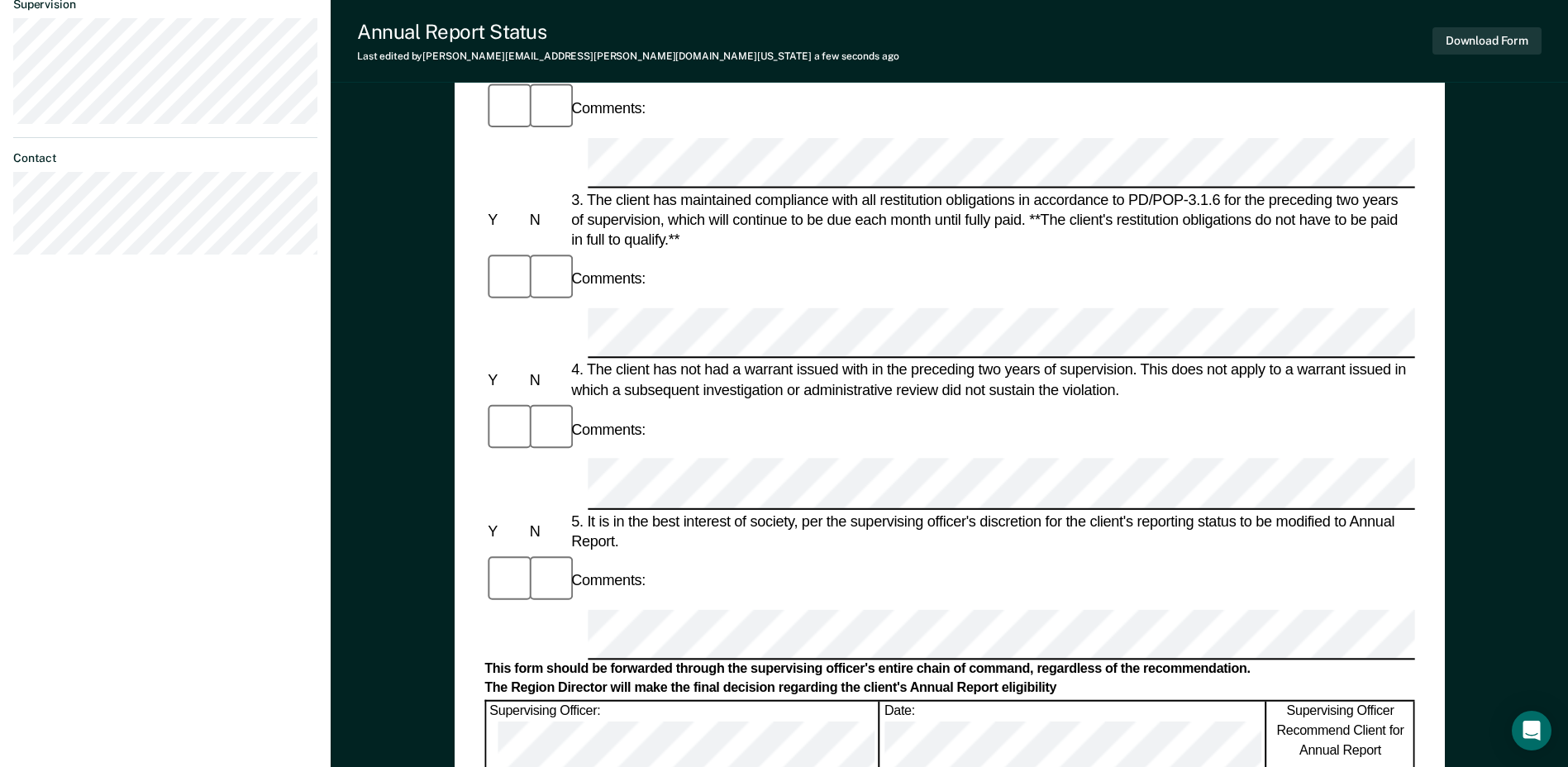
scroll to position [165, 0]
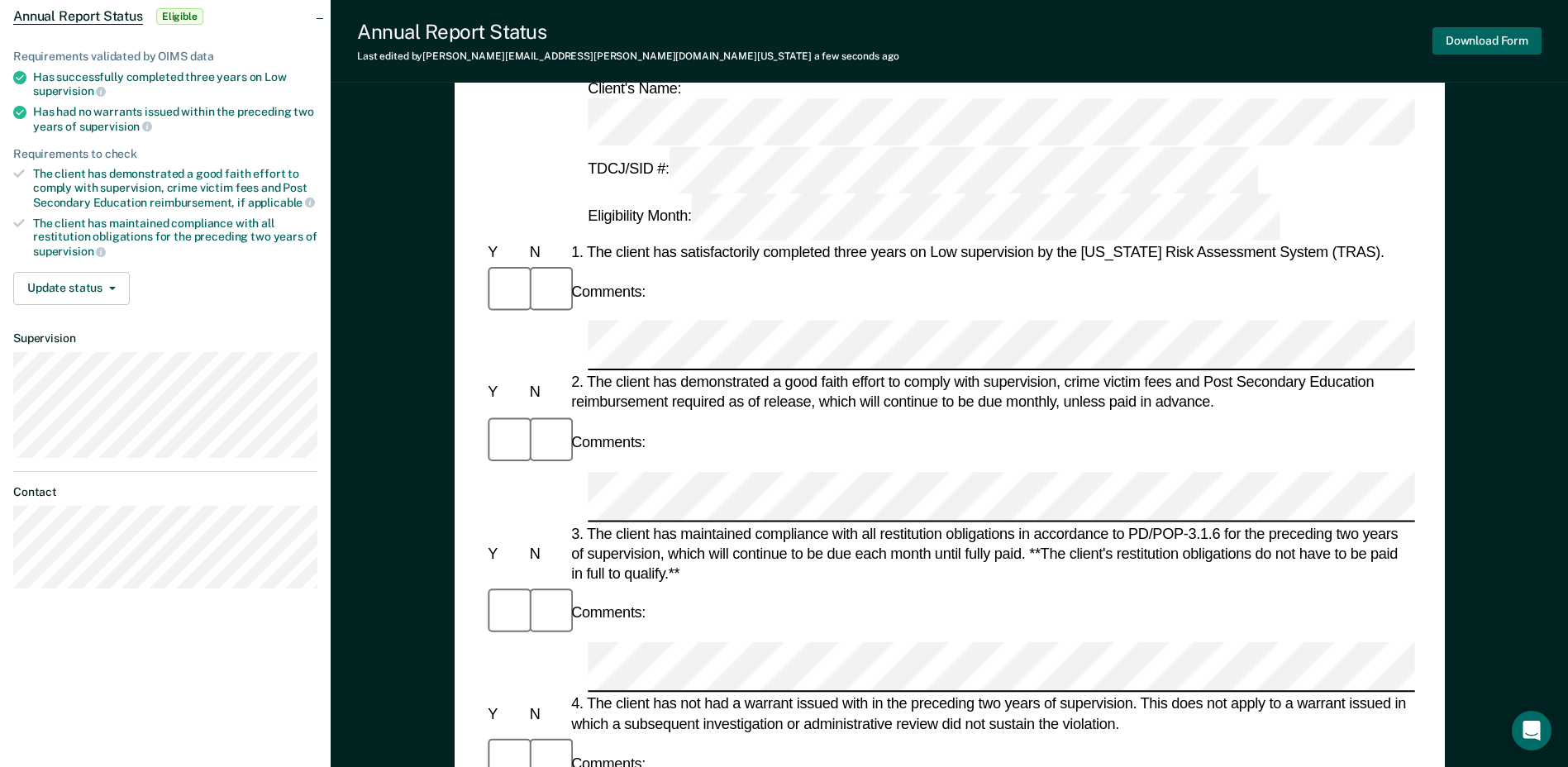
click at [1504, 43] on button "Download Form" at bounding box center [1487, 41] width 109 height 28
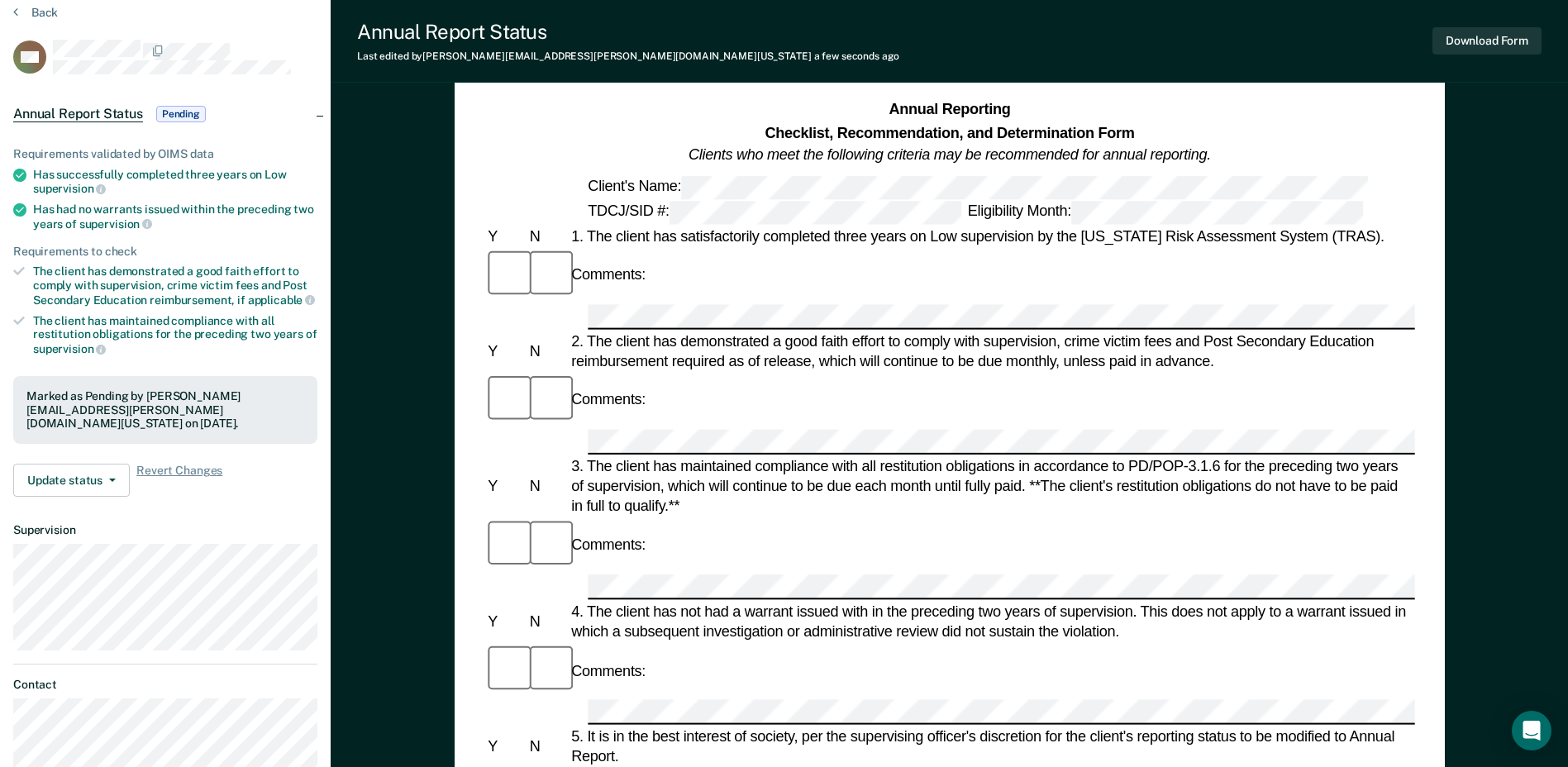
scroll to position [0, 0]
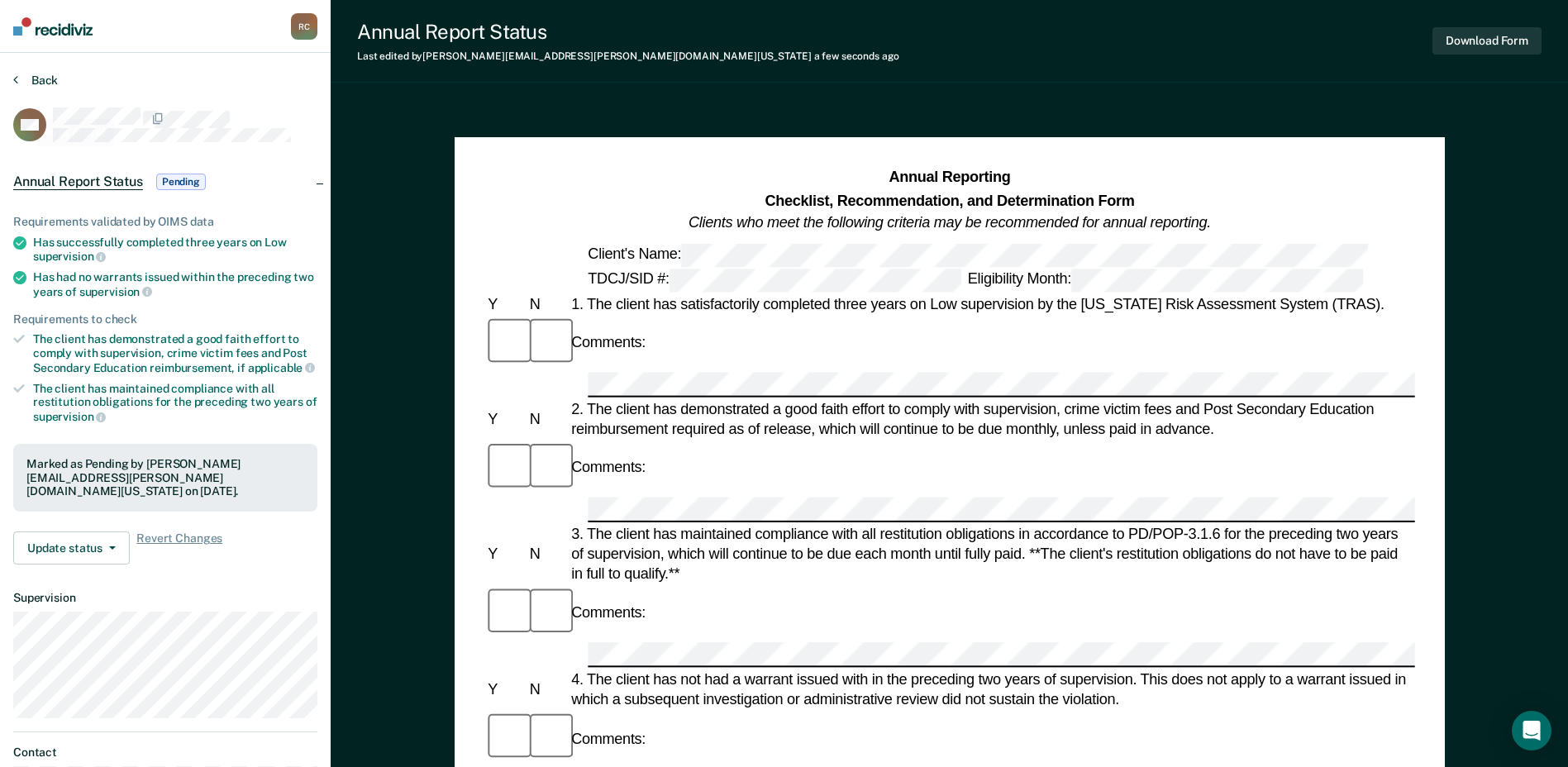
click at [30, 86] on button "Back" at bounding box center [35, 80] width 44 height 15
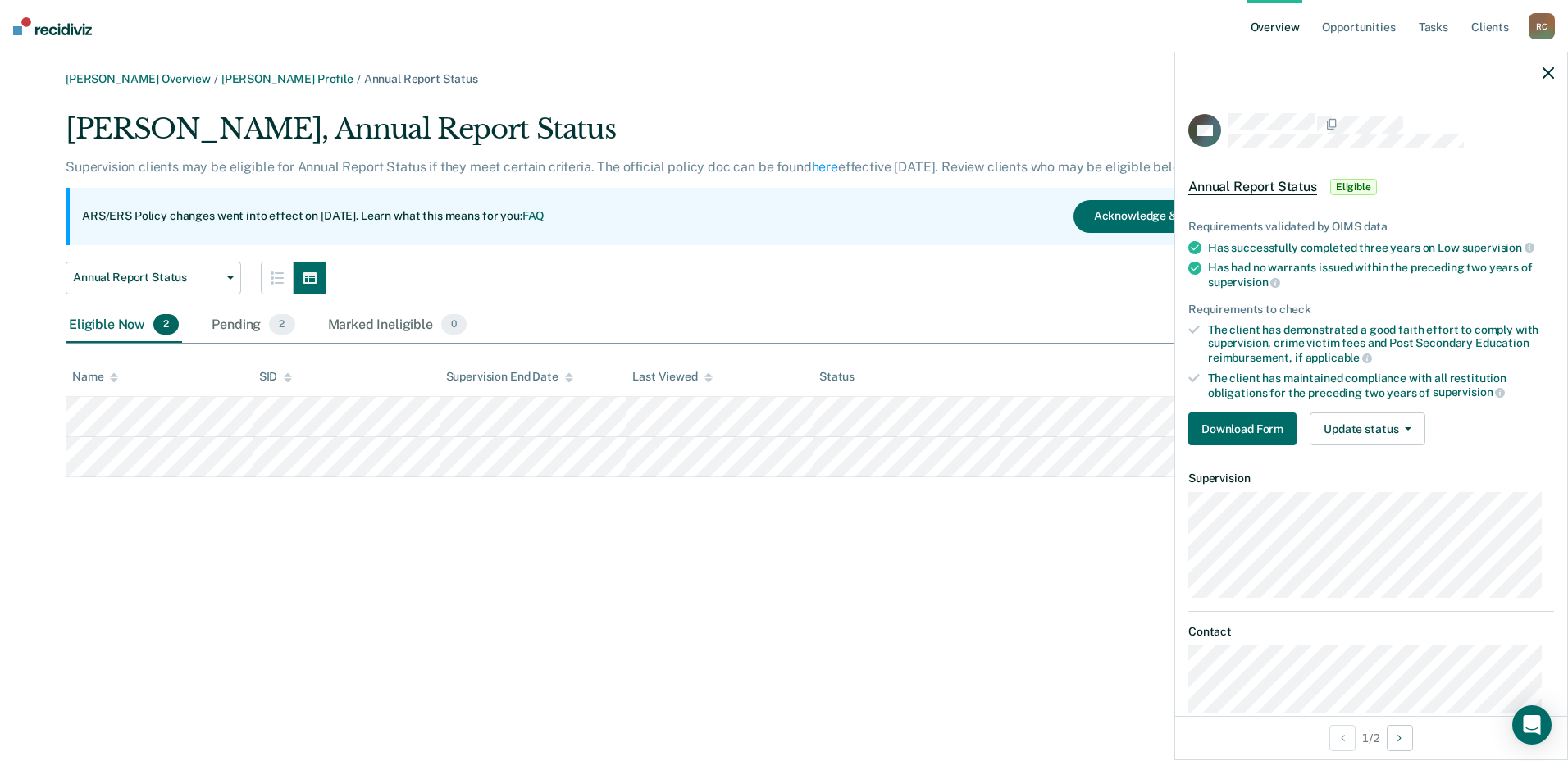
click at [1554, 74] on div at bounding box center [1371, 72] width 392 height 41
click at [1552, 75] on icon "button" at bounding box center [1548, 73] width 12 height 12
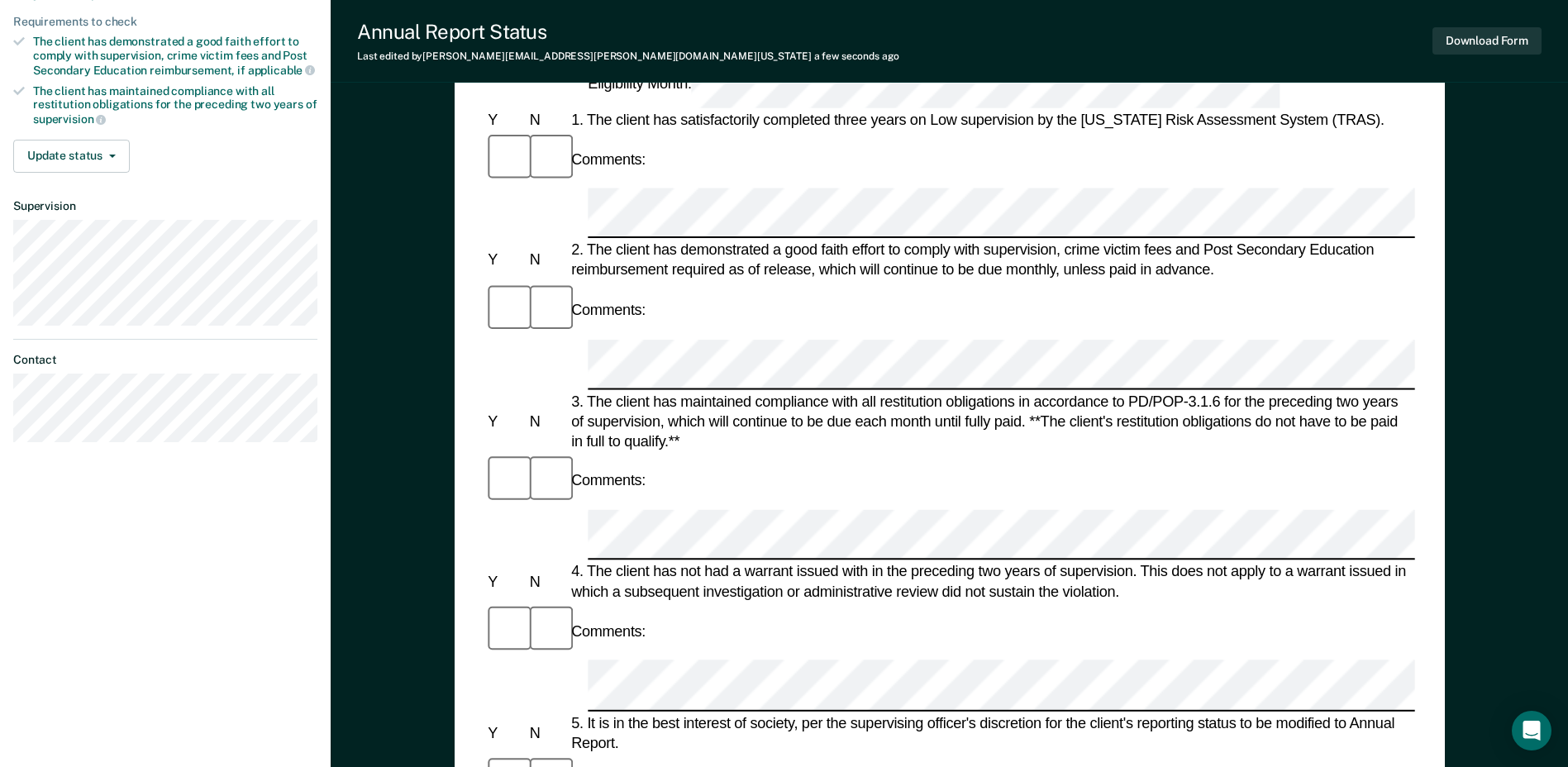
scroll to position [165, 0]
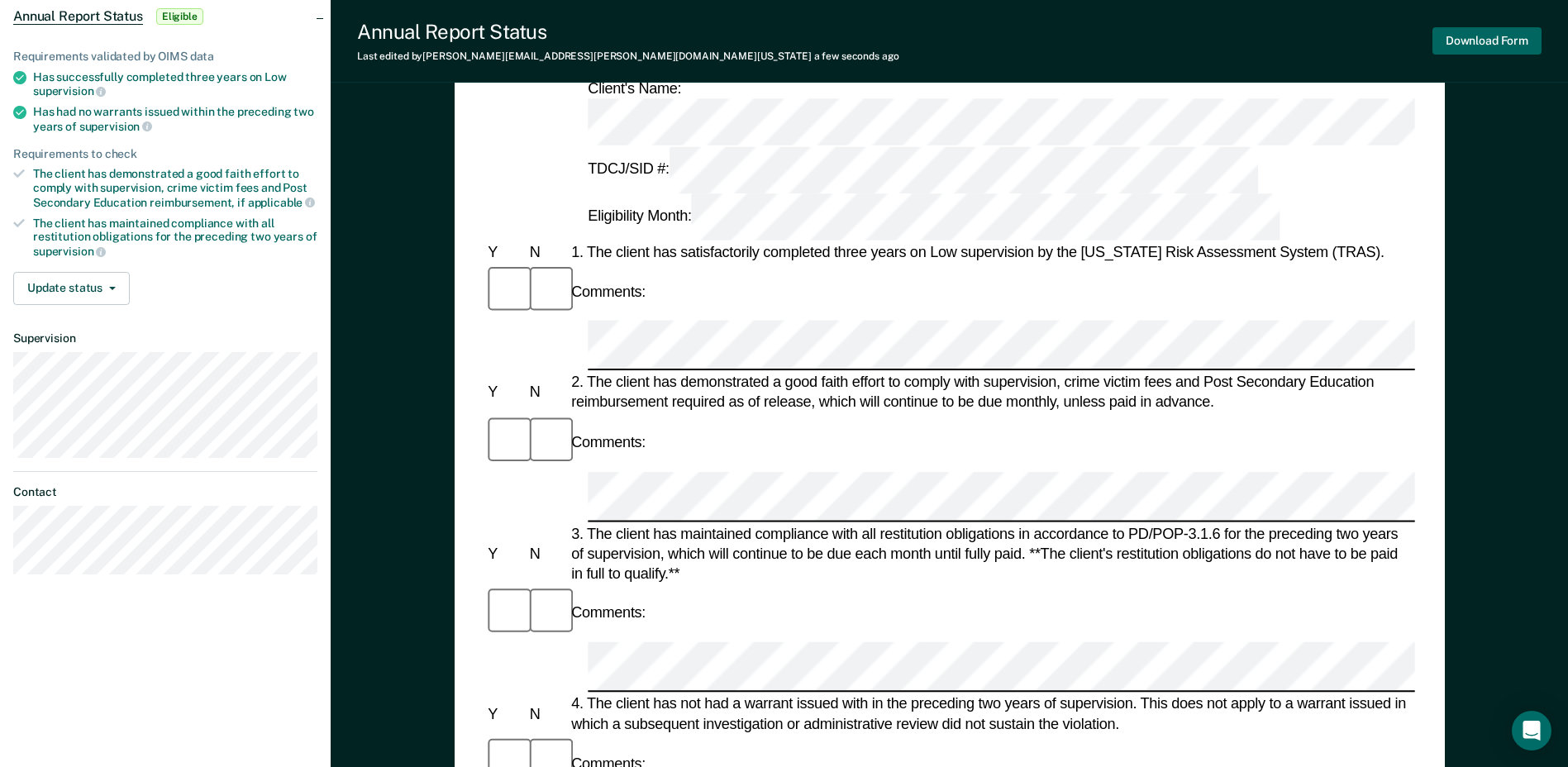
click at [1495, 41] on button "Download Form" at bounding box center [1487, 41] width 109 height 28
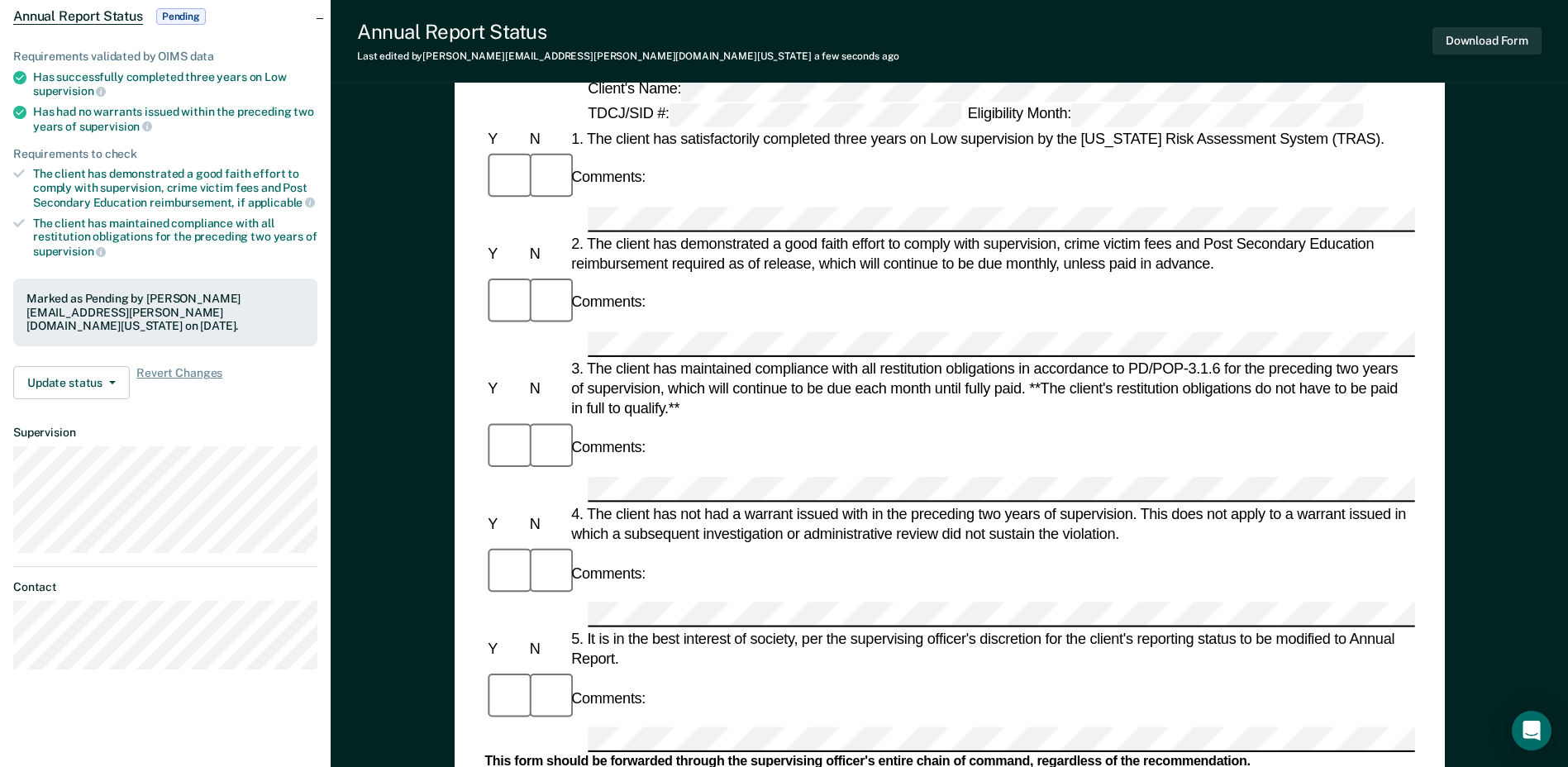
scroll to position [0, 0]
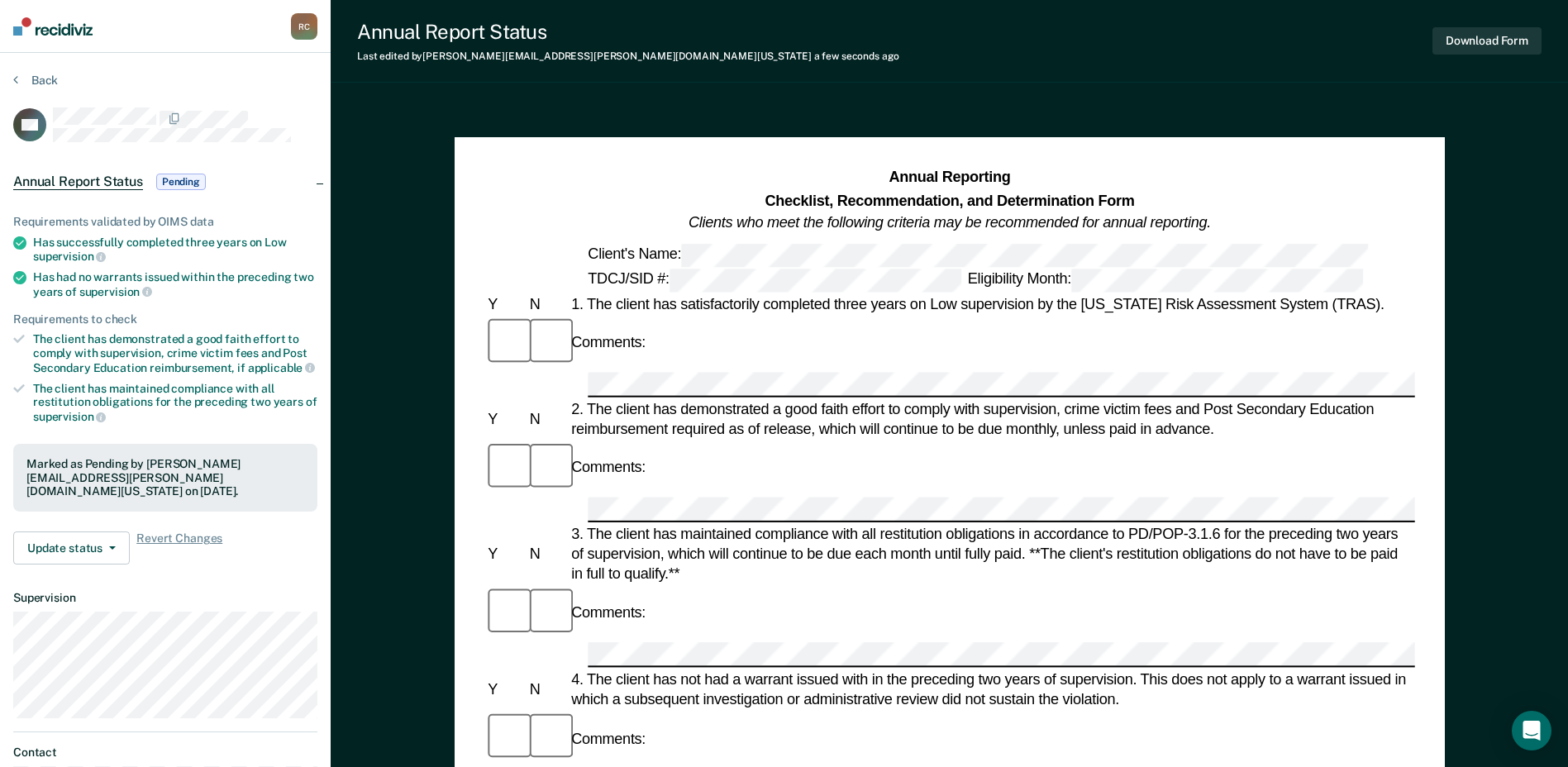
click at [53, 71] on section "Back GC Annual Report Status Pending Requirements validated by OIMS data Has su…" at bounding box center [165, 460] width 331 height 815
click at [46, 87] on button "Back" at bounding box center [35, 80] width 44 height 15
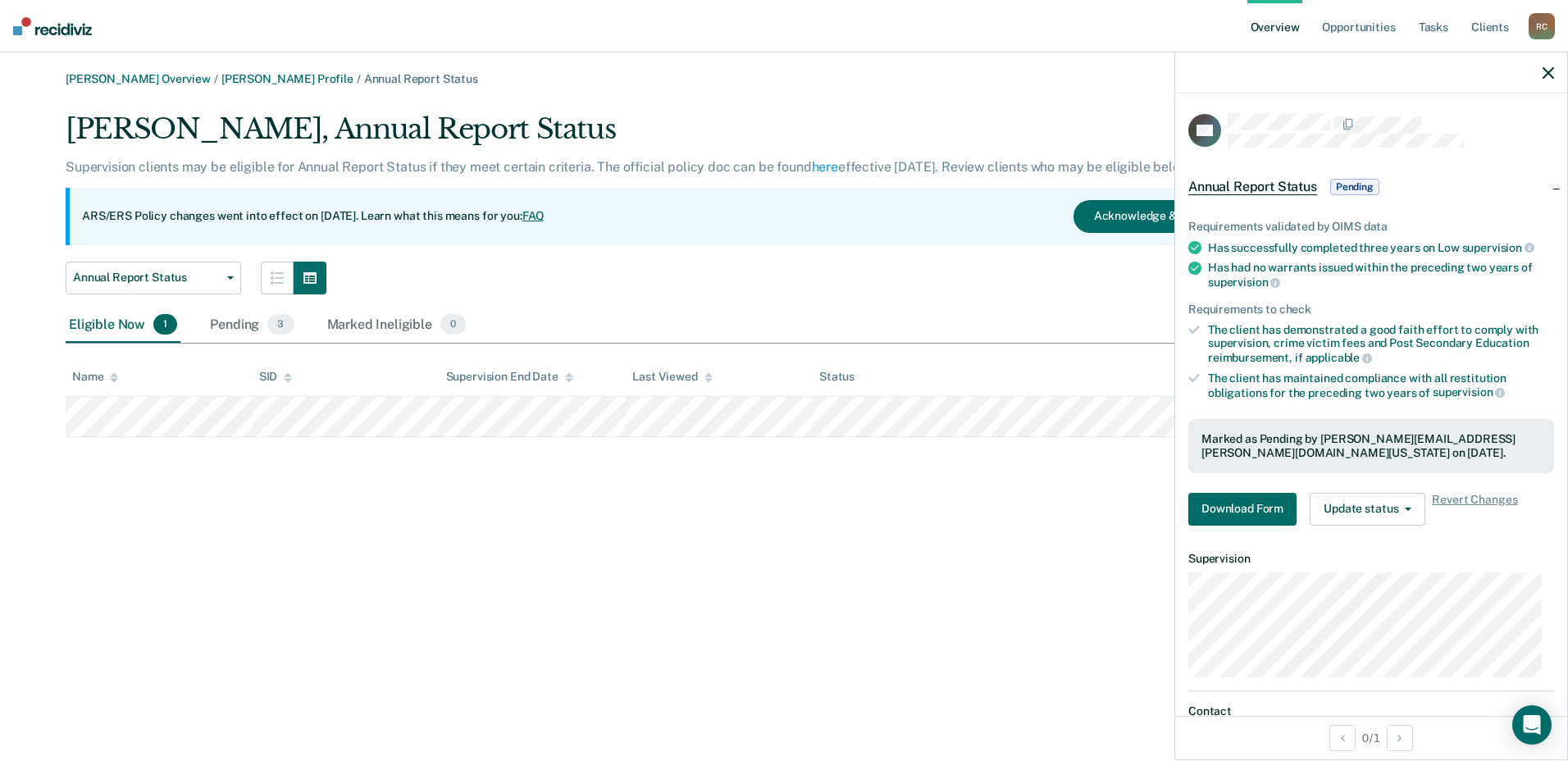
click at [1551, 70] on icon "button" at bounding box center [1548, 73] width 12 height 12
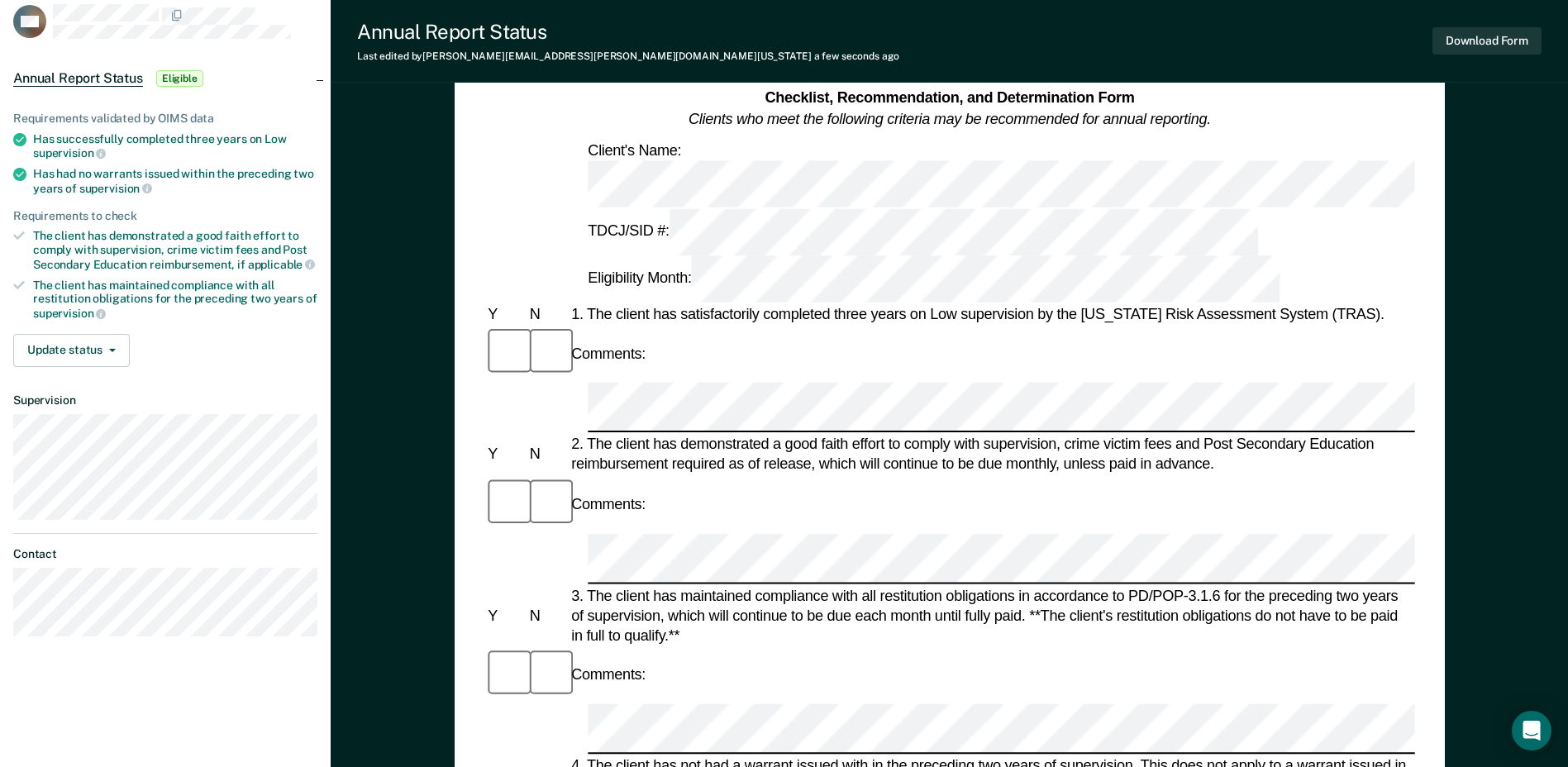
scroll to position [248, 0]
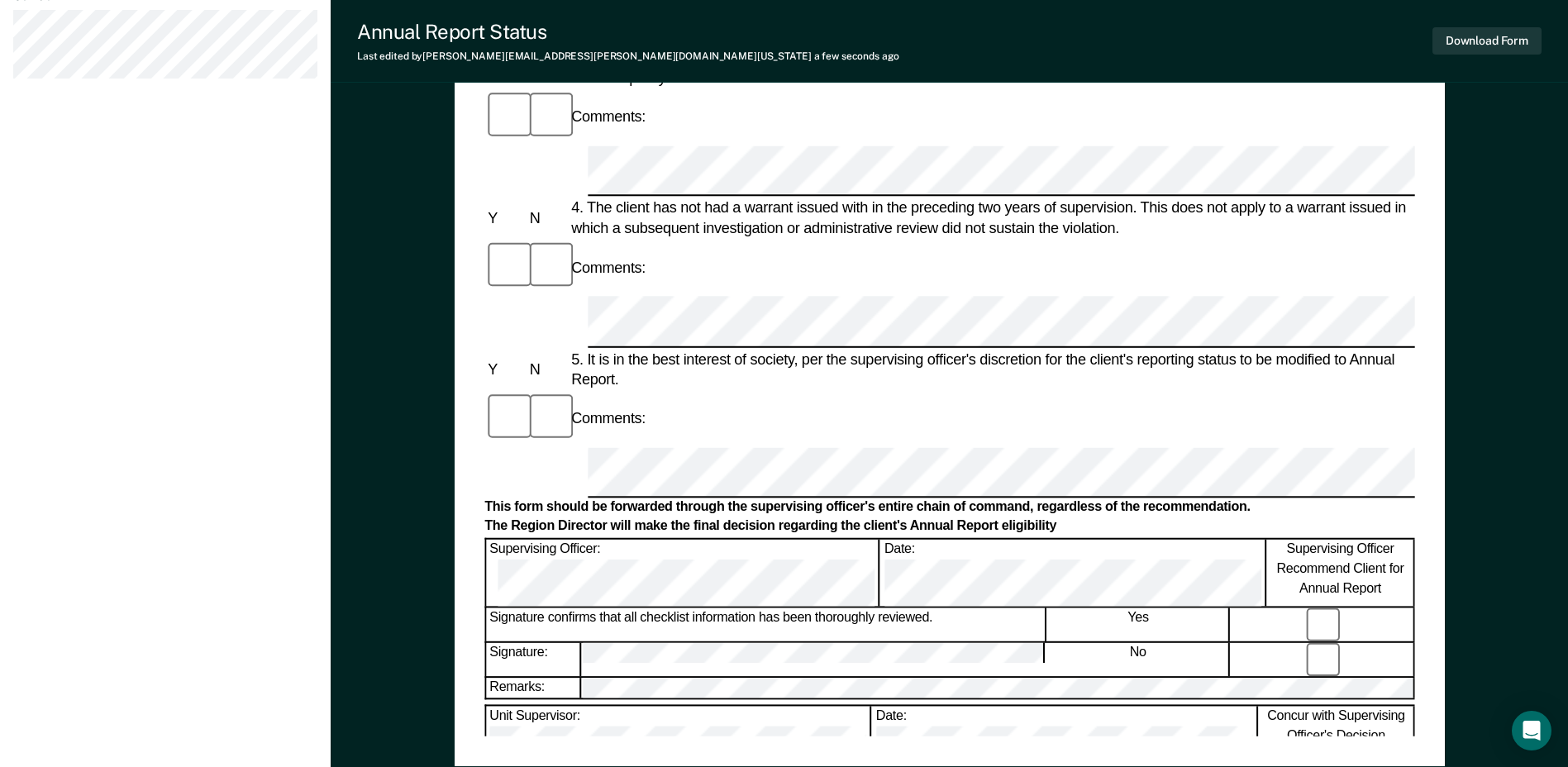
scroll to position [165, 0]
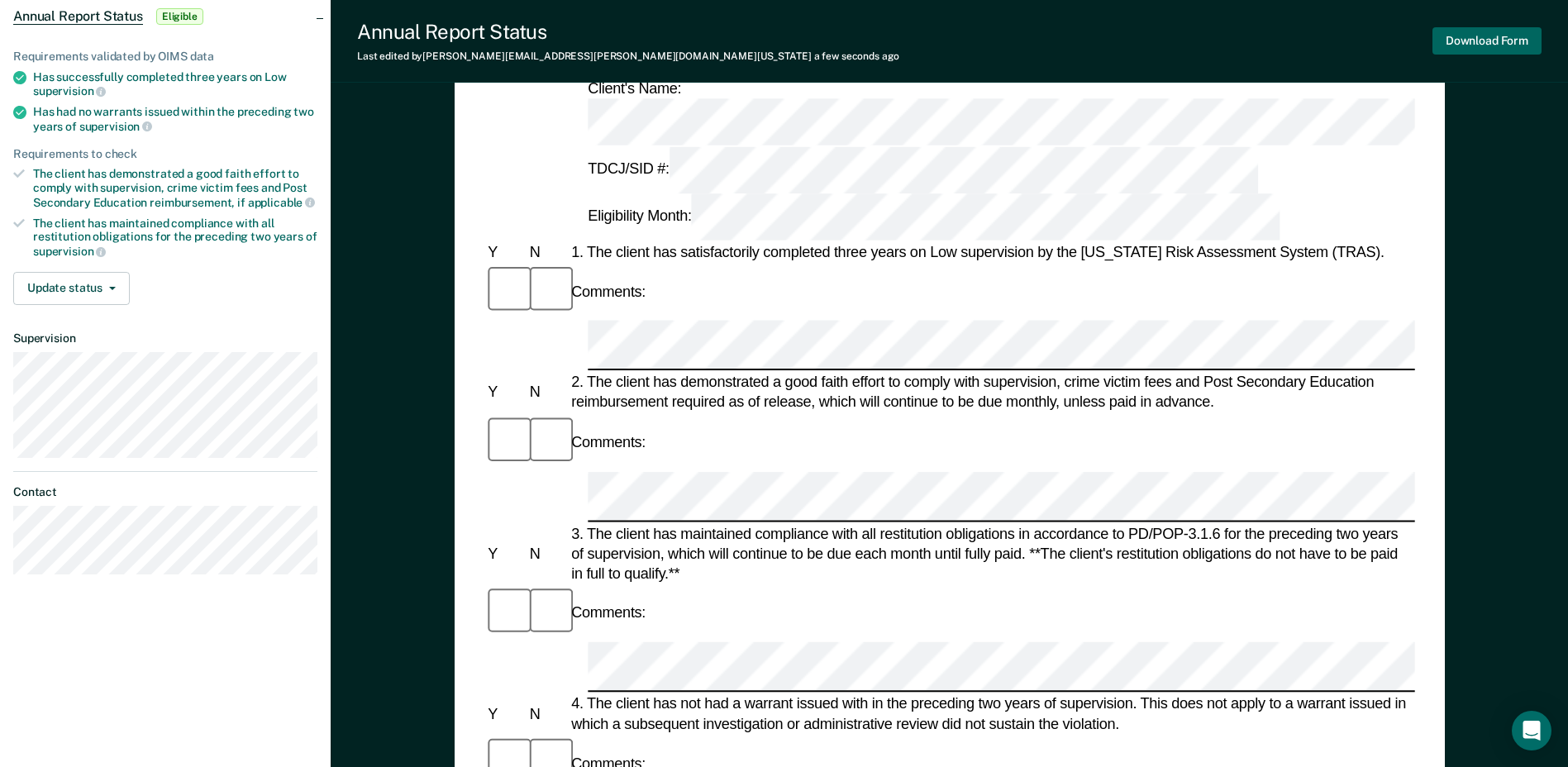
click at [1495, 46] on button "Download Form" at bounding box center [1487, 41] width 109 height 28
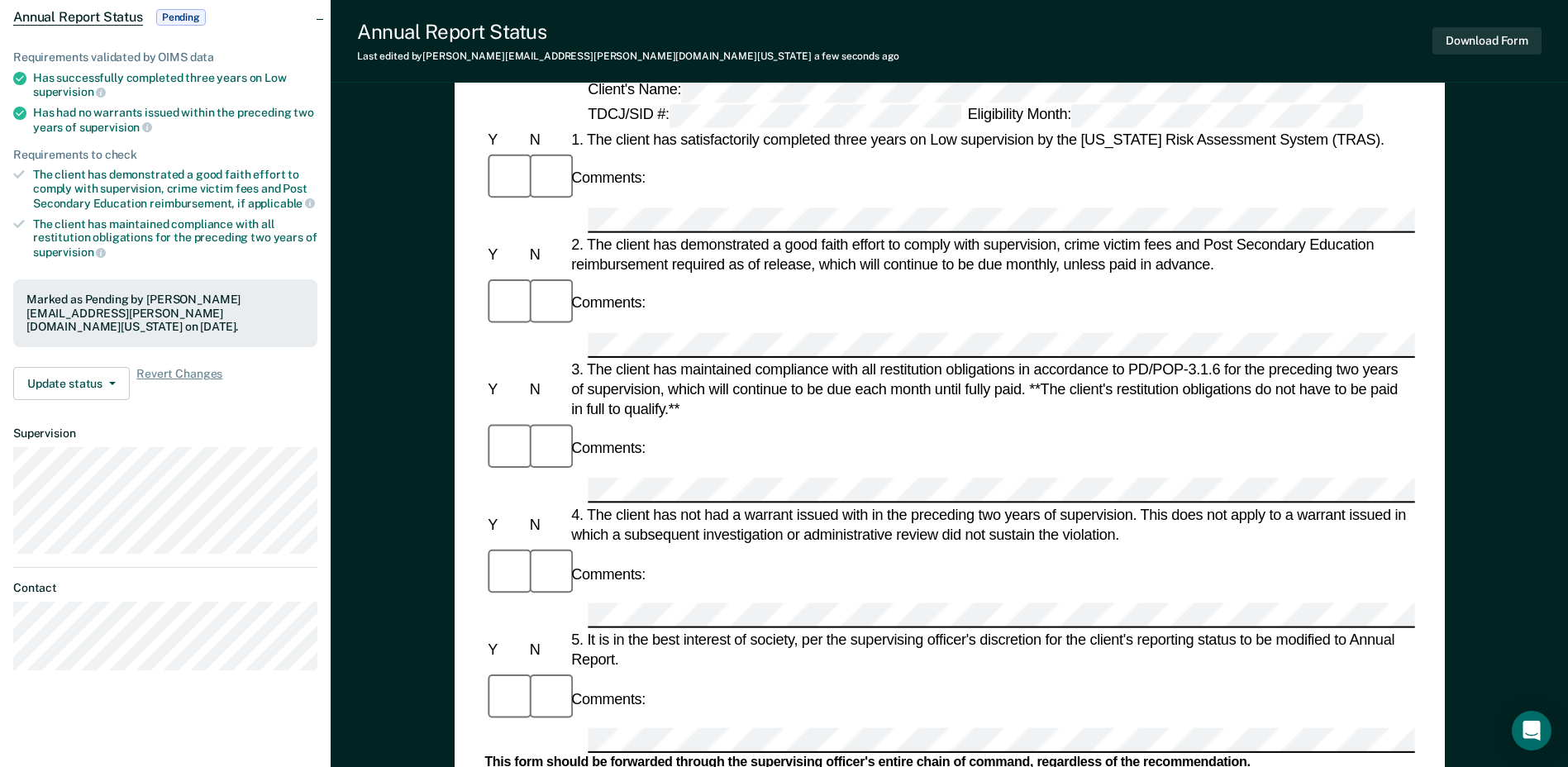
scroll to position [0, 0]
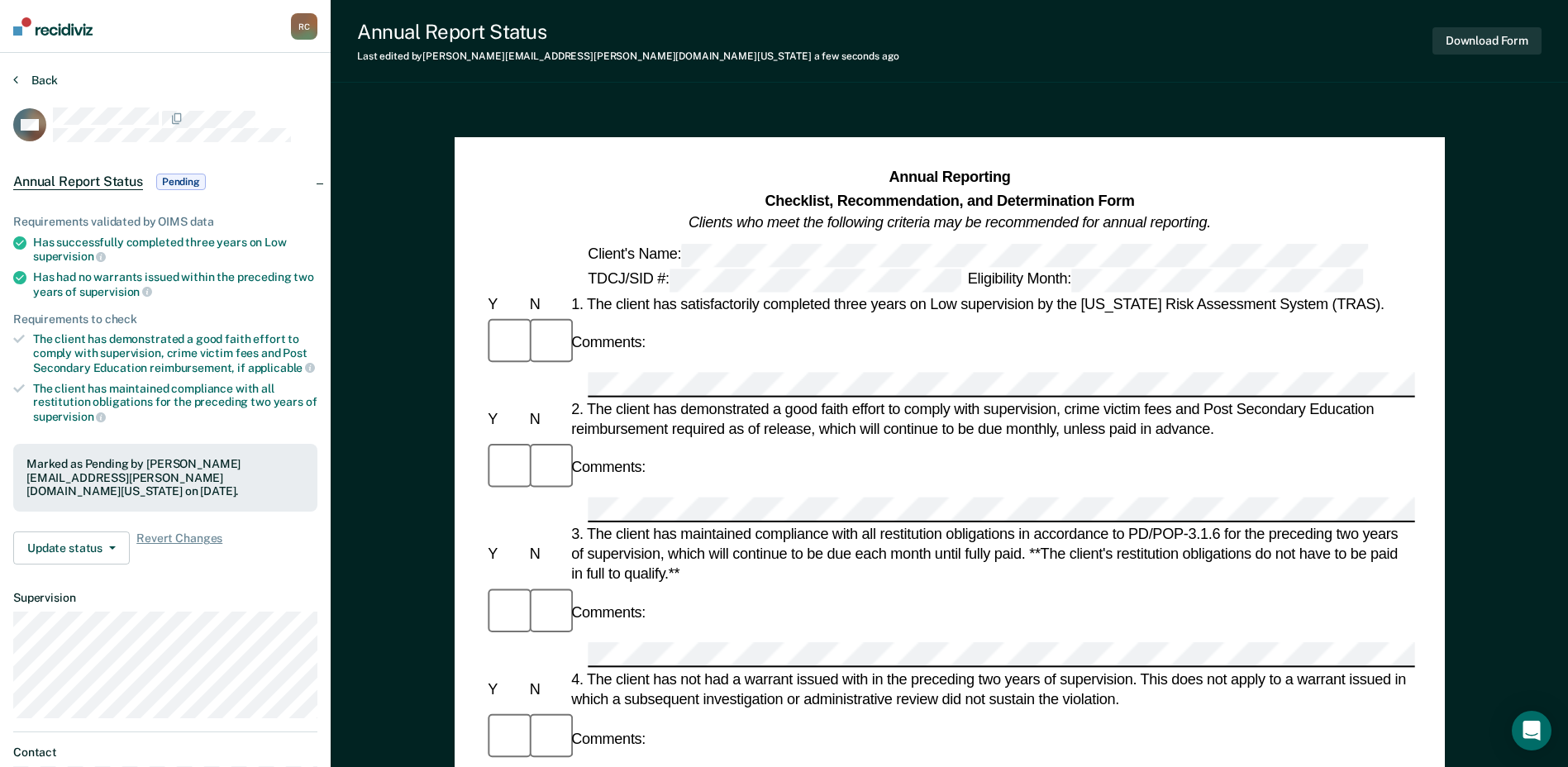
click at [41, 81] on button "Back" at bounding box center [35, 80] width 44 height 15
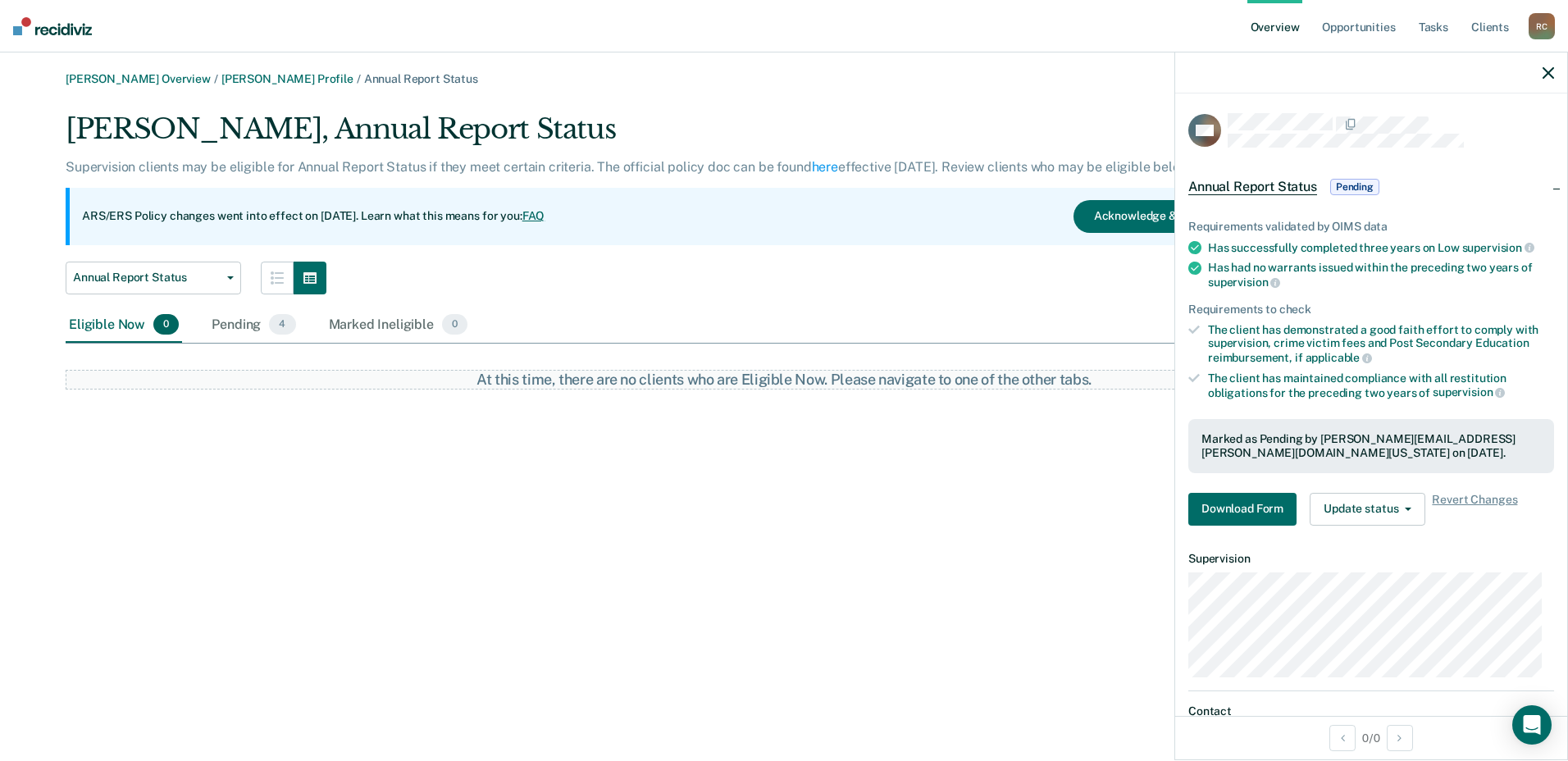
click at [65, 26] on img at bounding box center [52, 26] width 79 height 18
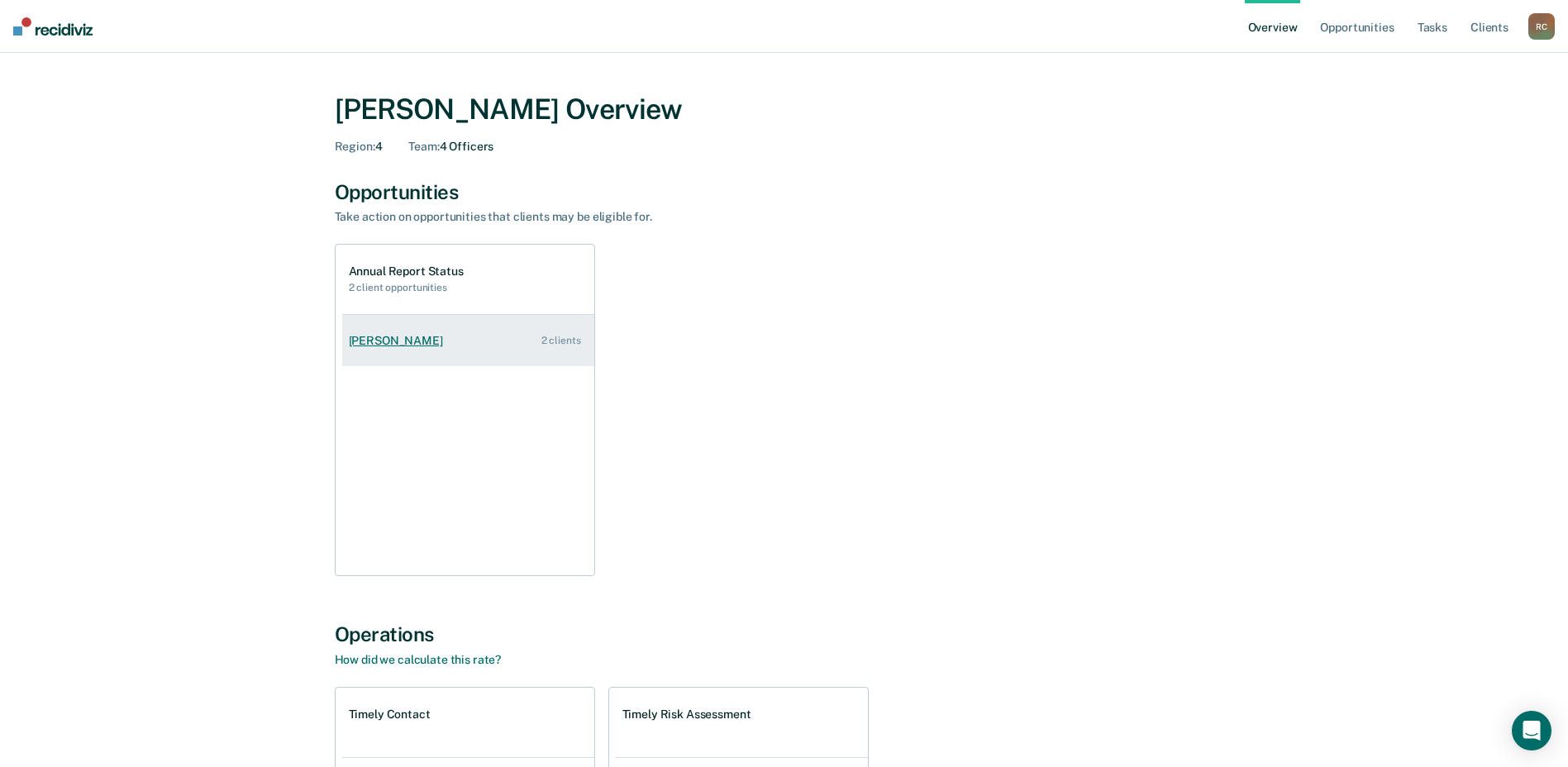
click at [426, 340] on div "Amanda Garza" at bounding box center [399, 341] width 101 height 14
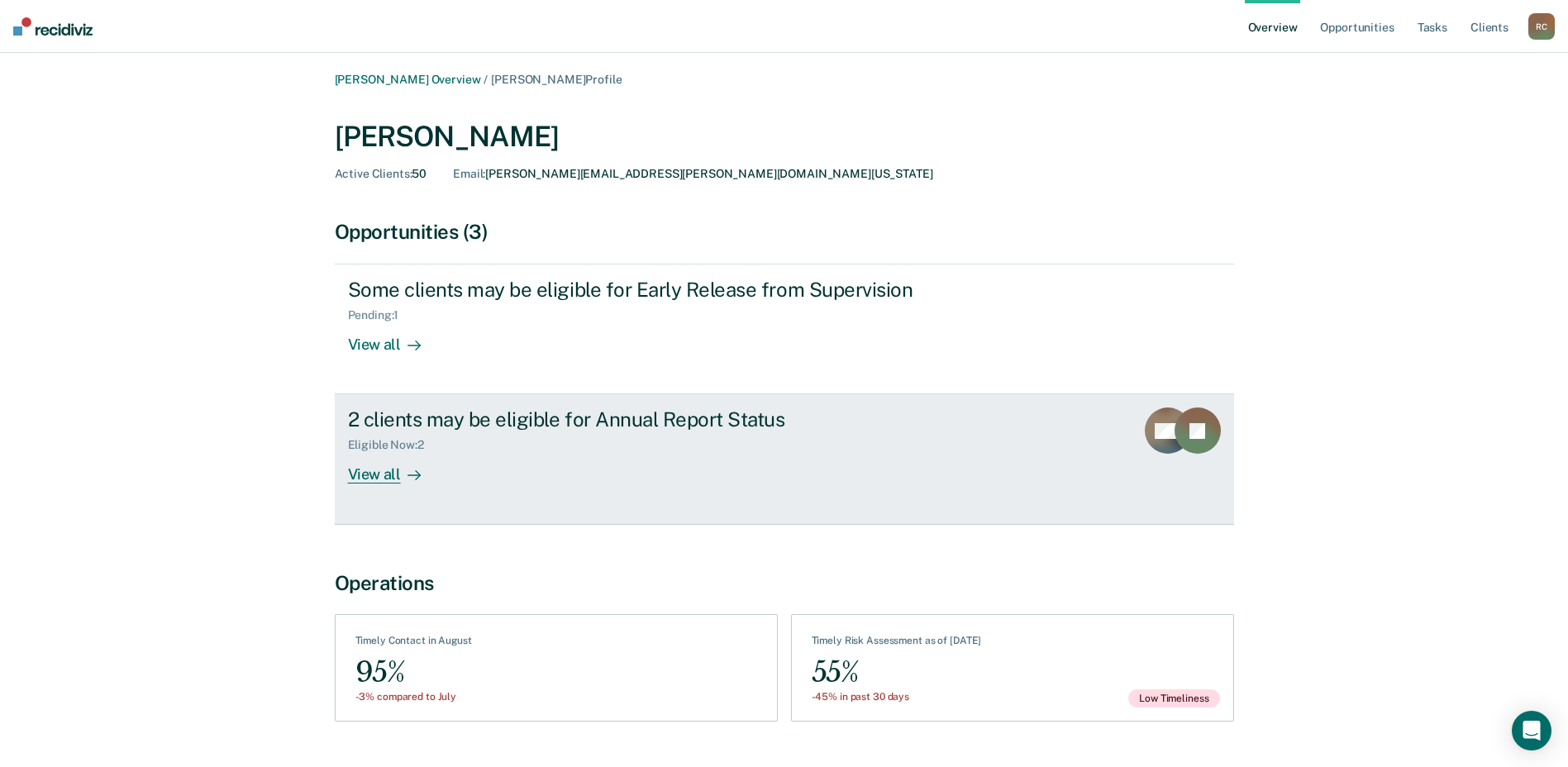
click at [378, 467] on div "View all" at bounding box center [394, 468] width 93 height 33
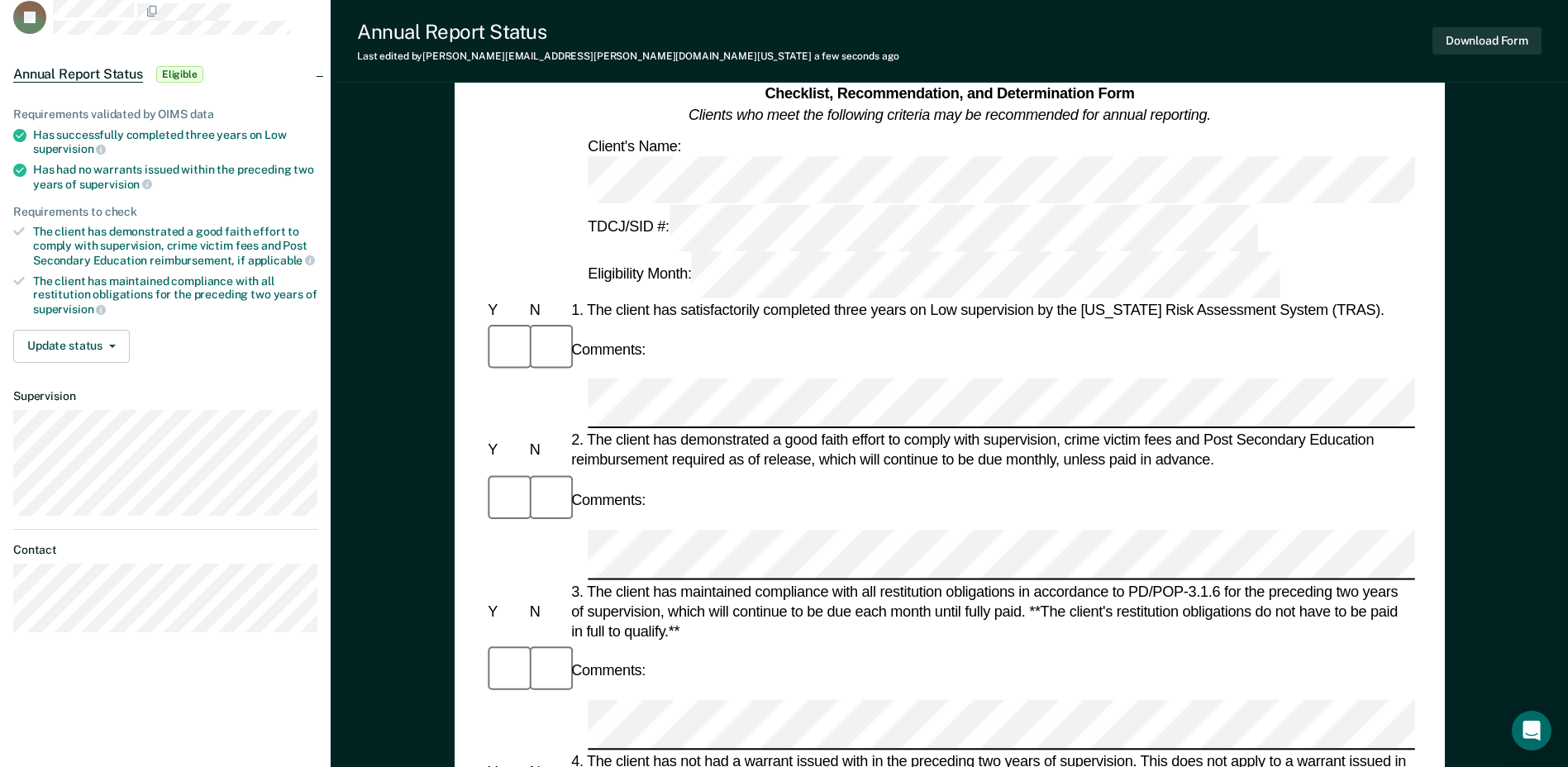
scroll to position [248, 0]
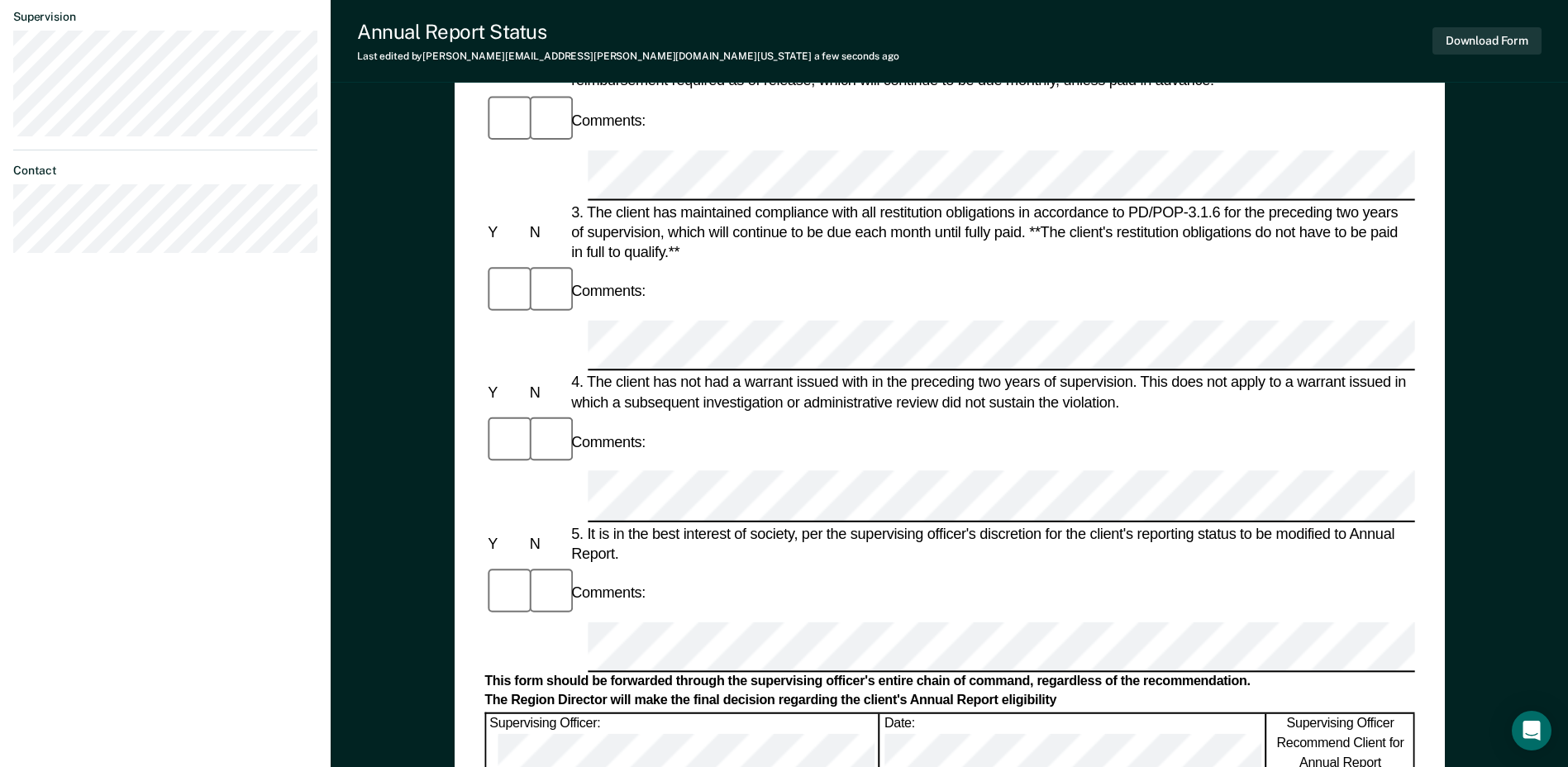
scroll to position [496, 0]
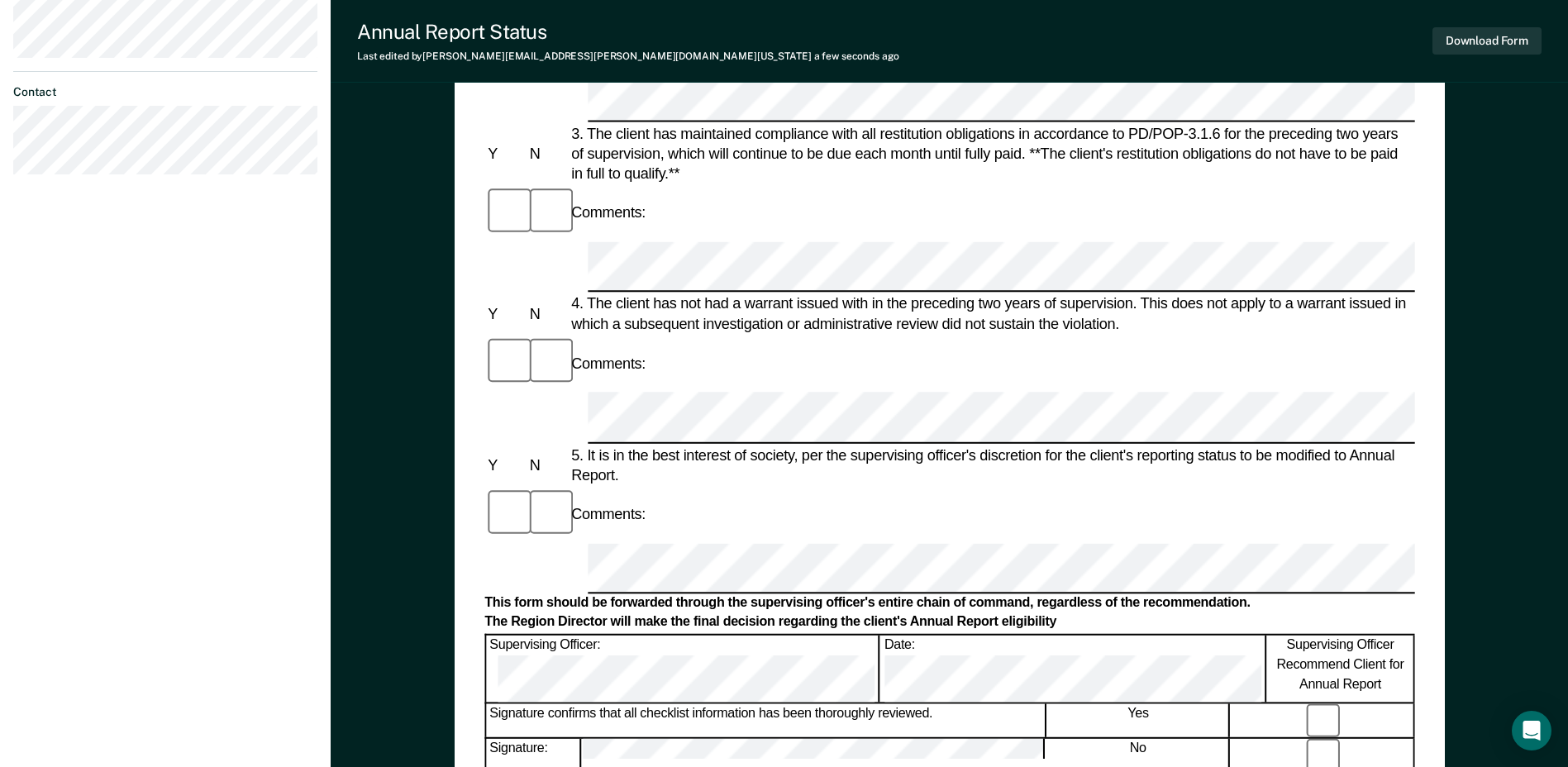
scroll to position [661, 0]
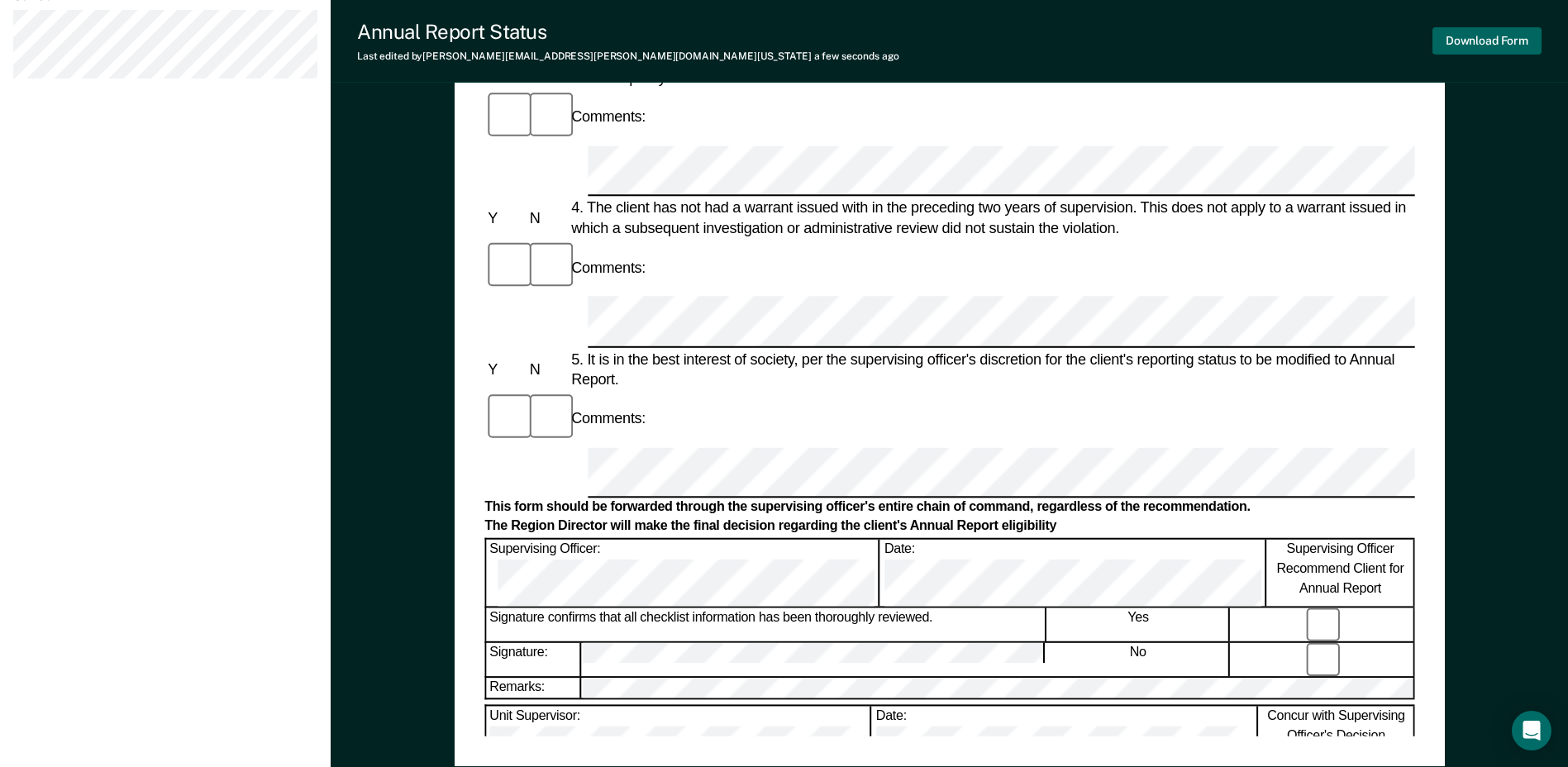
click at [1490, 34] on button "Download Form" at bounding box center [1487, 41] width 109 height 28
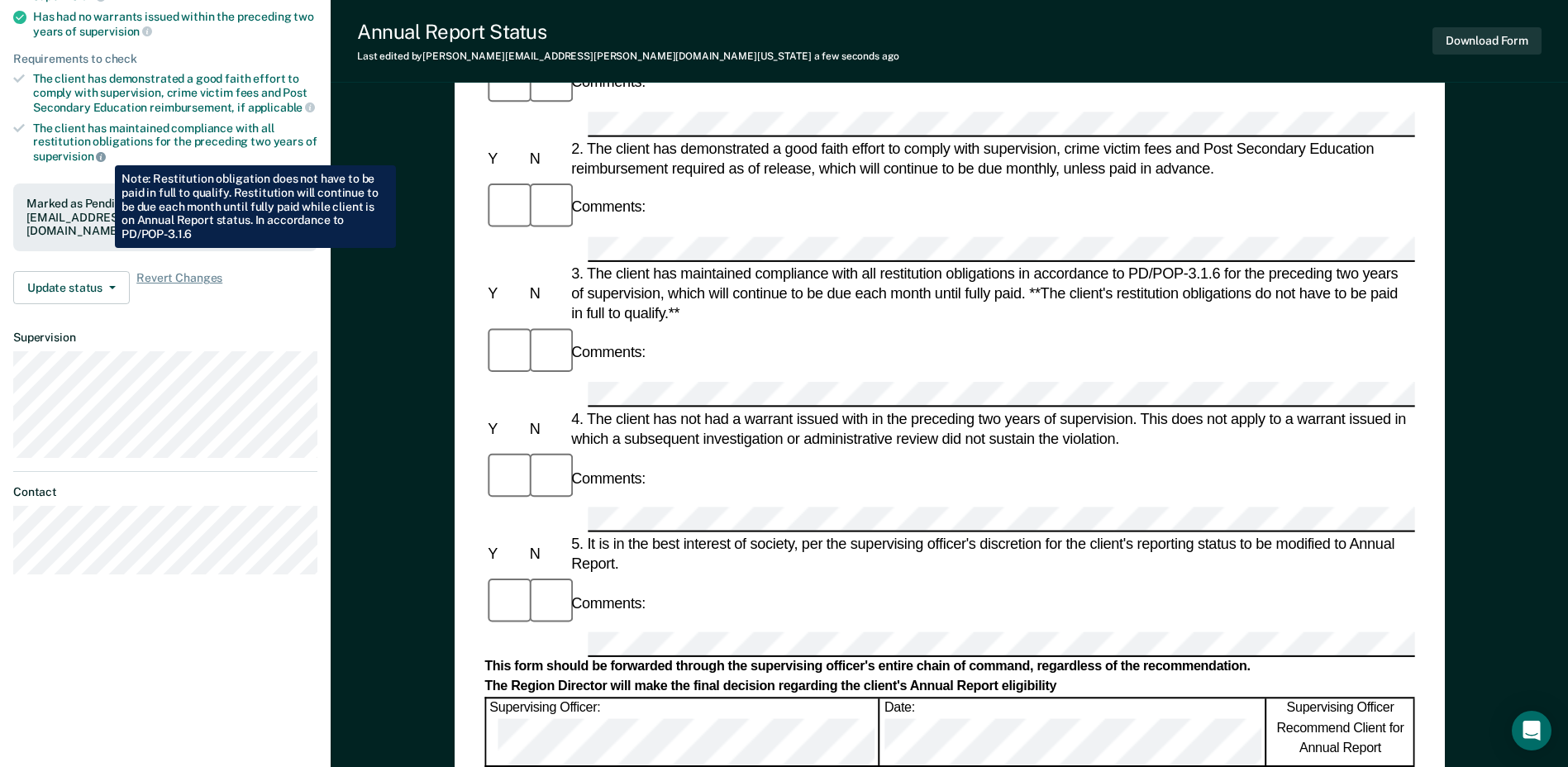
scroll to position [0, 0]
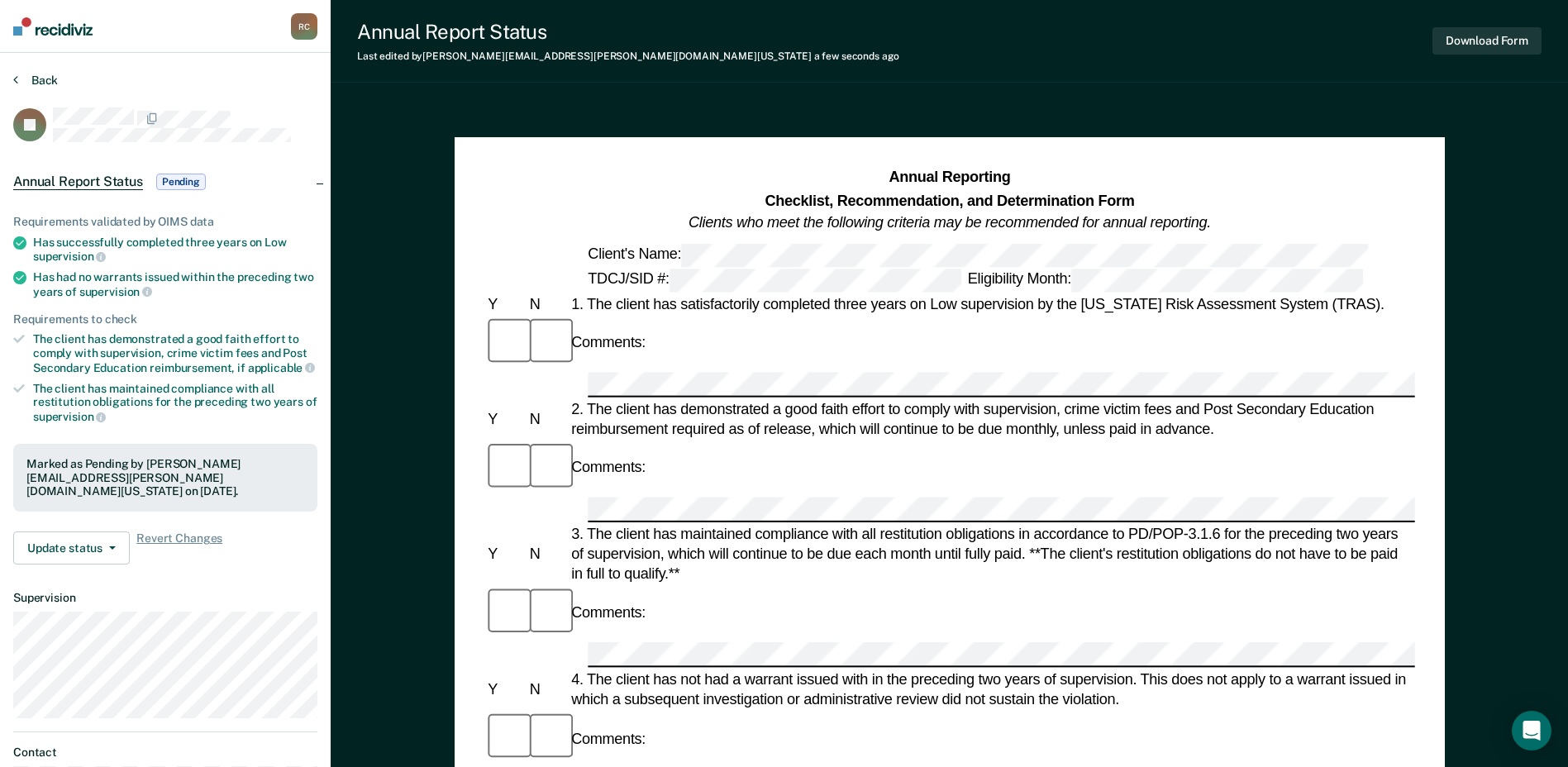
click at [33, 84] on button "Back" at bounding box center [35, 80] width 44 height 15
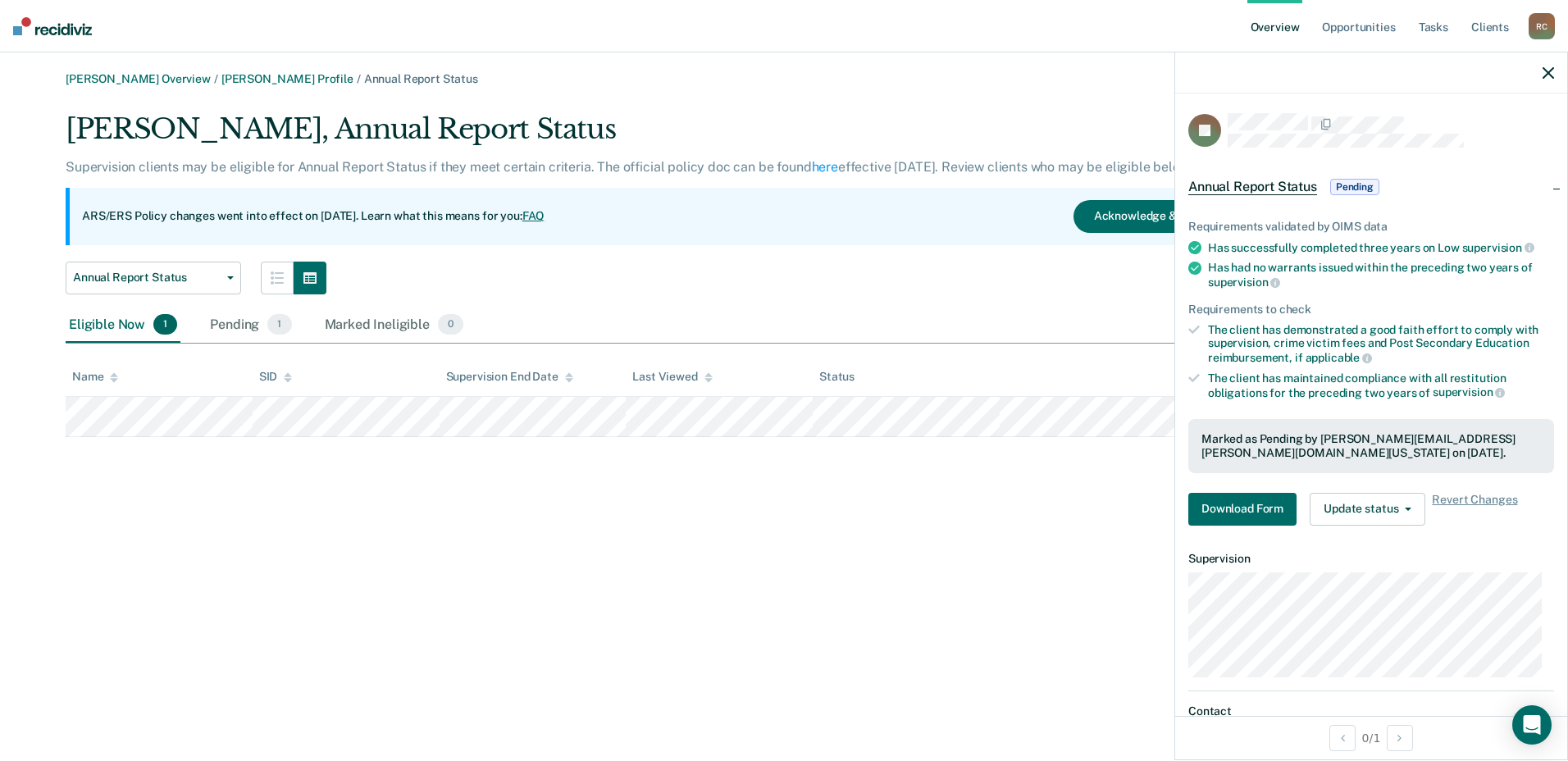
click at [1547, 69] on icon "button" at bounding box center [1548, 73] width 12 height 12
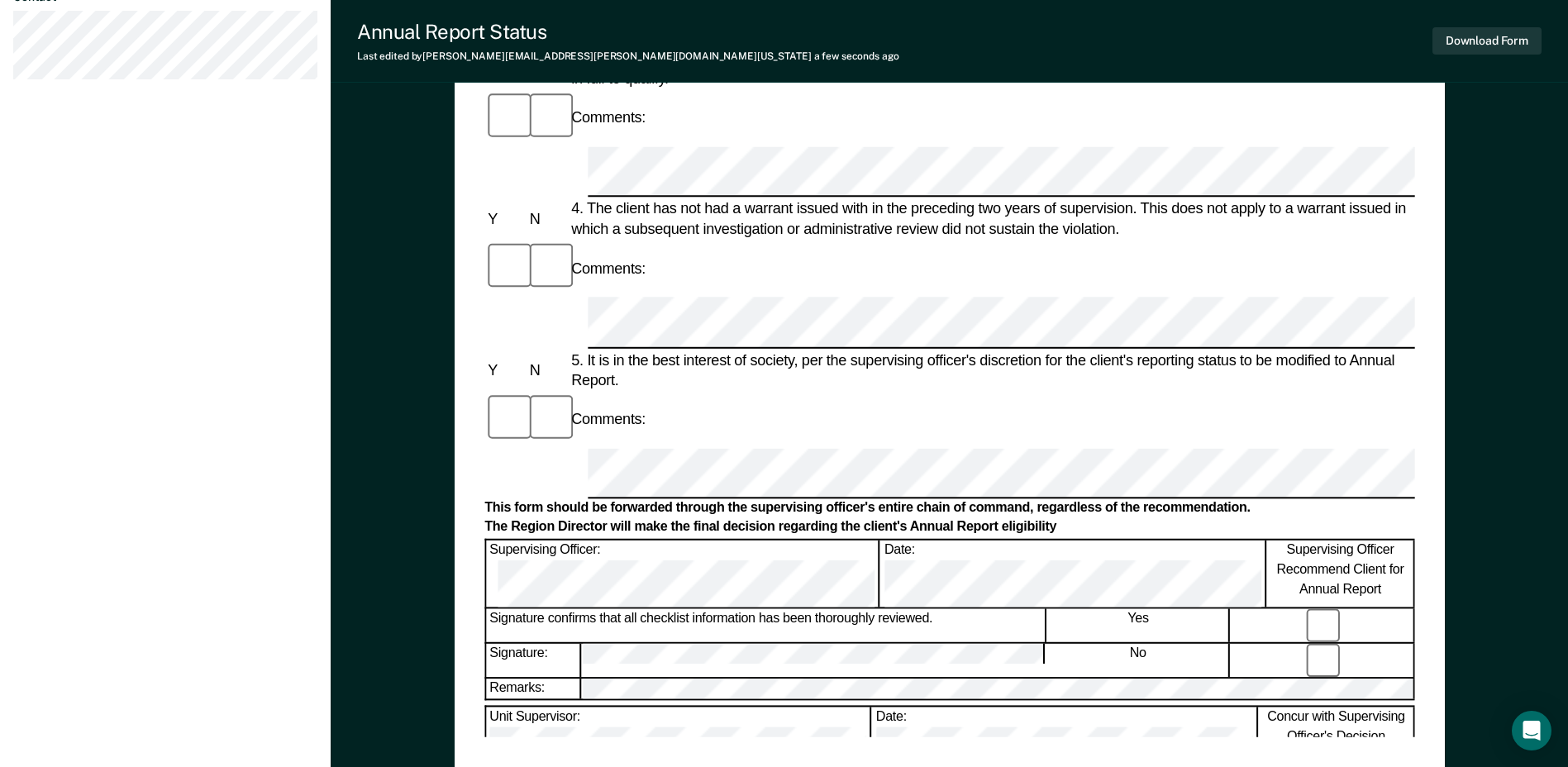
scroll to position [661, 0]
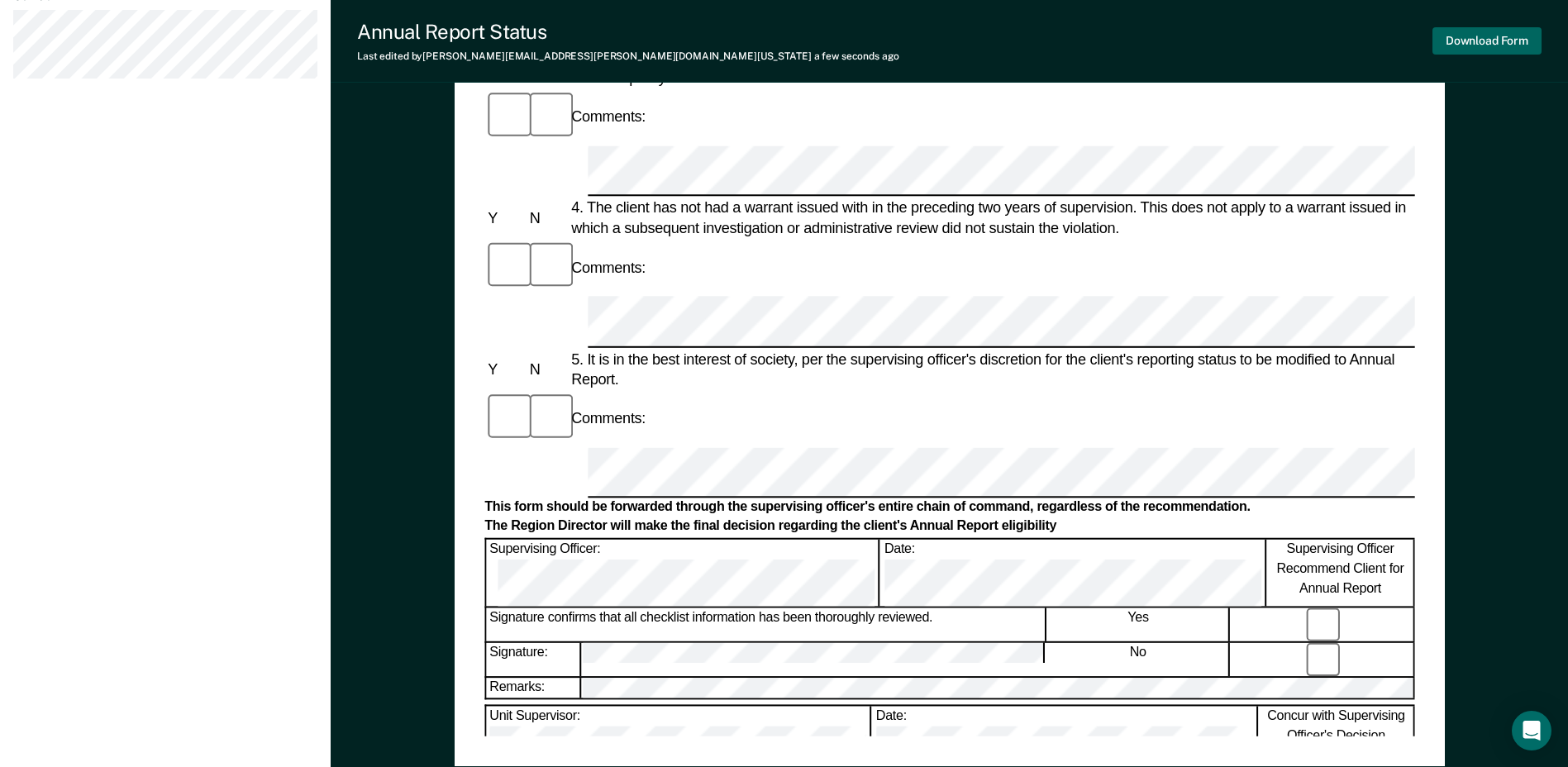
click at [1505, 41] on button "Download Form" at bounding box center [1487, 41] width 109 height 28
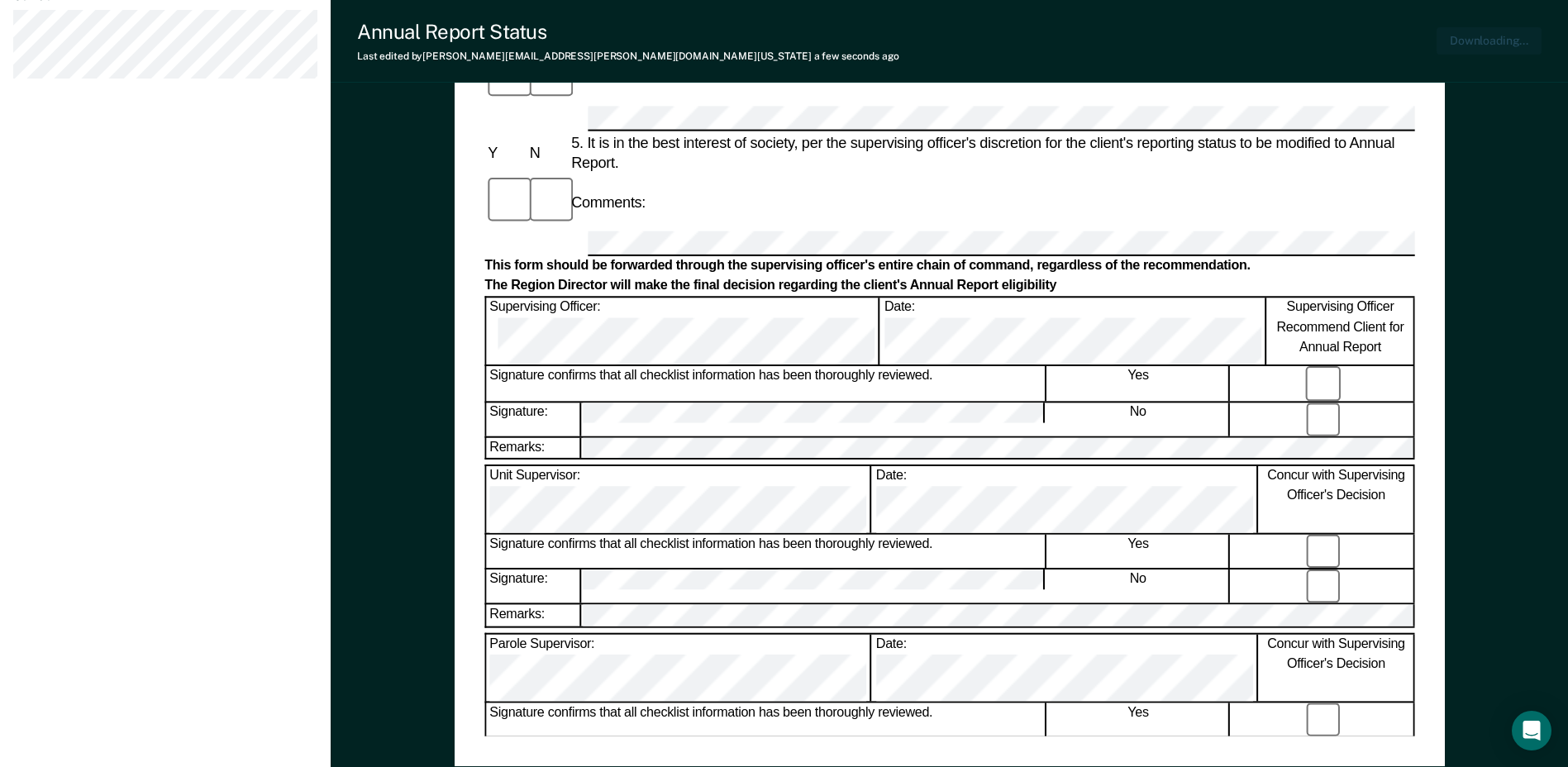
scroll to position [756, 0]
